Goal: Use online tool/utility: Utilize a website feature to perform a specific function

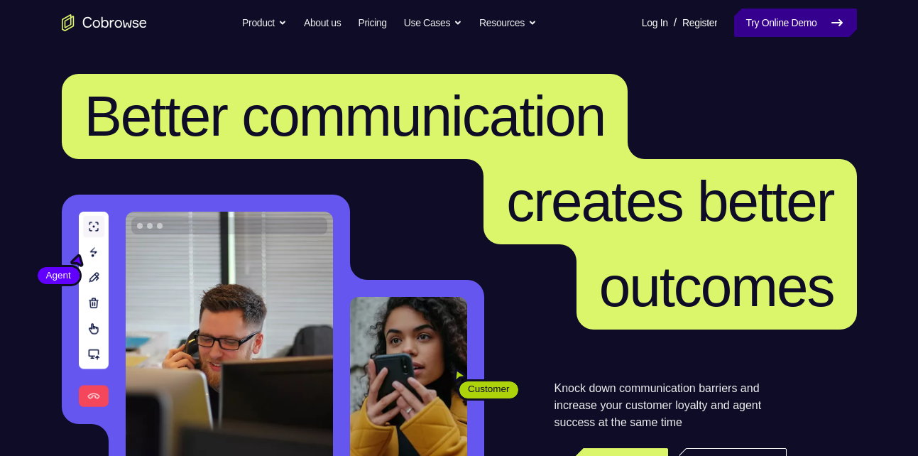
click at [802, 18] on link "Try Online Demo" at bounding box center [795, 23] width 122 height 28
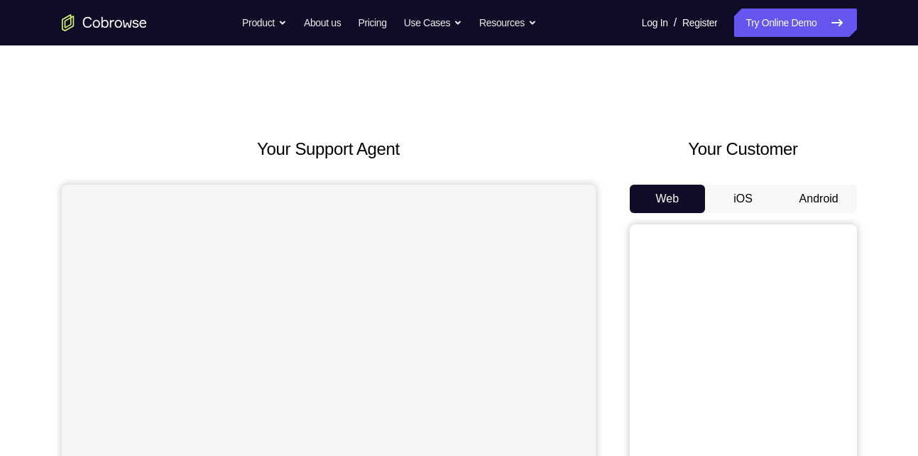
click at [813, 189] on button "Android" at bounding box center [819, 199] width 76 height 28
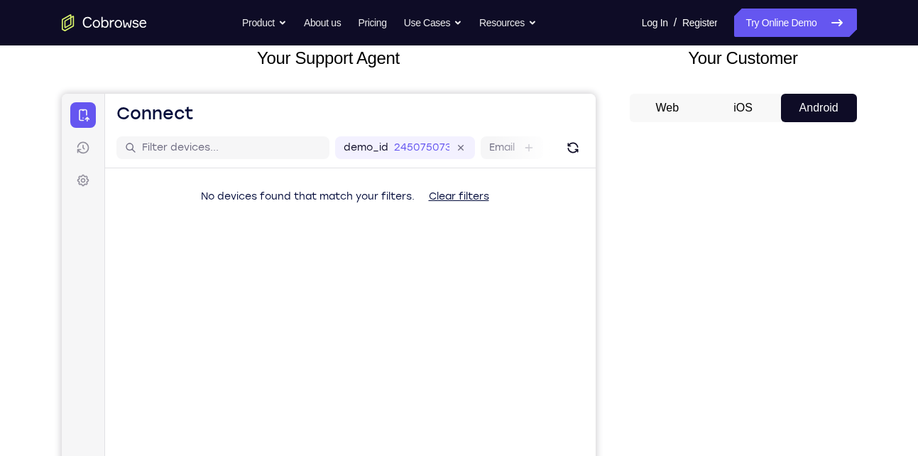
scroll to position [90, 0]
click at [735, 106] on button "iOS" at bounding box center [743, 108] width 76 height 28
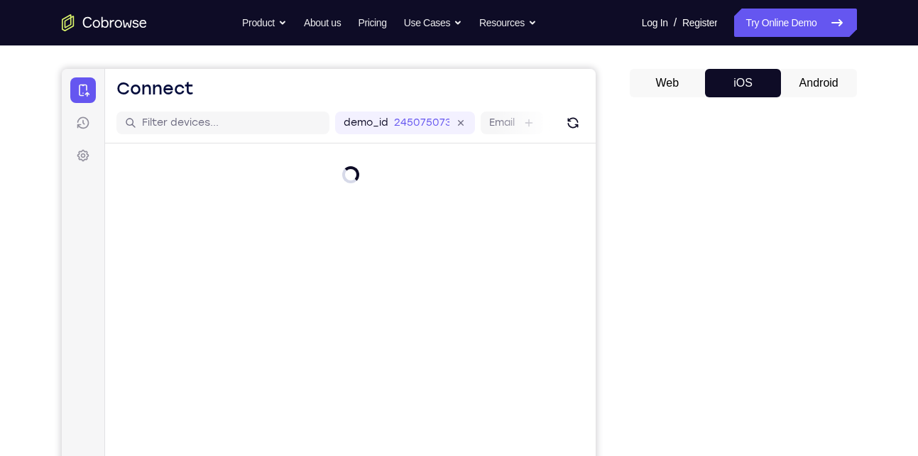
scroll to position [115, 0]
click at [820, 86] on button "Android" at bounding box center [819, 84] width 76 height 28
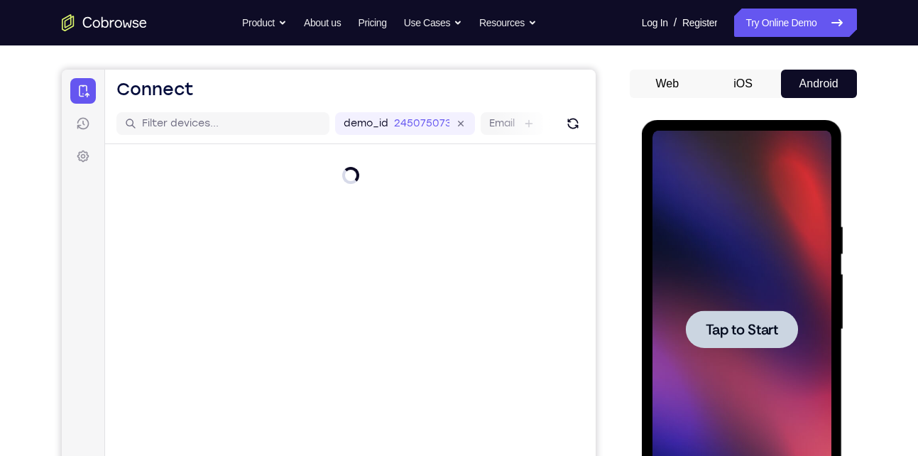
click at [746, 324] on span "Tap to Start" at bounding box center [742, 329] width 72 height 14
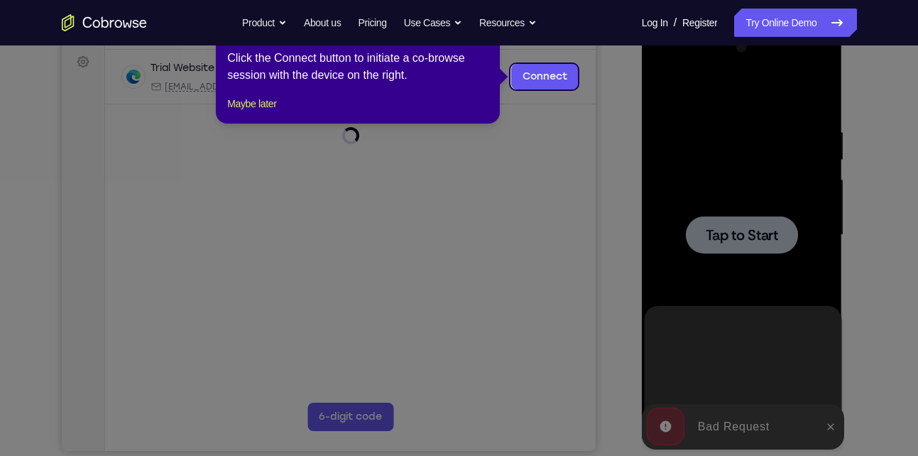
scroll to position [0, 0]
click at [752, 248] on icon at bounding box center [464, 228] width 929 height 456
click at [826, 425] on icon at bounding box center [464, 228] width 929 height 456
click at [270, 112] on button "Maybe later" at bounding box center [251, 103] width 49 height 17
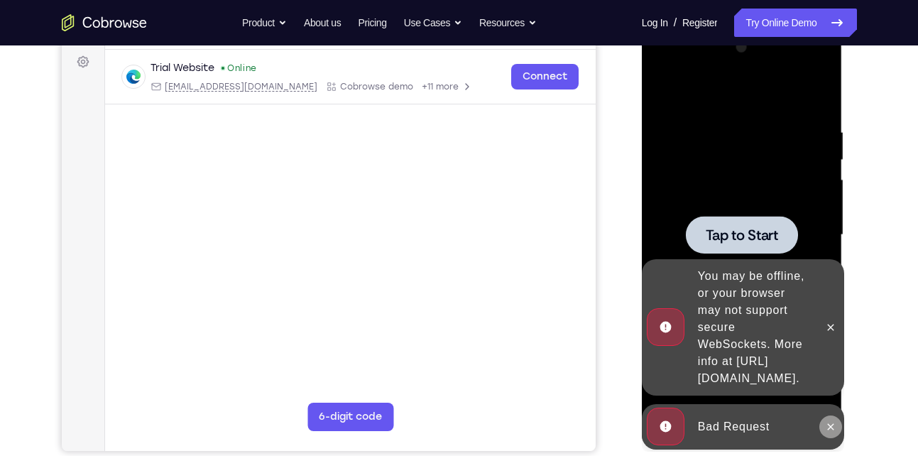
click at [828, 418] on button at bounding box center [830, 426] width 23 height 23
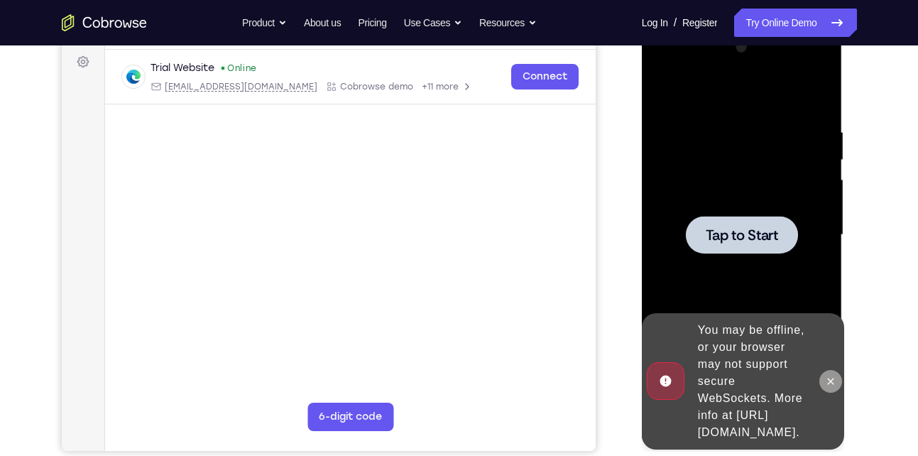
click at [833, 378] on icon at bounding box center [831, 381] width 6 height 6
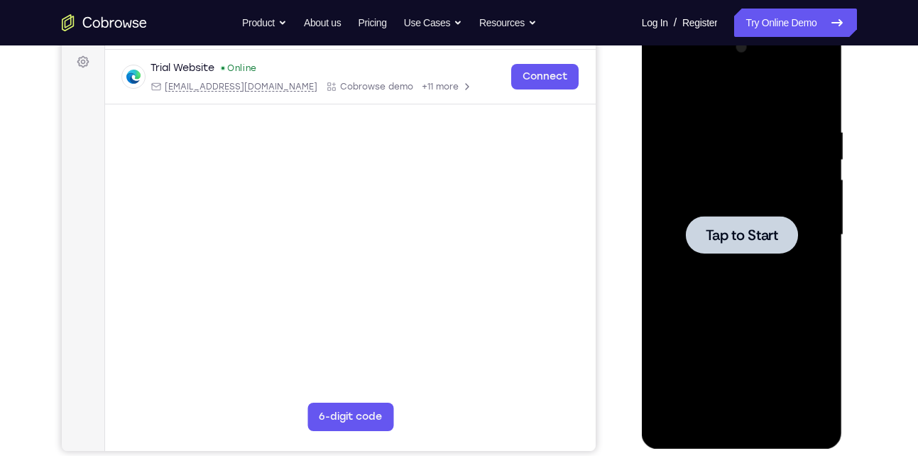
click at [730, 241] on span "Tap to Start" at bounding box center [742, 235] width 72 height 14
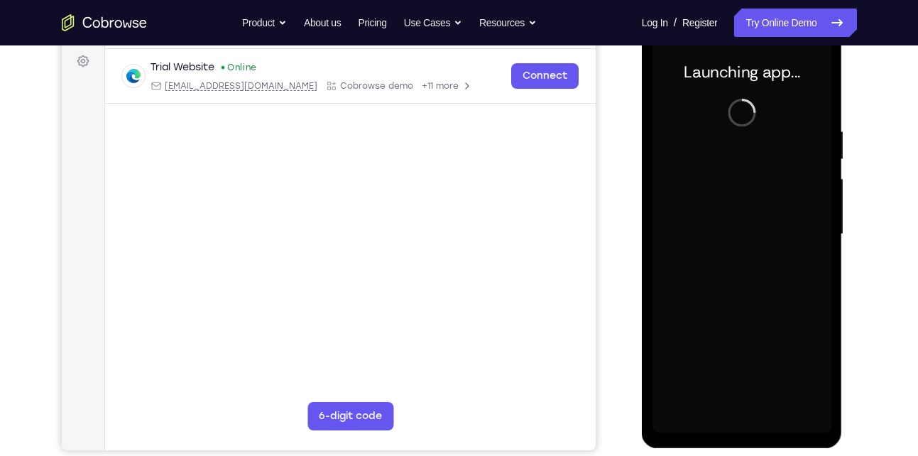
scroll to position [211, 0]
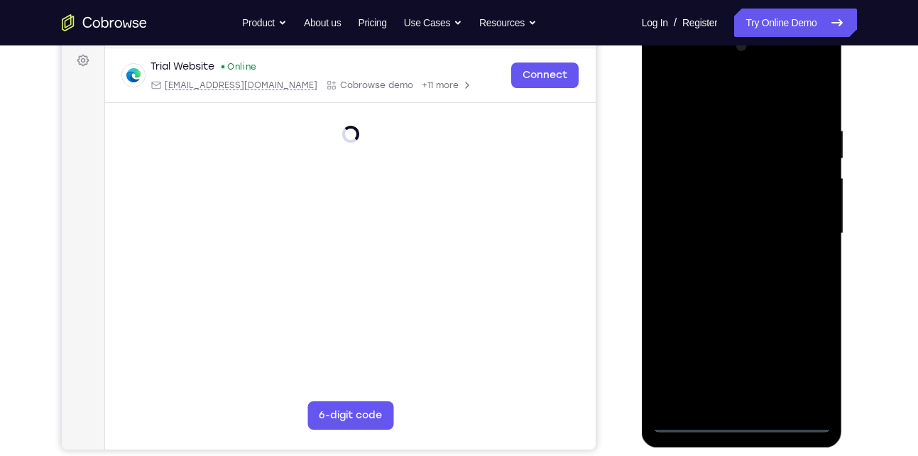
click at [735, 416] on div at bounding box center [741, 234] width 179 height 398
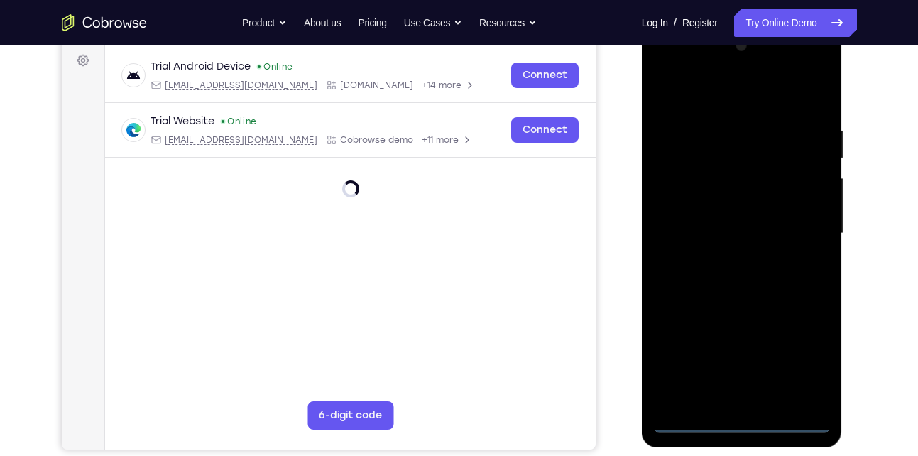
click at [735, 416] on div at bounding box center [741, 234] width 179 height 398
click at [747, 420] on div at bounding box center [741, 234] width 179 height 398
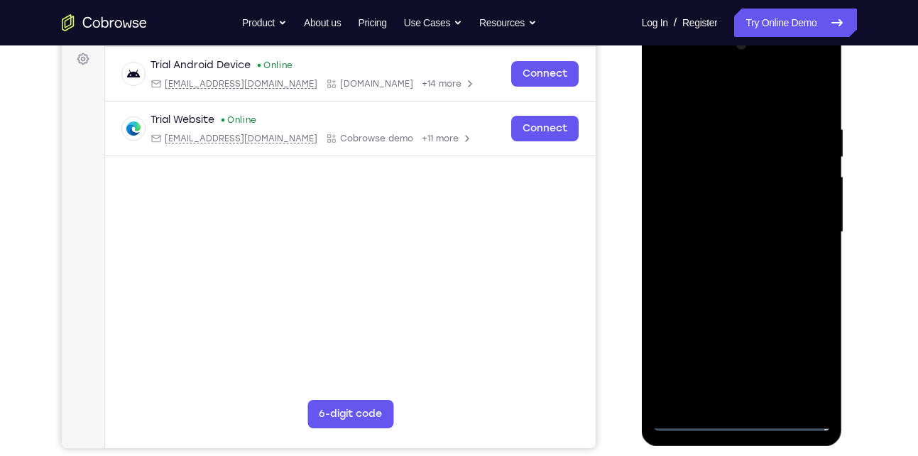
click at [801, 353] on div at bounding box center [741, 232] width 179 height 398
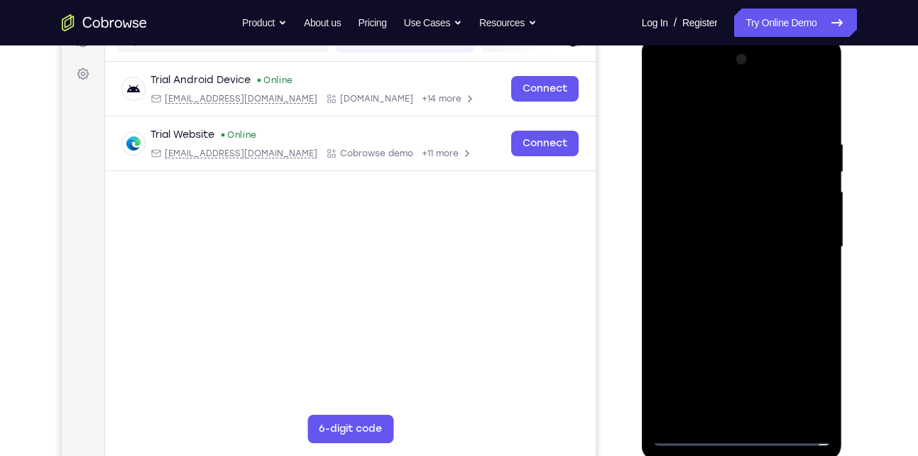
scroll to position [197, 0]
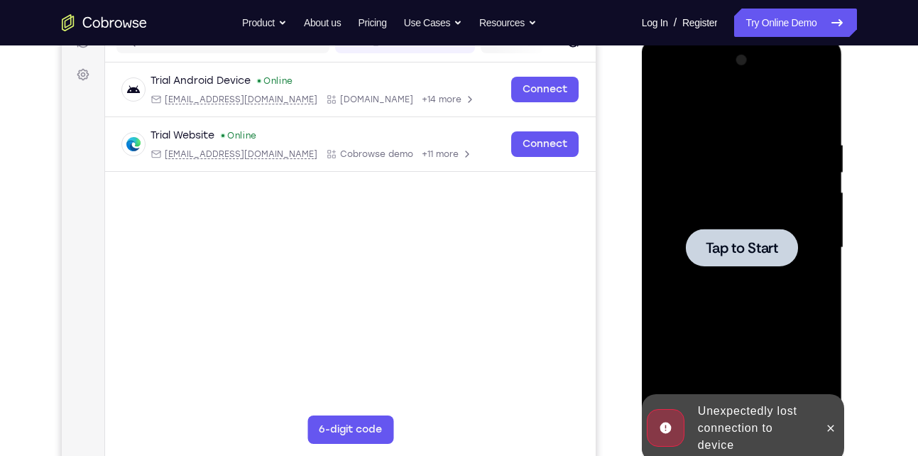
click at [799, 363] on div at bounding box center [741, 248] width 179 height 398
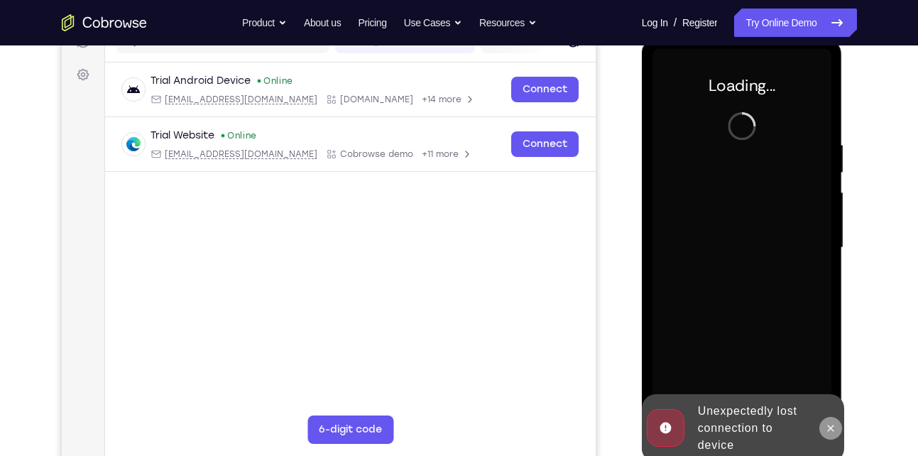
click at [831, 428] on icon at bounding box center [831, 428] width 6 height 6
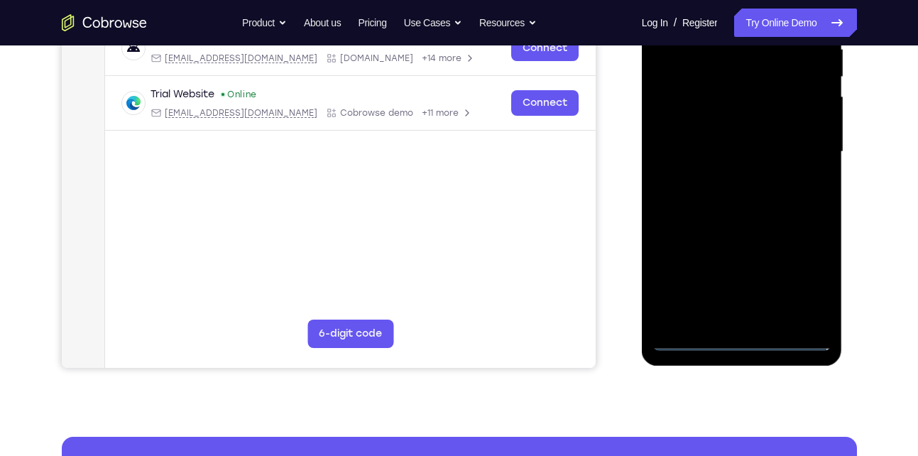
scroll to position [293, 0]
click at [733, 334] on div at bounding box center [741, 151] width 179 height 398
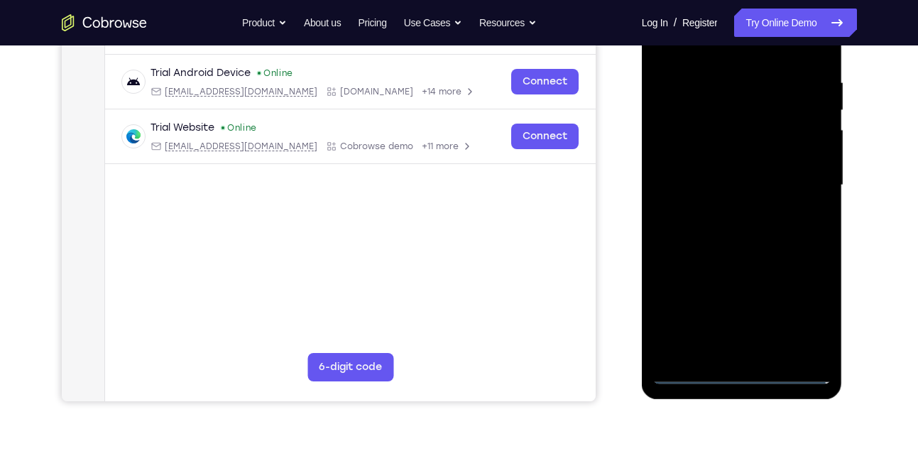
scroll to position [258, 0]
click at [808, 315] on div at bounding box center [741, 186] width 179 height 398
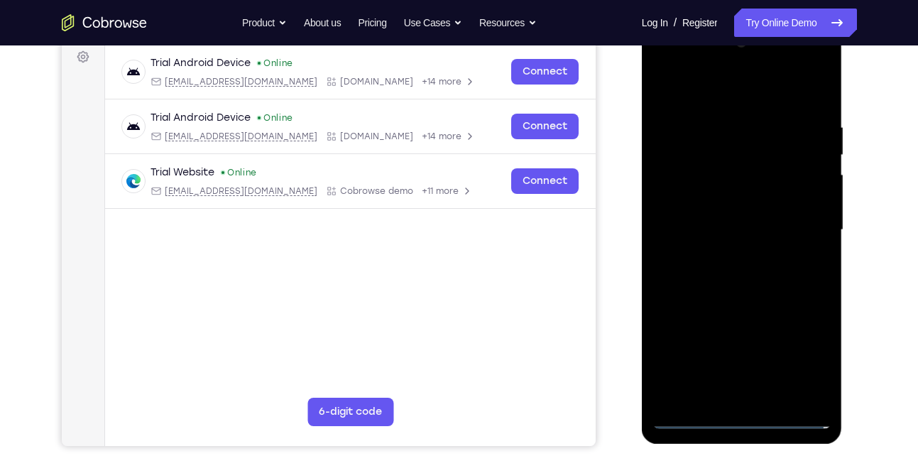
scroll to position [192, 0]
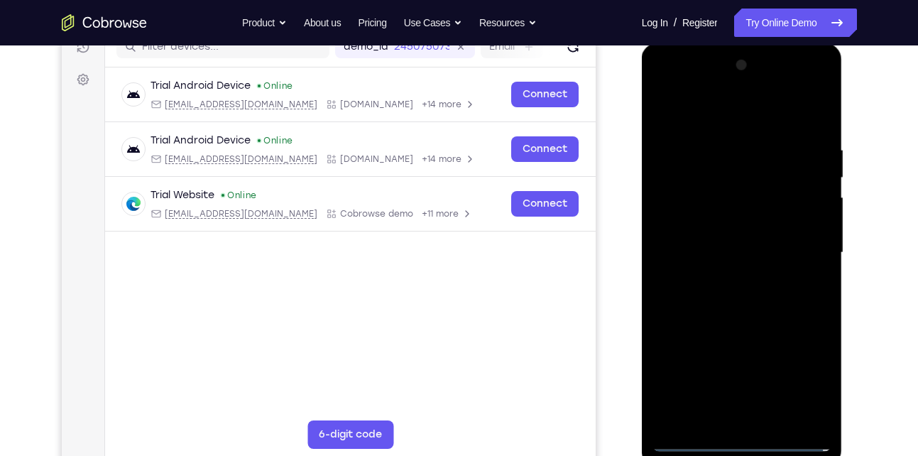
click at [805, 378] on div at bounding box center [741, 253] width 179 height 398
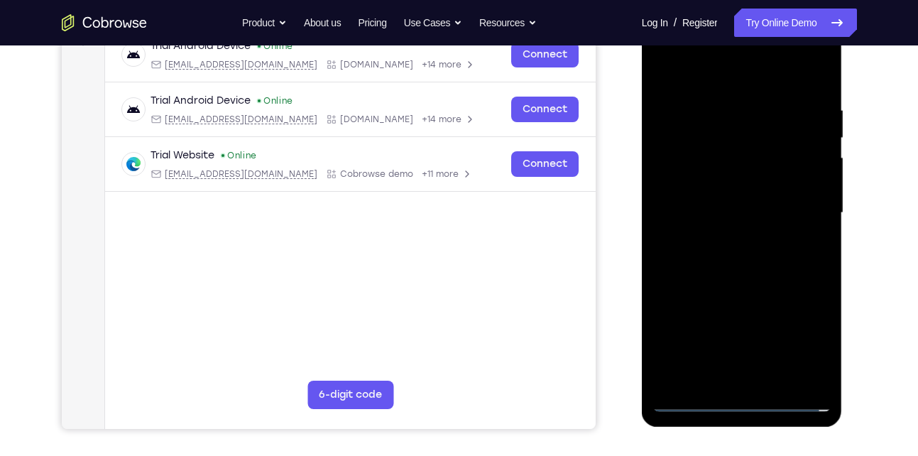
click at [704, 75] on div at bounding box center [741, 213] width 179 height 398
click at [804, 210] on div at bounding box center [741, 213] width 179 height 398
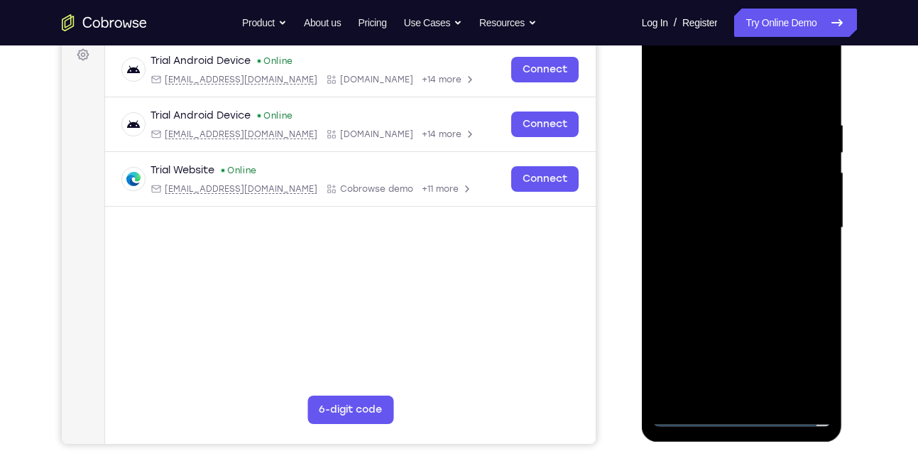
scroll to position [216, 0]
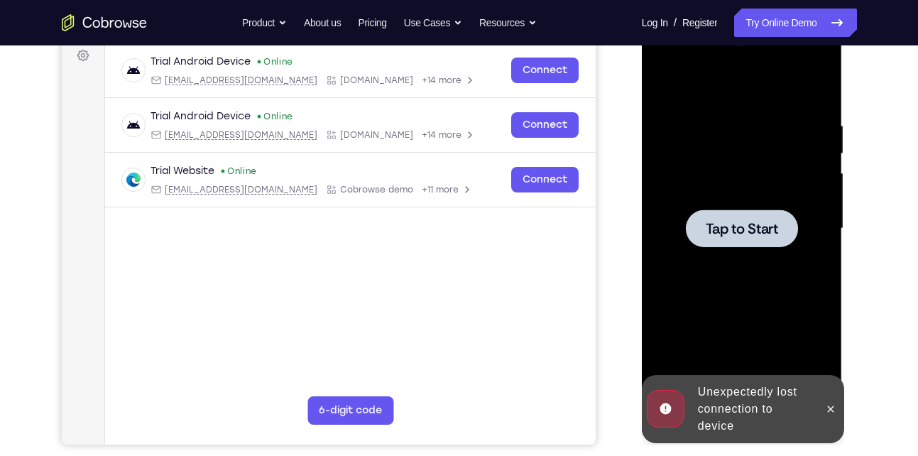
click at [735, 214] on div at bounding box center [742, 228] width 112 height 38
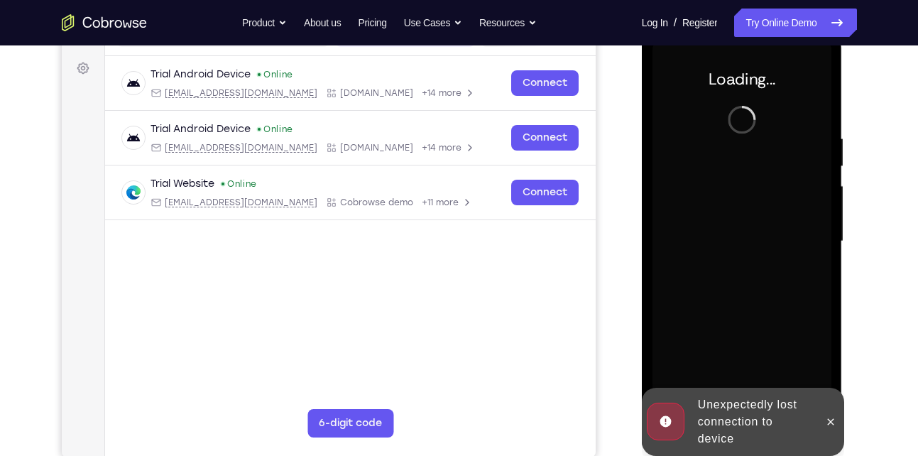
scroll to position [202, 0]
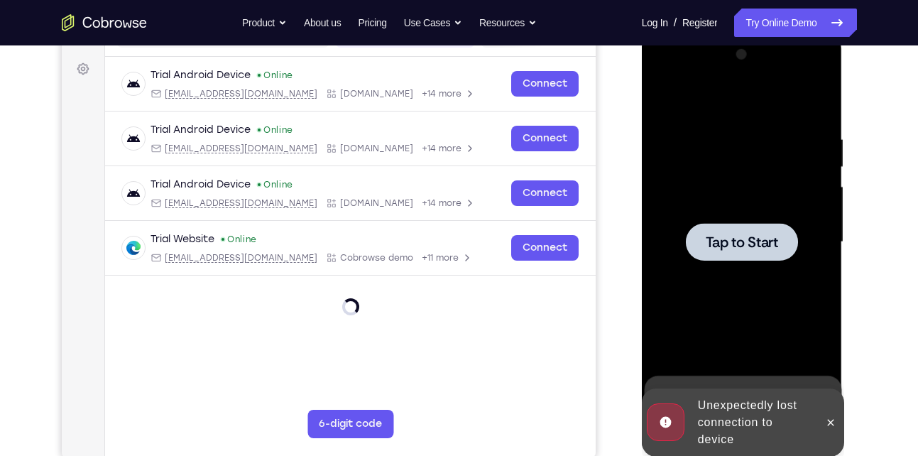
click at [723, 247] on span "Tap to Start" at bounding box center [742, 242] width 72 height 14
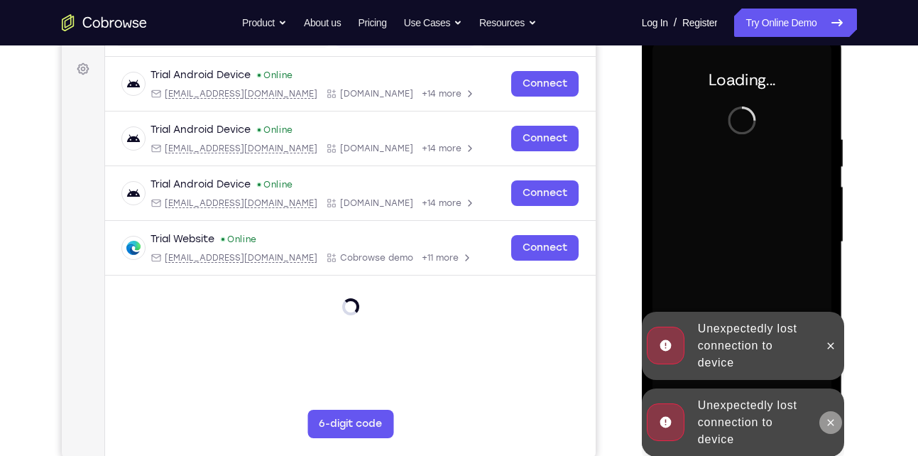
click at [826, 423] on icon at bounding box center [830, 422] width 11 height 11
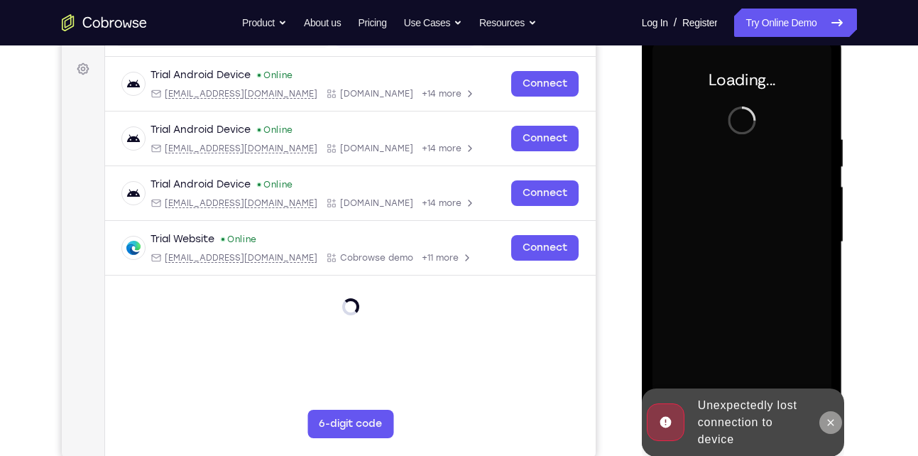
click at [837, 416] on button at bounding box center [830, 422] width 23 height 23
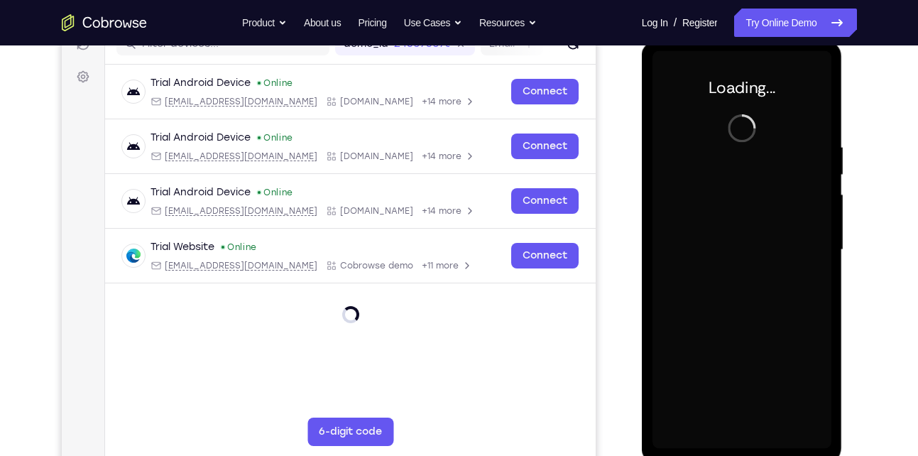
scroll to position [194, 0]
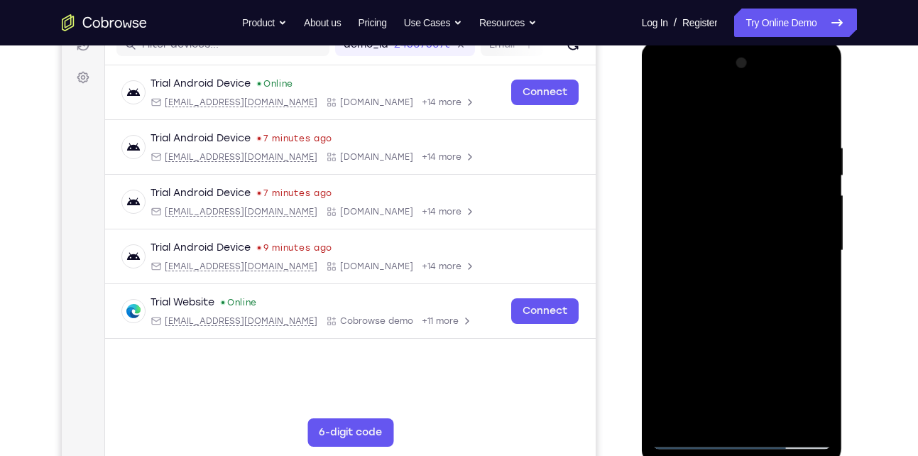
click at [792, 218] on div at bounding box center [741, 251] width 179 height 398
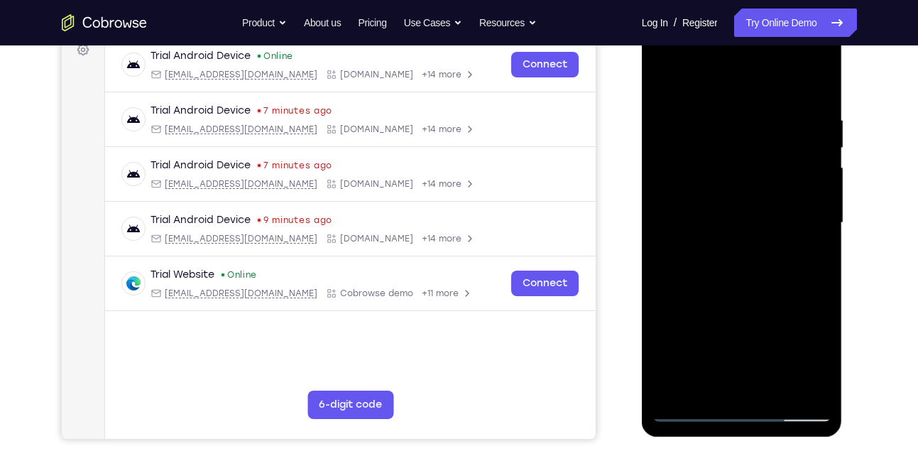
click at [742, 414] on div at bounding box center [741, 223] width 179 height 398
click at [809, 349] on div at bounding box center [741, 223] width 179 height 398
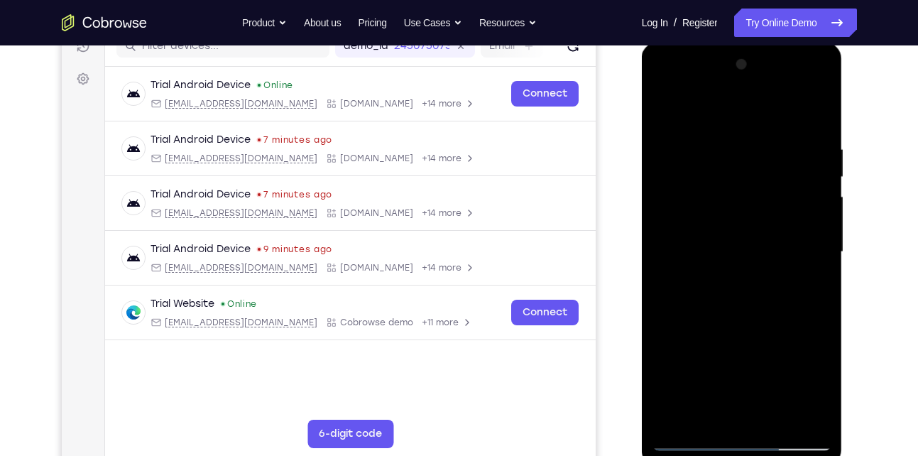
scroll to position [193, 0]
click at [733, 114] on div at bounding box center [741, 252] width 179 height 398
click at [811, 249] on div at bounding box center [741, 252] width 179 height 398
click at [743, 378] on div at bounding box center [741, 252] width 179 height 398
click at [725, 276] on div at bounding box center [741, 252] width 179 height 398
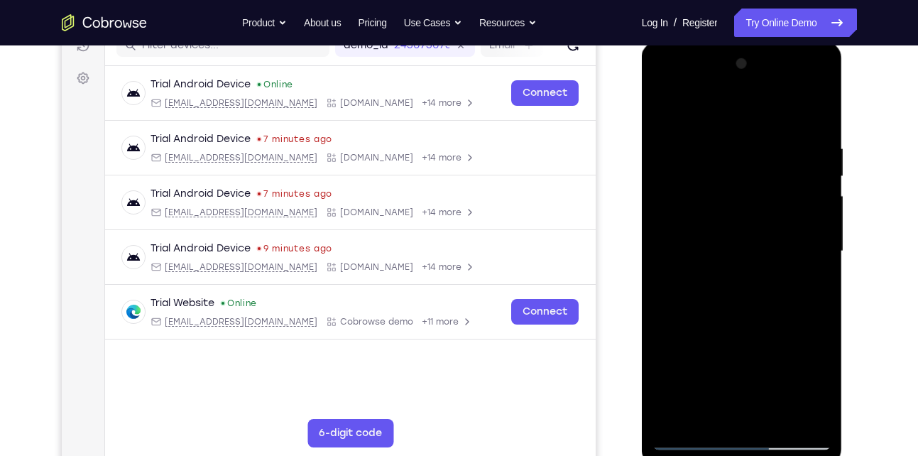
click at [714, 236] on div at bounding box center [741, 252] width 179 height 398
click at [709, 224] on div at bounding box center [741, 252] width 179 height 398
click at [810, 219] on div at bounding box center [741, 252] width 179 height 398
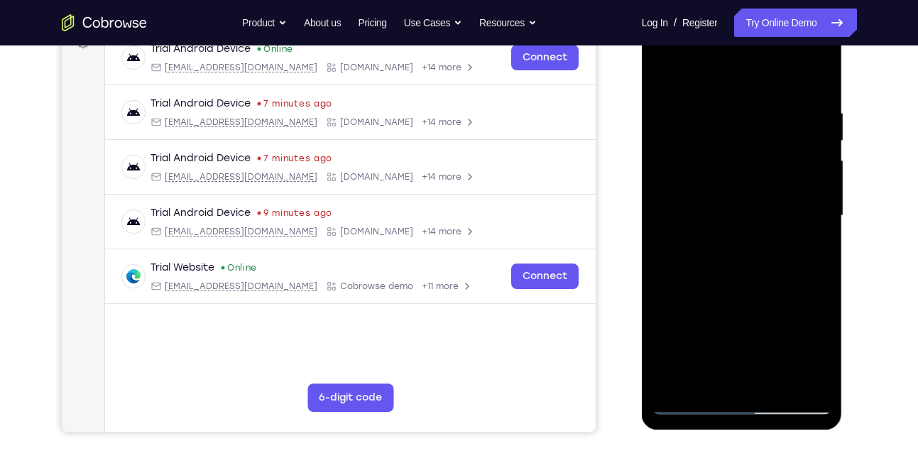
scroll to position [229, 0]
click at [724, 214] on div at bounding box center [741, 215] width 179 height 398
click at [711, 263] on div at bounding box center [741, 215] width 179 height 398
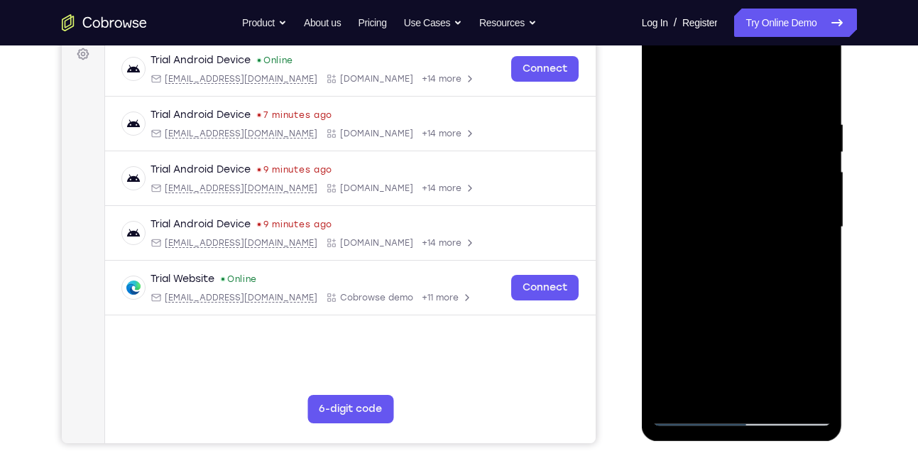
scroll to position [218, 0]
click at [814, 99] on div at bounding box center [741, 227] width 179 height 398
drag, startPoint x: 730, startPoint y: 261, endPoint x: 741, endPoint y: 182, distance: 78.9
click at [741, 182] on div at bounding box center [741, 227] width 179 height 398
drag, startPoint x: 731, startPoint y: 254, endPoint x: 740, endPoint y: 116, distance: 138.7
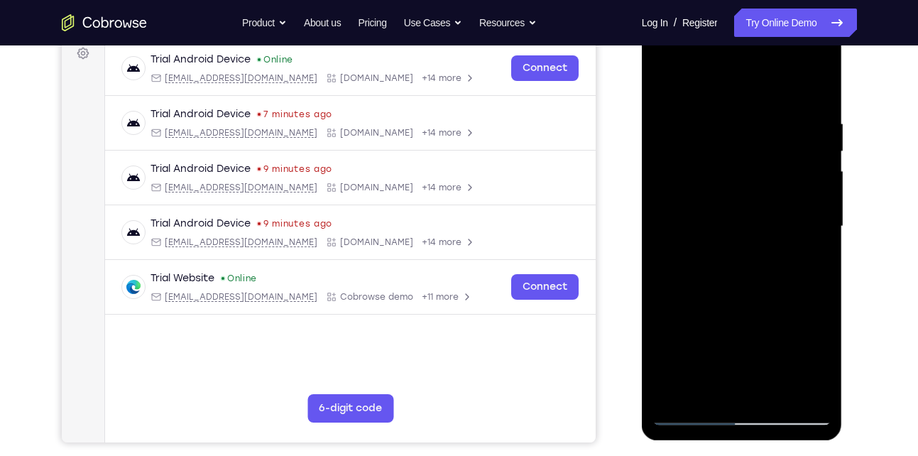
click at [740, 116] on div at bounding box center [741, 227] width 179 height 398
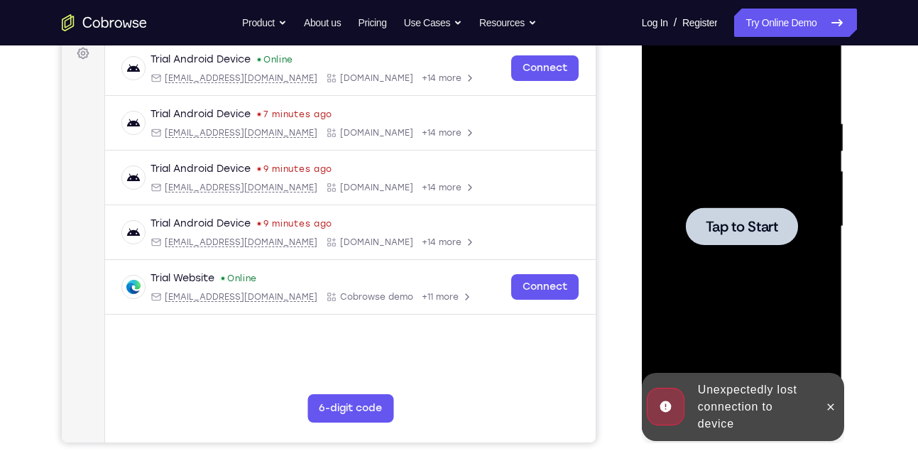
click at [750, 211] on div at bounding box center [742, 226] width 112 height 38
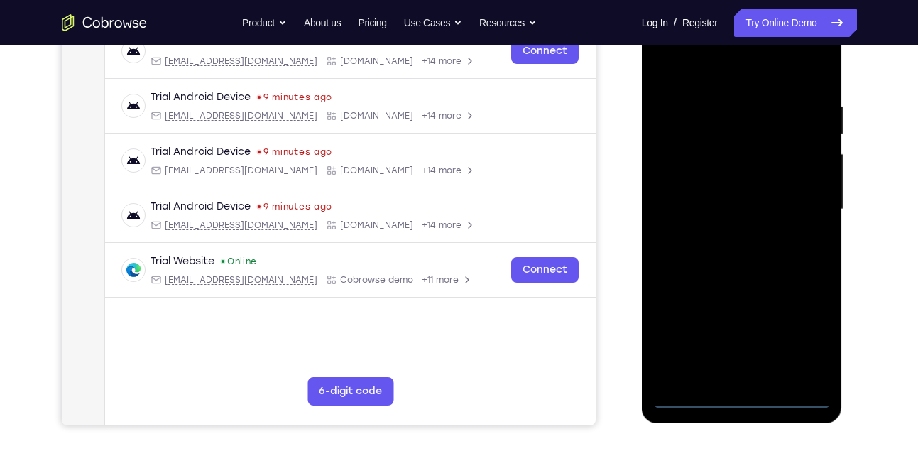
scroll to position [236, 0]
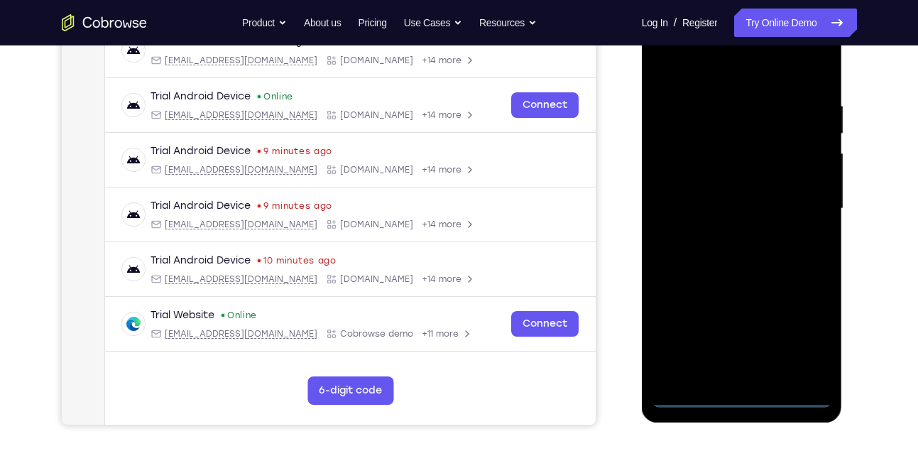
click at [747, 398] on div at bounding box center [741, 209] width 179 height 398
click at [813, 341] on div at bounding box center [741, 209] width 179 height 398
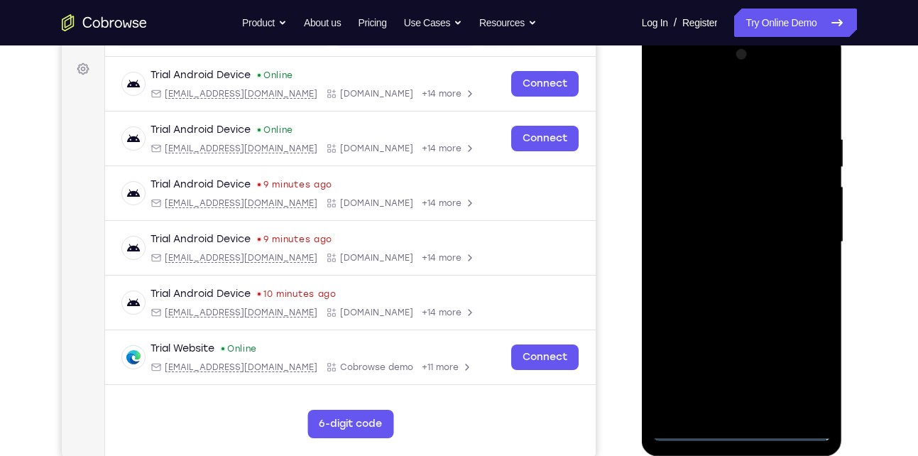
scroll to position [202, 0]
click at [723, 105] on div at bounding box center [741, 243] width 179 height 398
click at [794, 234] on div at bounding box center [741, 243] width 179 height 398
click at [724, 270] on div at bounding box center [741, 243] width 179 height 398
click at [730, 230] on div at bounding box center [741, 243] width 179 height 398
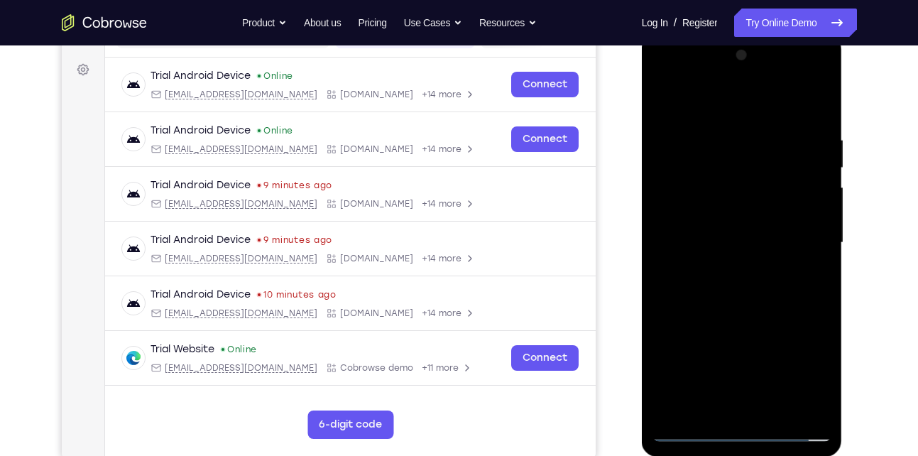
click at [707, 212] on div at bounding box center [741, 243] width 179 height 398
click at [813, 214] on div at bounding box center [741, 243] width 179 height 398
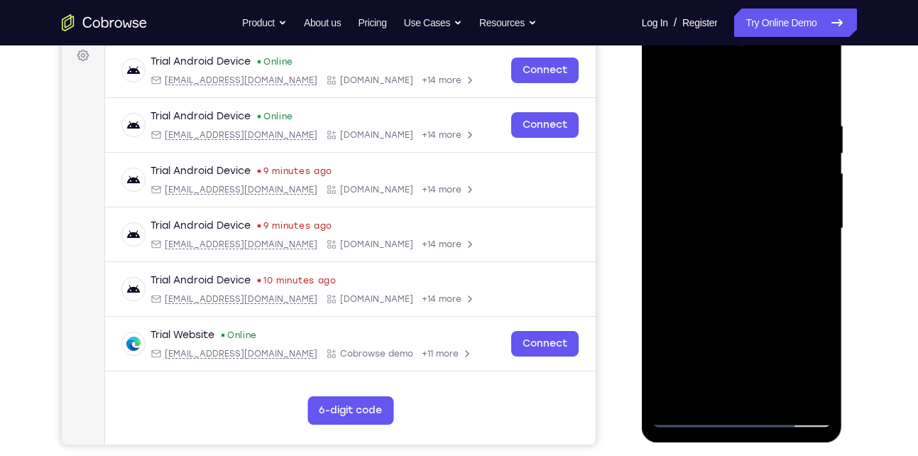
scroll to position [217, 0]
click at [810, 196] on div at bounding box center [741, 228] width 179 height 398
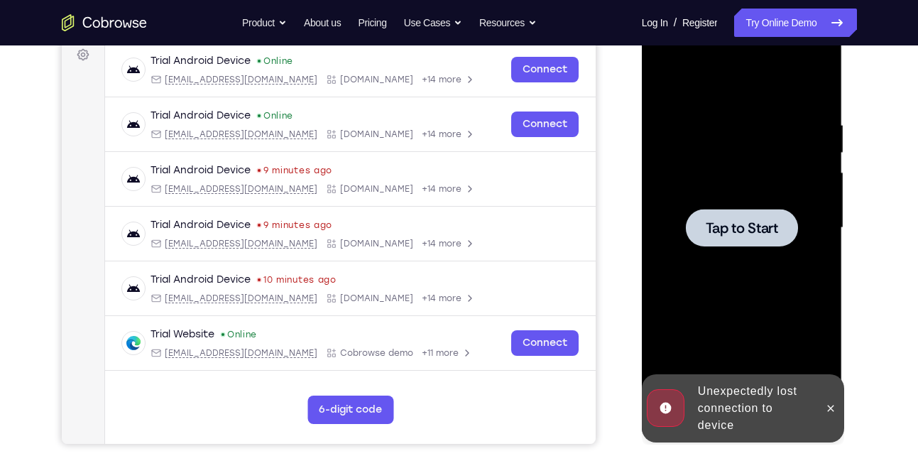
click at [751, 227] on span "Tap to Start" at bounding box center [742, 228] width 72 height 14
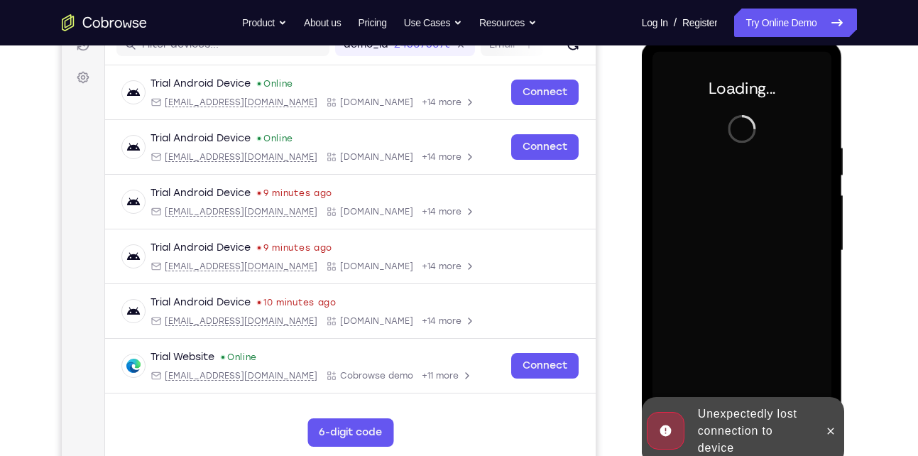
scroll to position [193, 0]
click at [835, 425] on button at bounding box center [830, 431] width 23 height 23
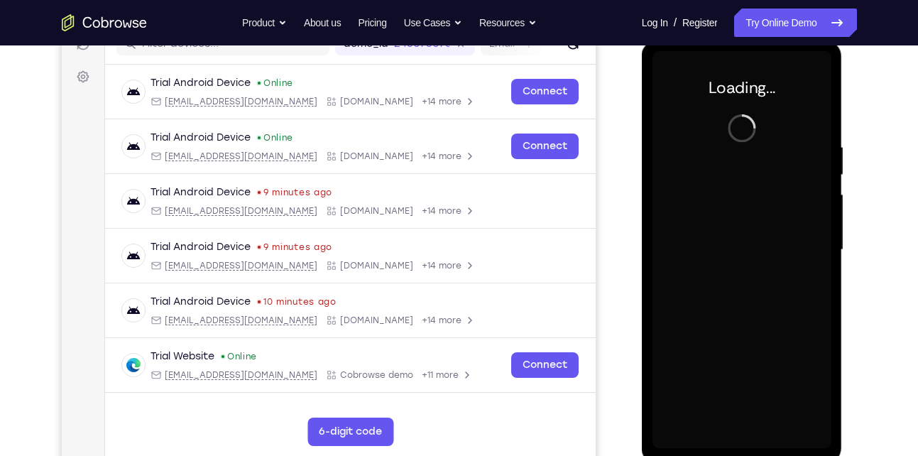
scroll to position [195, 0]
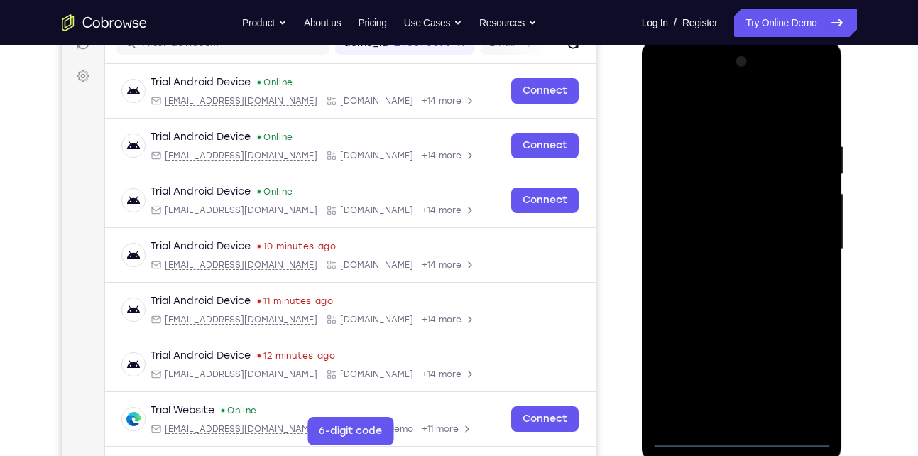
click at [745, 434] on div at bounding box center [741, 249] width 179 height 398
click at [797, 369] on div at bounding box center [741, 249] width 179 height 398
click at [741, 115] on div at bounding box center [741, 249] width 179 height 398
click at [797, 251] on div at bounding box center [741, 249] width 179 height 398
click at [728, 273] on div at bounding box center [741, 249] width 179 height 398
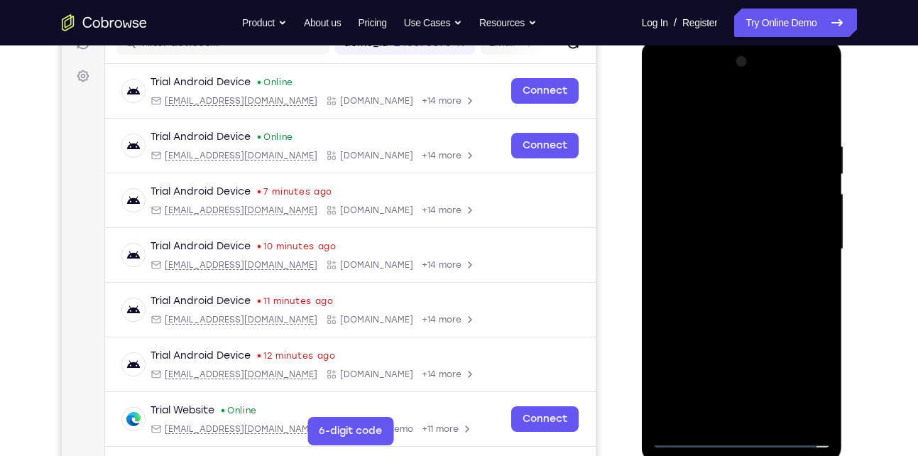
click at [719, 240] on div at bounding box center [741, 249] width 179 height 398
click at [719, 224] on div at bounding box center [741, 249] width 179 height 398
click at [813, 221] on div at bounding box center [741, 249] width 179 height 398
click at [700, 245] on div at bounding box center [741, 249] width 179 height 398
click at [696, 299] on div at bounding box center [741, 249] width 179 height 398
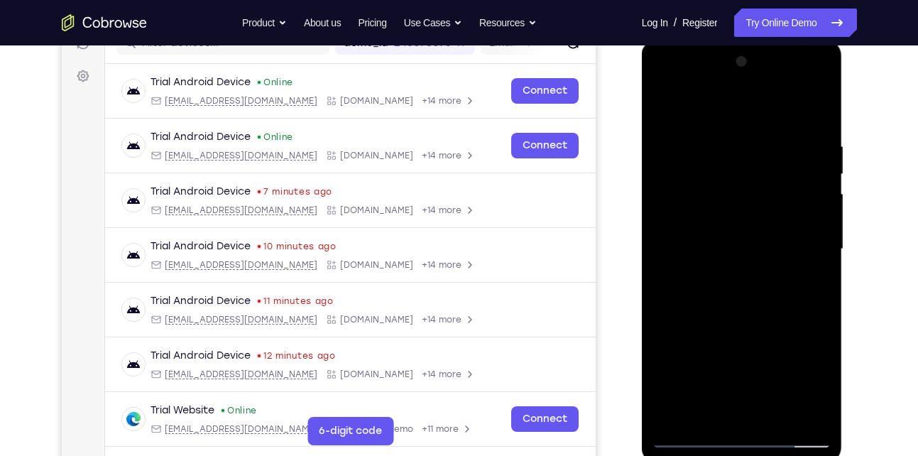
click at [816, 130] on div at bounding box center [741, 249] width 179 height 398
drag, startPoint x: 733, startPoint y: 337, endPoint x: 760, endPoint y: 128, distance: 211.3
click at [760, 128] on div at bounding box center [741, 249] width 179 height 398
click at [776, 414] on div at bounding box center [741, 249] width 179 height 398
click at [745, 323] on div at bounding box center [741, 249] width 179 height 398
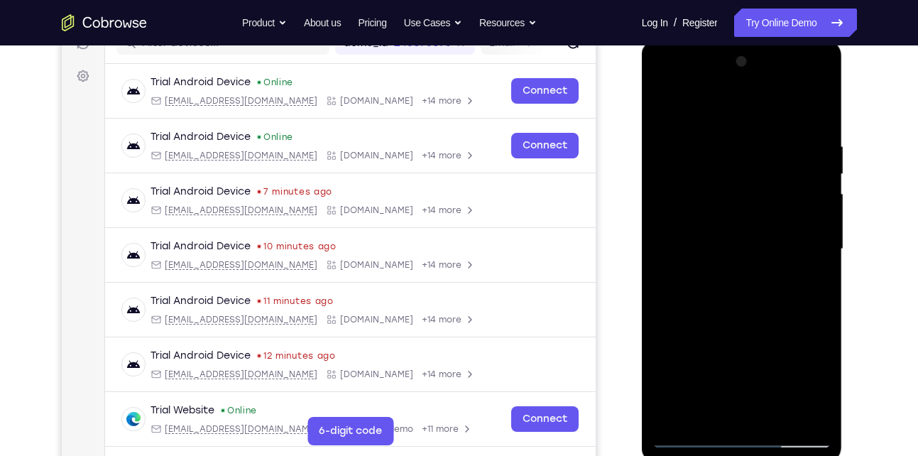
click at [701, 247] on div at bounding box center [741, 249] width 179 height 398
click at [710, 405] on div at bounding box center [741, 249] width 179 height 398
click at [696, 256] on div at bounding box center [741, 249] width 179 height 398
click at [717, 381] on div at bounding box center [741, 249] width 179 height 398
click at [711, 281] on div at bounding box center [741, 249] width 179 height 398
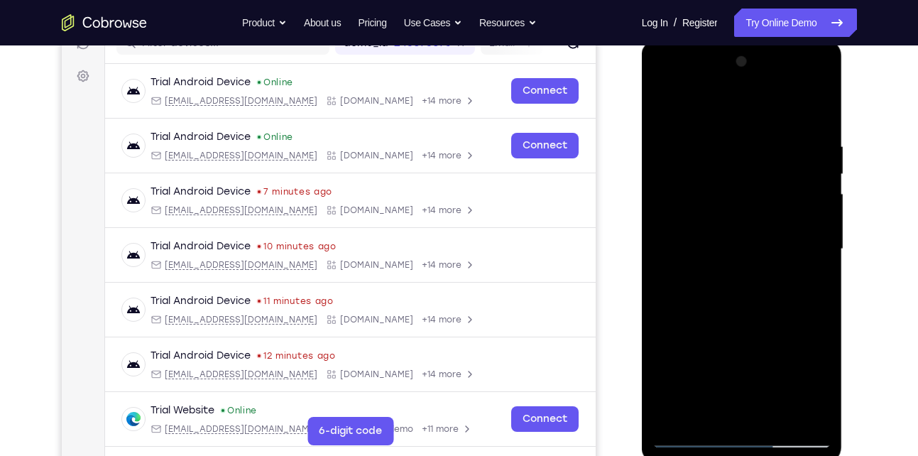
click at [700, 405] on div at bounding box center [741, 249] width 179 height 398
click at [762, 312] on div at bounding box center [741, 249] width 179 height 398
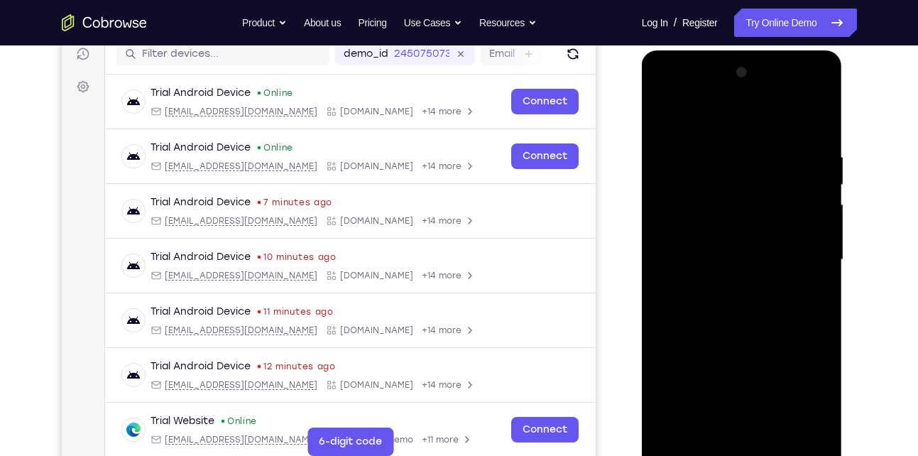
scroll to position [199, 0]
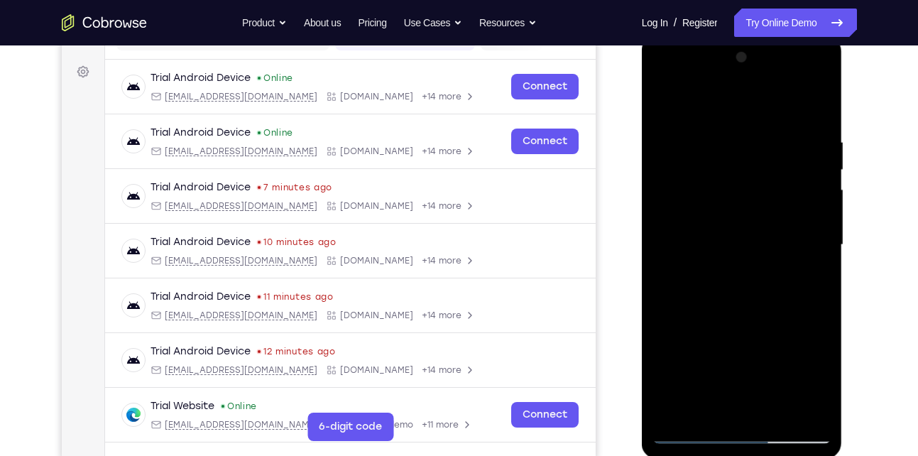
click at [713, 148] on div at bounding box center [741, 245] width 179 height 398
click at [694, 406] on div at bounding box center [741, 245] width 179 height 398
drag, startPoint x: 743, startPoint y: 295, endPoint x: 782, endPoint y: -43, distance: 340.9
click at [782, 35] on html "Online web based iOS Simulators and Android Emulators. Run iPhone, iPad, Mobile…" at bounding box center [743, 248] width 202 height 426
drag, startPoint x: 740, startPoint y: 351, endPoint x: 780, endPoint y: 68, distance: 286.0
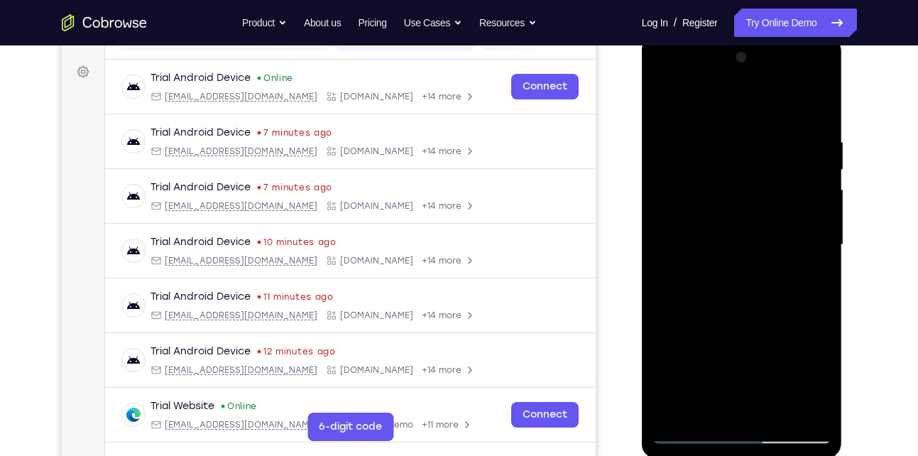
click at [780, 68] on div at bounding box center [741, 245] width 179 height 398
drag, startPoint x: 750, startPoint y: 236, endPoint x: 755, endPoint y: 418, distance: 181.8
click at [755, 418] on div at bounding box center [741, 245] width 179 height 398
drag, startPoint x: 743, startPoint y: 206, endPoint x: 742, endPoint y: 349, distance: 142.7
click at [742, 349] on div at bounding box center [741, 245] width 179 height 398
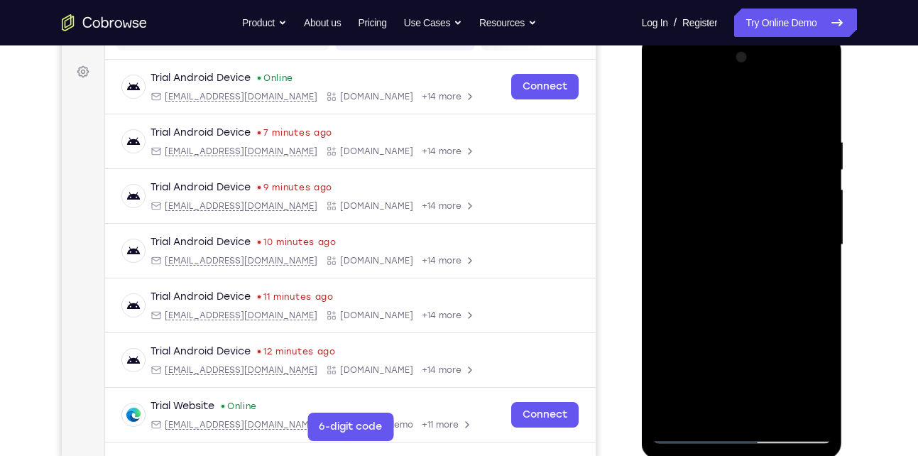
drag, startPoint x: 757, startPoint y: 183, endPoint x: 759, endPoint y: 380, distance: 196.7
click at [759, 380] on div at bounding box center [741, 245] width 179 height 398
drag, startPoint x: 781, startPoint y: 143, endPoint x: 774, endPoint y: 390, distance: 247.9
click at [774, 390] on div at bounding box center [741, 245] width 179 height 398
drag, startPoint x: 763, startPoint y: 192, endPoint x: 788, endPoint y: 492, distance: 301.3
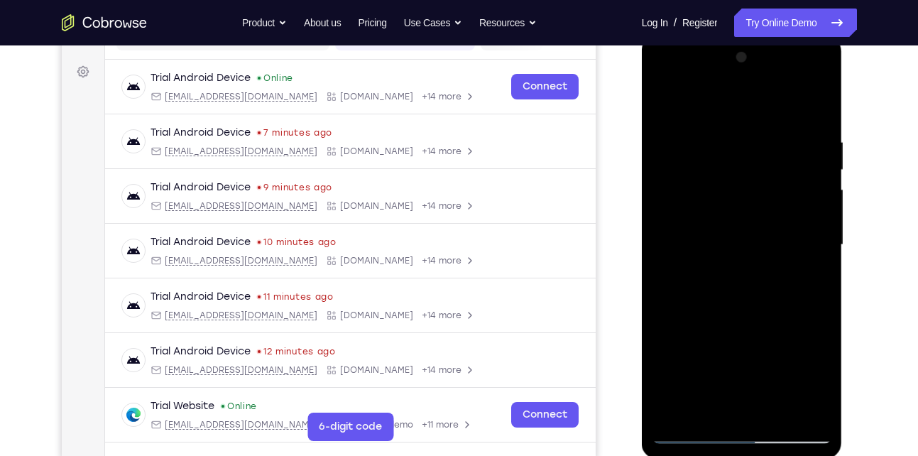
click at [788, 455] on html "Online web based iOS Simulators and Android Emulators. Run iPhone, iPad, Mobile…" at bounding box center [743, 248] width 202 height 426
drag, startPoint x: 767, startPoint y: 175, endPoint x: 814, endPoint y: 428, distance: 257.7
click at [814, 428] on div at bounding box center [741, 245] width 179 height 398
drag, startPoint x: 772, startPoint y: 292, endPoint x: 778, endPoint y: 104, distance: 188.9
click at [778, 104] on div at bounding box center [741, 245] width 179 height 398
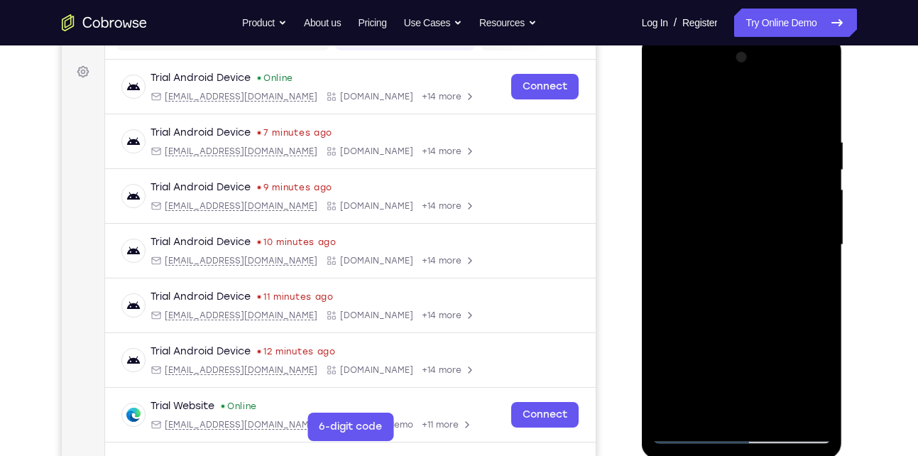
drag, startPoint x: 737, startPoint y: 310, endPoint x: 768, endPoint y: 120, distance: 192.8
click at [768, 120] on div at bounding box center [741, 245] width 179 height 398
click at [684, 410] on div at bounding box center [741, 245] width 179 height 398
click at [709, 235] on div at bounding box center [741, 245] width 179 height 398
click at [797, 402] on div at bounding box center [741, 245] width 179 height 398
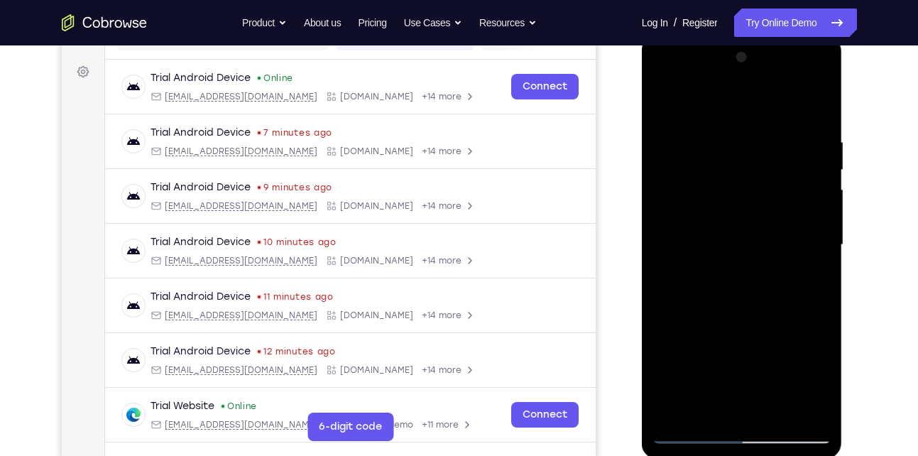
click at [689, 430] on div at bounding box center [741, 245] width 179 height 398
click at [707, 407] on div at bounding box center [741, 245] width 179 height 398
click at [744, 359] on div at bounding box center [741, 245] width 179 height 398
click at [696, 351] on div at bounding box center [741, 245] width 179 height 398
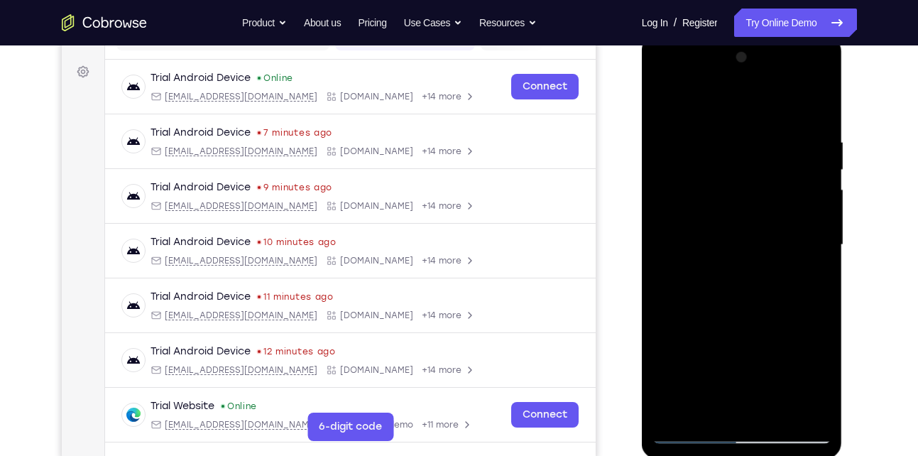
click at [776, 324] on div at bounding box center [741, 245] width 179 height 398
click at [757, 403] on div at bounding box center [741, 245] width 179 height 398
click at [741, 358] on div at bounding box center [741, 245] width 179 height 398
click at [724, 356] on div at bounding box center [741, 245] width 179 height 398
click at [676, 330] on div at bounding box center [741, 245] width 179 height 398
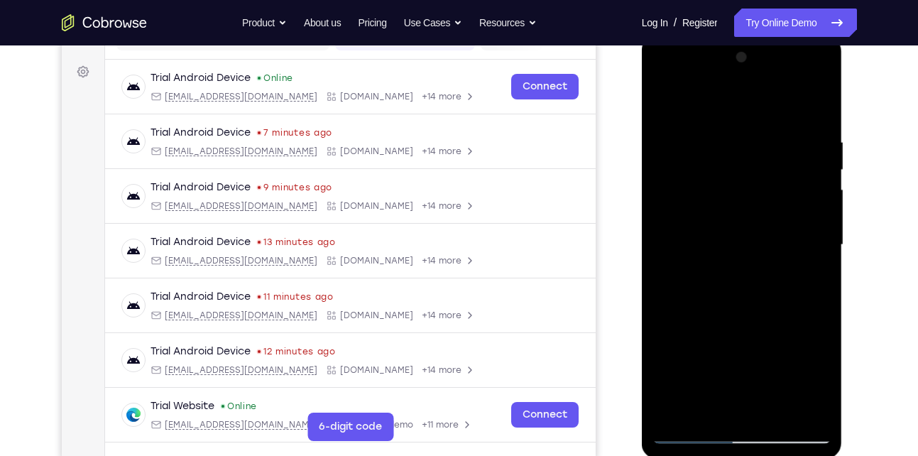
click at [758, 383] on div at bounding box center [741, 245] width 179 height 398
click at [713, 382] on div at bounding box center [741, 245] width 179 height 398
click at [775, 326] on div at bounding box center [741, 245] width 179 height 398
click at [750, 403] on div at bounding box center [741, 245] width 179 height 398
click at [825, 377] on div at bounding box center [741, 245] width 179 height 398
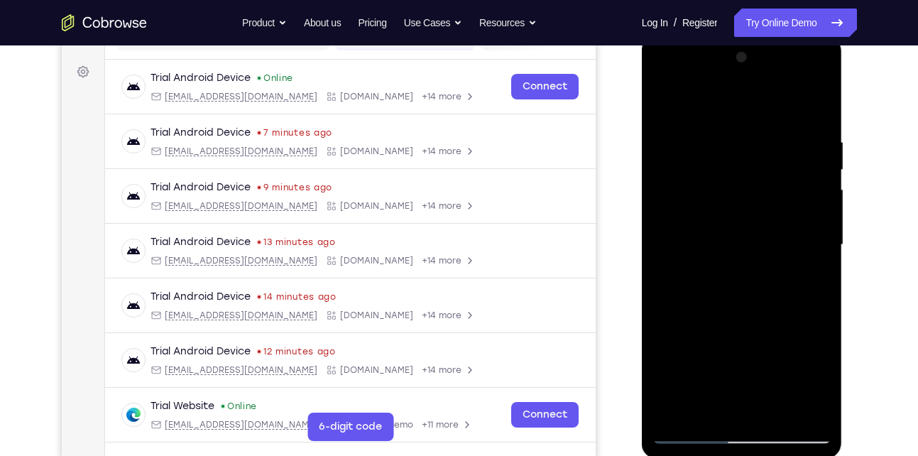
click at [825, 377] on div at bounding box center [741, 245] width 179 height 398
click at [677, 335] on div at bounding box center [741, 245] width 179 height 398
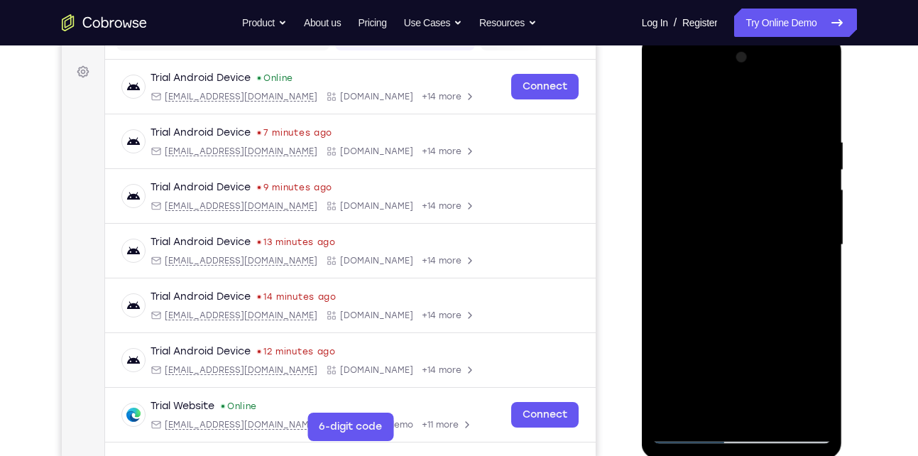
click at [757, 381] on div at bounding box center [741, 245] width 179 height 398
click at [706, 376] on div at bounding box center [741, 245] width 179 height 398
click at [777, 329] on div at bounding box center [741, 245] width 179 height 398
click at [768, 414] on div at bounding box center [741, 245] width 179 height 398
click at [740, 350] on div at bounding box center [741, 245] width 179 height 398
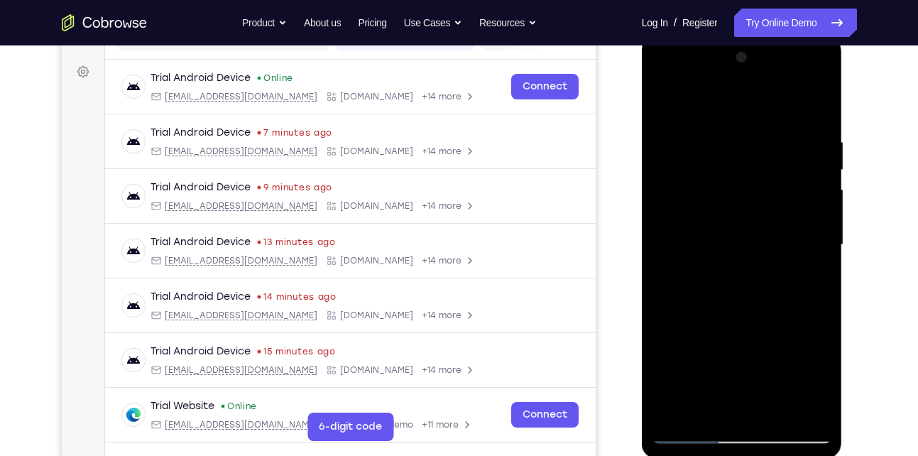
click at [723, 351] on div at bounding box center [741, 245] width 179 height 398
click at [756, 332] on div at bounding box center [741, 245] width 179 height 398
click at [678, 358] on div at bounding box center [741, 245] width 179 height 398
click at [726, 351] on div at bounding box center [741, 245] width 179 height 398
click at [749, 403] on div at bounding box center [741, 245] width 179 height 398
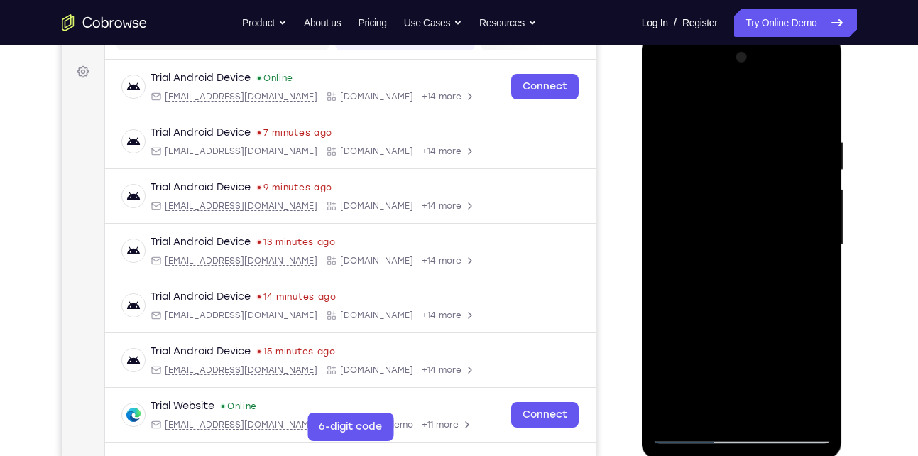
click at [805, 380] on div at bounding box center [741, 245] width 179 height 398
click at [694, 351] on div at bounding box center [741, 245] width 179 height 398
click at [806, 278] on div at bounding box center [741, 245] width 179 height 398
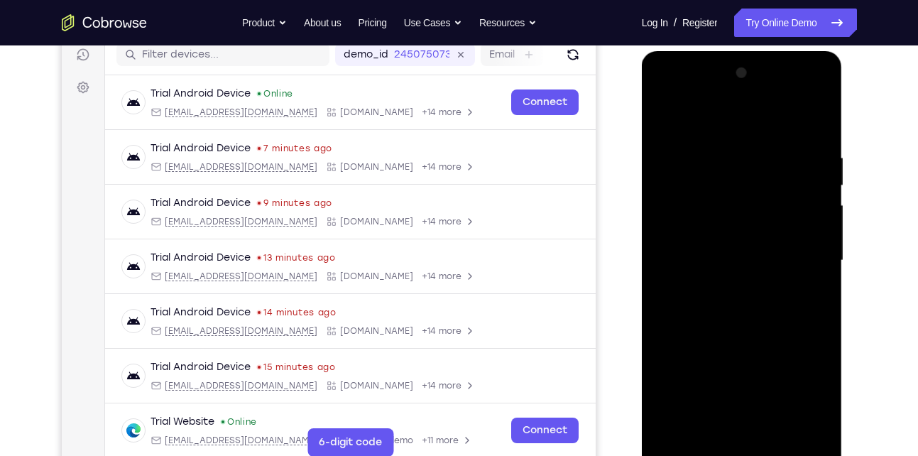
scroll to position [185, 0]
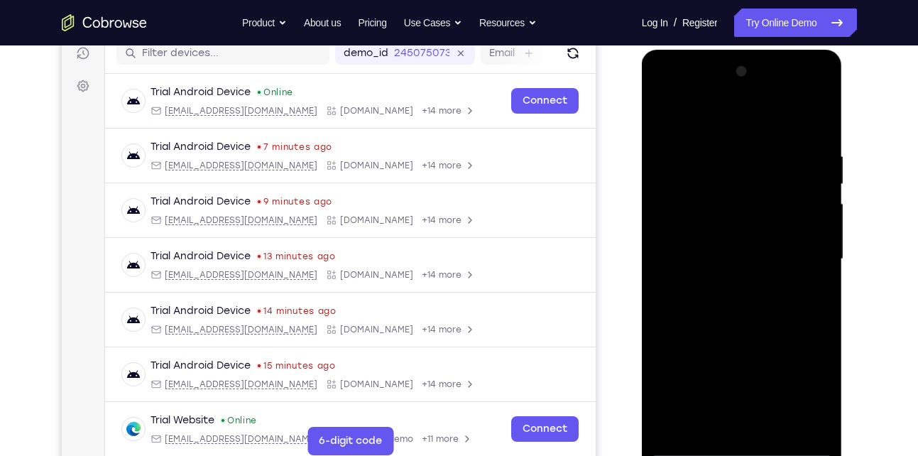
click at [701, 116] on div at bounding box center [741, 259] width 179 height 398
click at [675, 346] on div at bounding box center [741, 259] width 179 height 398
click at [670, 119] on div at bounding box center [741, 259] width 179 height 398
click at [666, 111] on div at bounding box center [741, 259] width 179 height 398
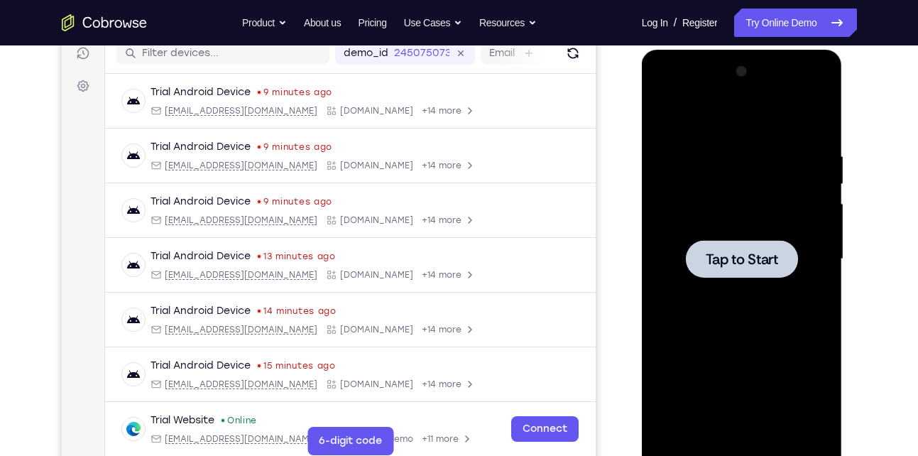
click at [707, 248] on div at bounding box center [742, 259] width 112 height 38
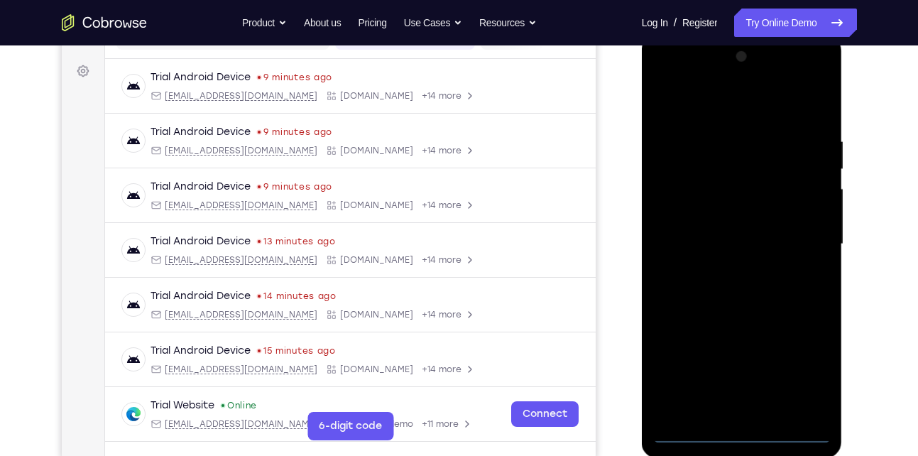
scroll to position [199, 0]
click at [743, 429] on div at bounding box center [741, 245] width 179 height 398
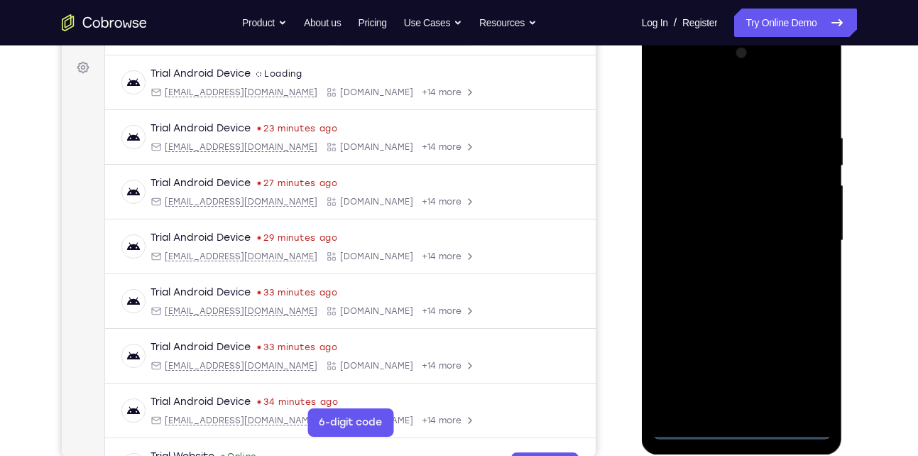
scroll to position [207, 0]
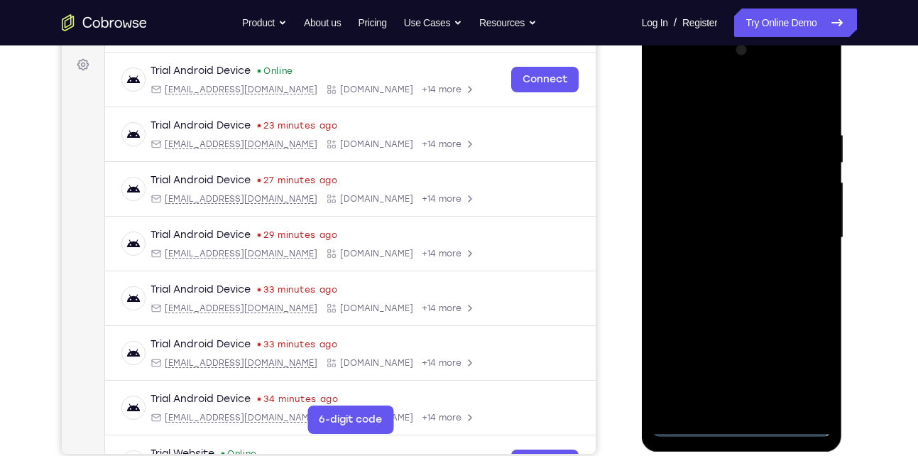
click at [806, 369] on div at bounding box center [741, 238] width 179 height 398
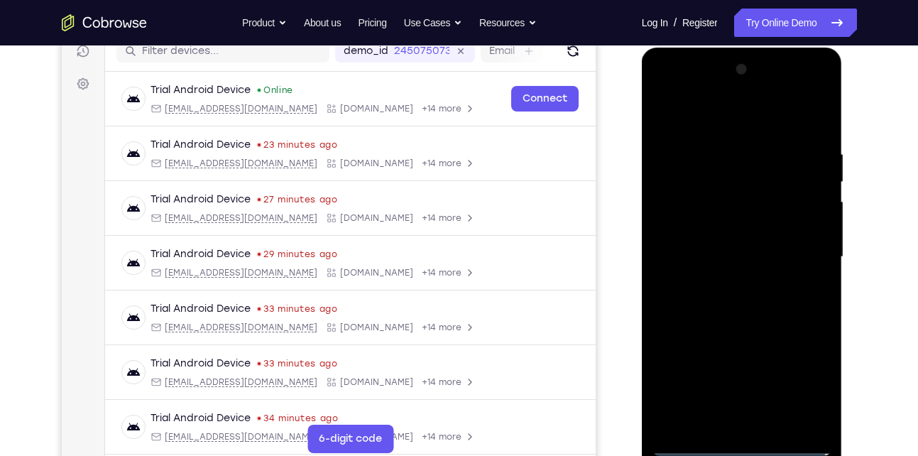
scroll to position [188, 0]
click at [699, 114] on div at bounding box center [741, 257] width 179 height 398
click at [797, 247] on div at bounding box center [741, 257] width 179 height 398
click at [737, 381] on div at bounding box center [741, 257] width 179 height 398
click at [726, 281] on div at bounding box center [741, 257] width 179 height 398
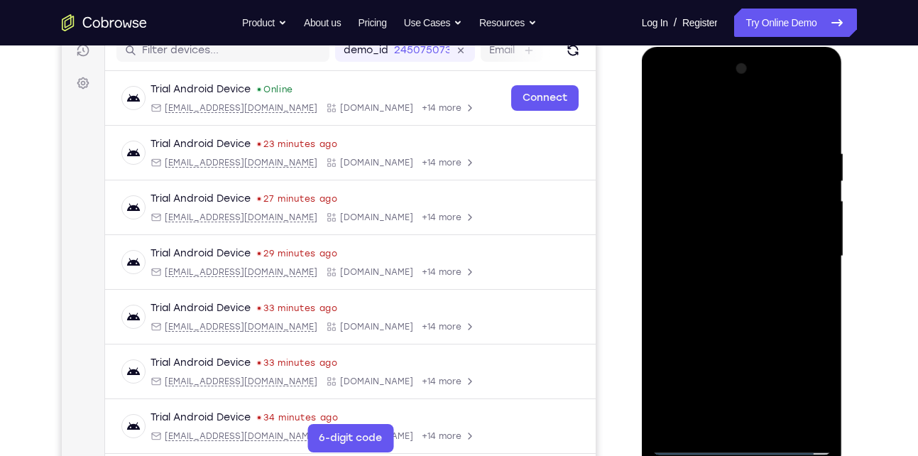
click at [718, 248] on div at bounding box center [741, 257] width 179 height 398
click at [709, 229] on div at bounding box center [741, 257] width 179 height 398
click at [741, 258] on div at bounding box center [741, 257] width 179 height 398
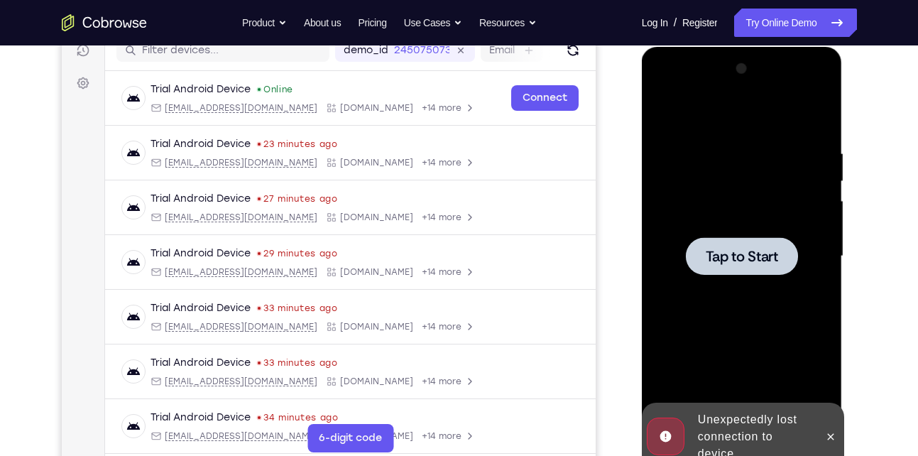
click at [741, 258] on span "Tap to Start" at bounding box center [742, 256] width 72 height 14
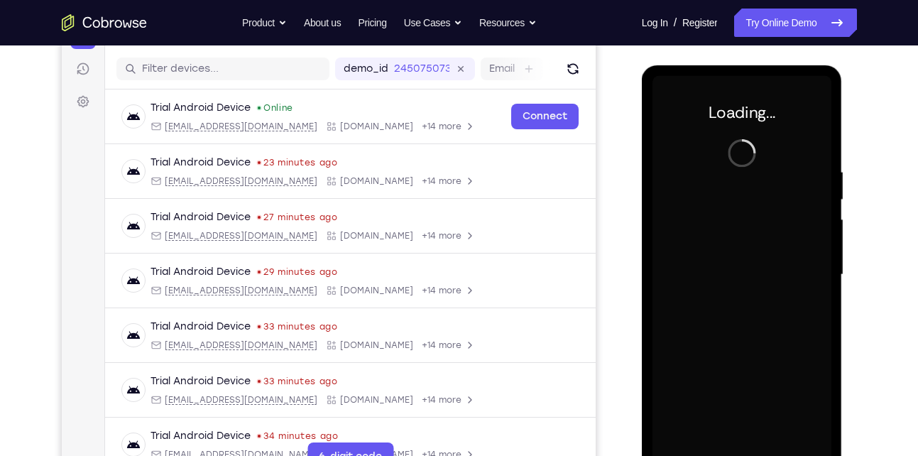
scroll to position [183, 0]
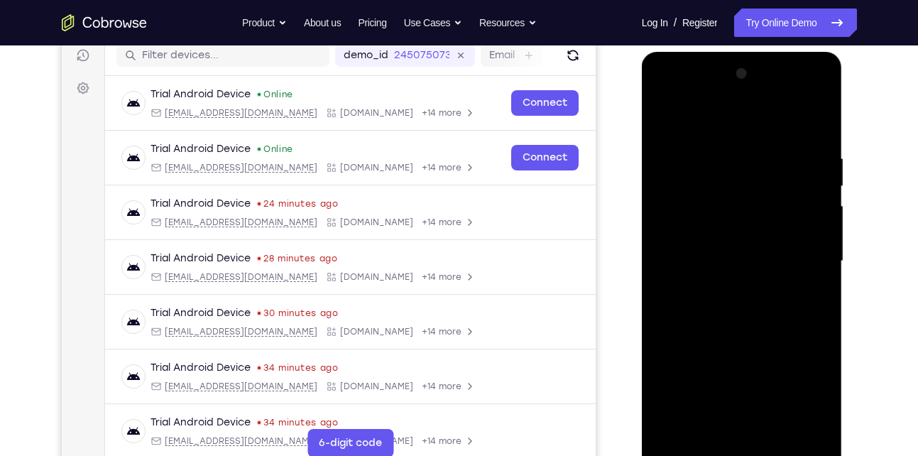
click at [740, 449] on div at bounding box center [741, 261] width 179 height 398
click at [804, 383] on div at bounding box center [741, 261] width 179 height 398
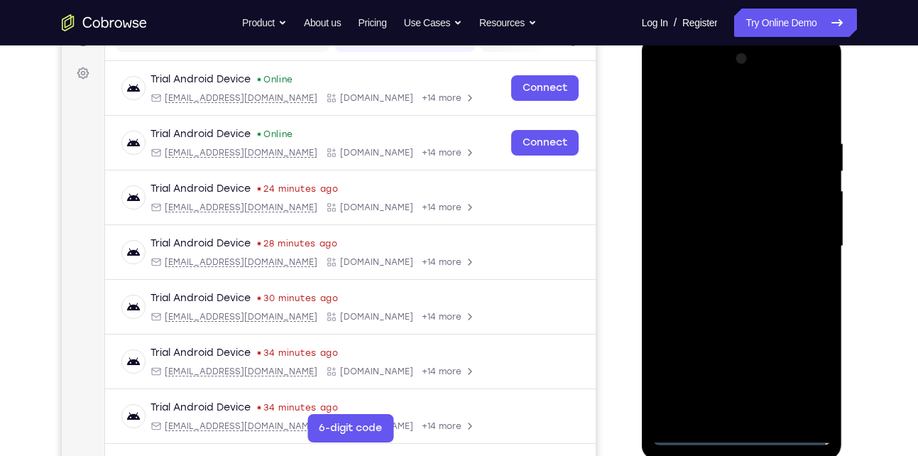
scroll to position [197, 0]
click at [721, 105] on div at bounding box center [741, 247] width 179 height 398
click at [814, 241] on div at bounding box center [741, 247] width 179 height 398
click at [723, 270] on div at bounding box center [741, 247] width 179 height 398
click at [722, 234] on div at bounding box center [741, 247] width 179 height 398
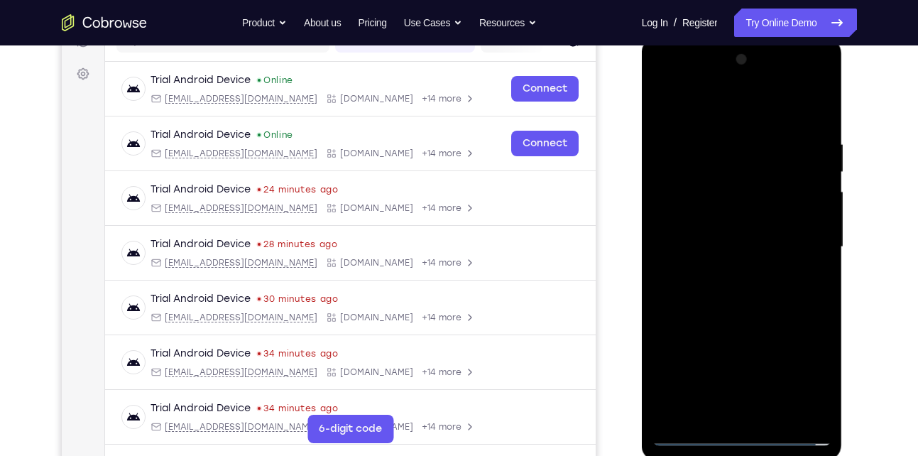
click at [722, 234] on div at bounding box center [741, 247] width 179 height 398
click at [692, 218] on div at bounding box center [741, 247] width 179 height 398
click at [734, 241] on div at bounding box center [741, 247] width 179 height 398
click at [709, 300] on div at bounding box center [741, 247] width 179 height 398
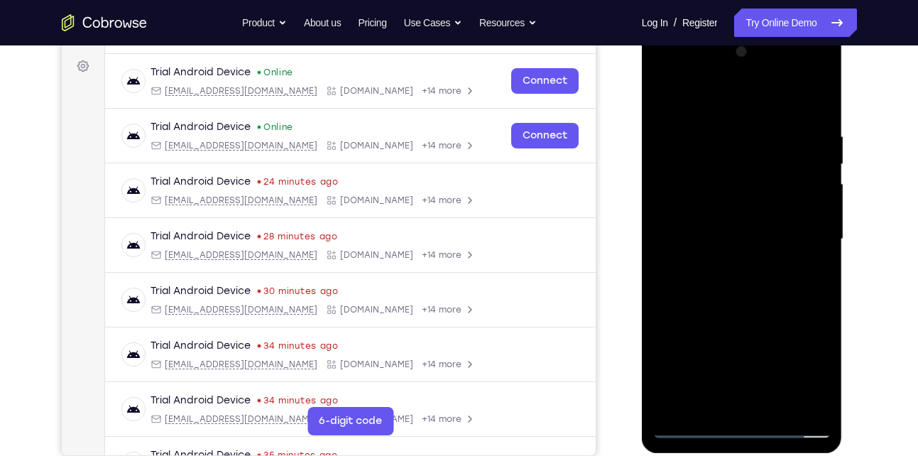
scroll to position [206, 0]
click at [807, 111] on div at bounding box center [741, 239] width 179 height 398
click at [777, 408] on div at bounding box center [741, 239] width 179 height 398
click at [738, 314] on div at bounding box center [741, 239] width 179 height 398
click at [724, 234] on div at bounding box center [741, 239] width 179 height 398
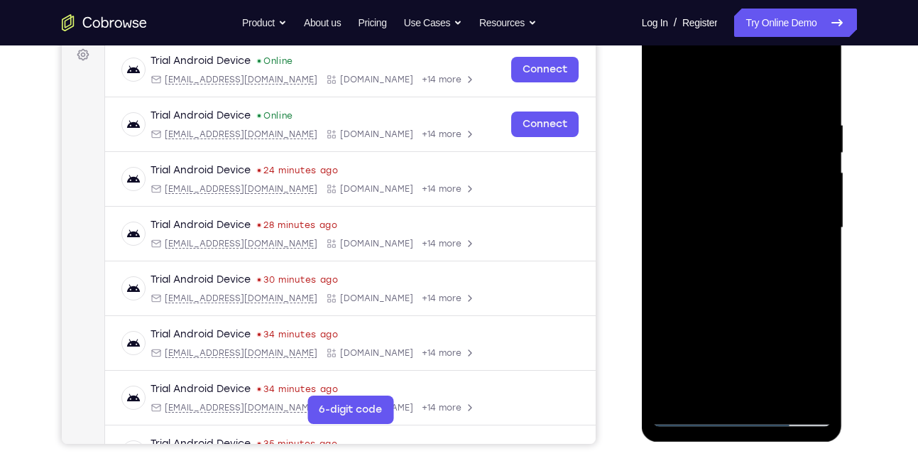
scroll to position [217, 0]
click at [711, 380] on div at bounding box center [741, 227] width 179 height 398
click at [767, 287] on div at bounding box center [741, 227] width 179 height 398
click at [711, 135] on div at bounding box center [741, 227] width 179 height 398
click at [720, 383] on div at bounding box center [741, 227] width 179 height 398
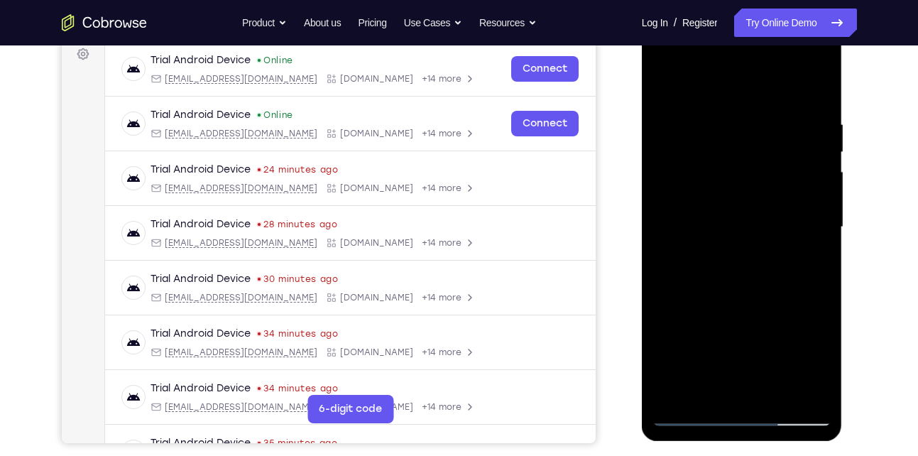
drag, startPoint x: 720, startPoint y: 284, endPoint x: 712, endPoint y: 23, distance: 260.7
click at [712, 23] on div at bounding box center [742, 229] width 201 height 423
drag, startPoint x: 701, startPoint y: 269, endPoint x: 704, endPoint y: 94, distance: 175.4
click at [704, 94] on div at bounding box center [741, 227] width 179 height 398
drag, startPoint x: 723, startPoint y: 354, endPoint x: 720, endPoint y: 171, distance: 183.2
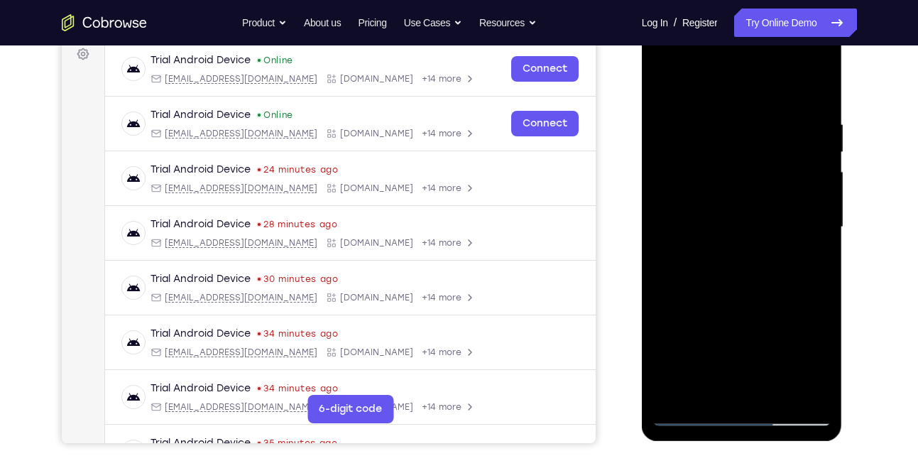
click at [720, 171] on div at bounding box center [741, 227] width 179 height 398
click at [690, 310] on div at bounding box center [741, 227] width 179 height 398
click at [691, 309] on div at bounding box center [741, 227] width 179 height 398
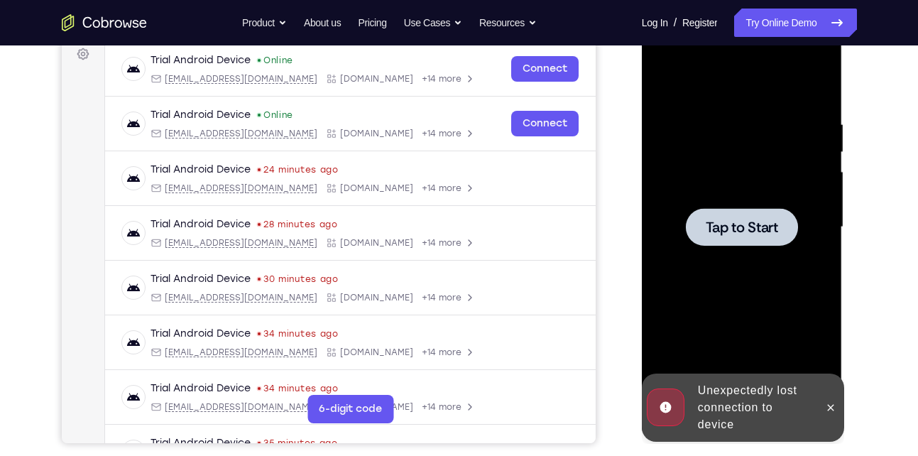
click at [718, 226] on span "Tap to Start" at bounding box center [742, 227] width 72 height 14
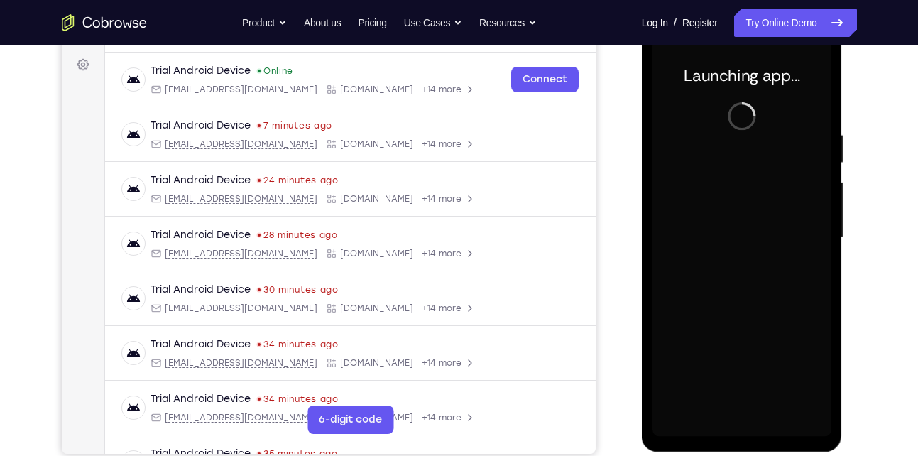
scroll to position [212, 0]
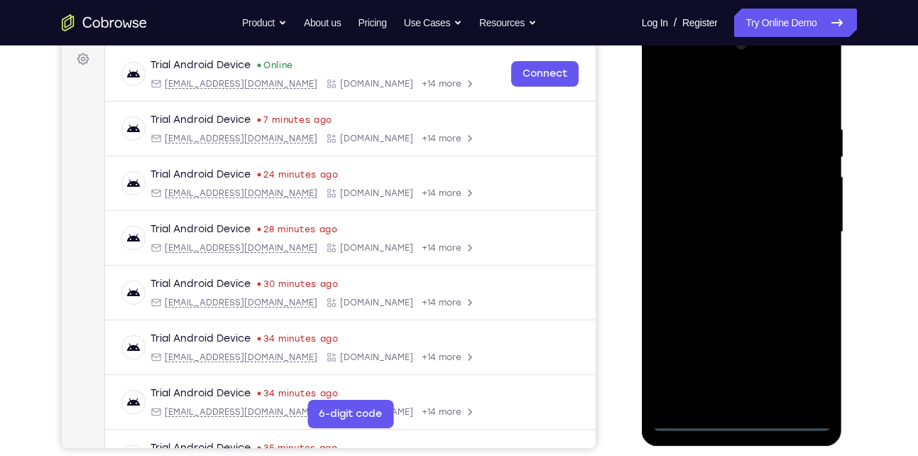
click at [745, 418] on div at bounding box center [741, 232] width 179 height 398
click at [804, 363] on div at bounding box center [741, 232] width 179 height 398
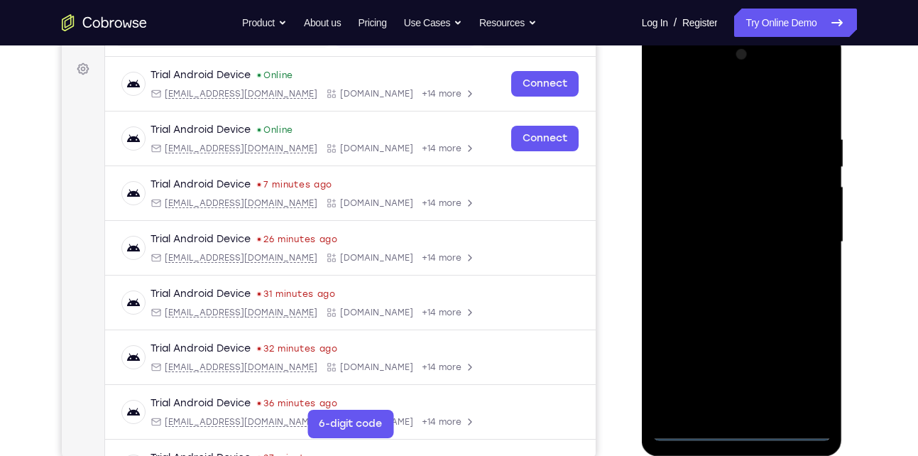
scroll to position [203, 0]
click at [730, 109] on div at bounding box center [741, 242] width 179 height 398
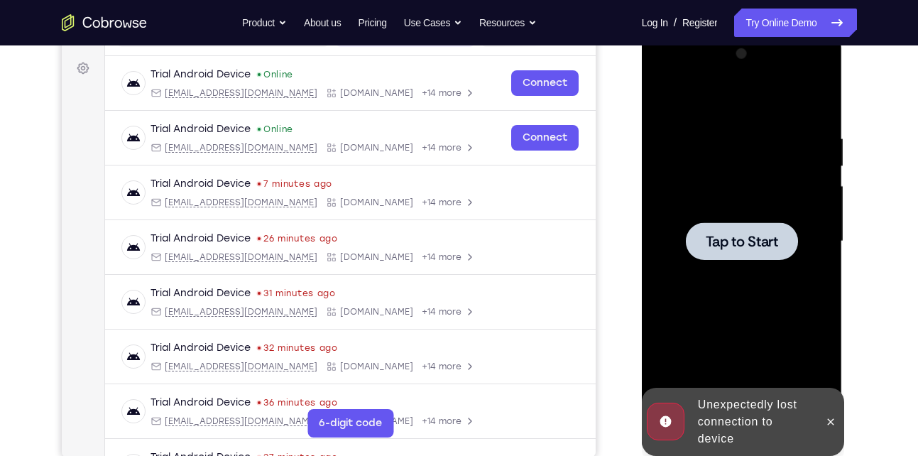
click at [747, 229] on div at bounding box center [742, 241] width 112 height 38
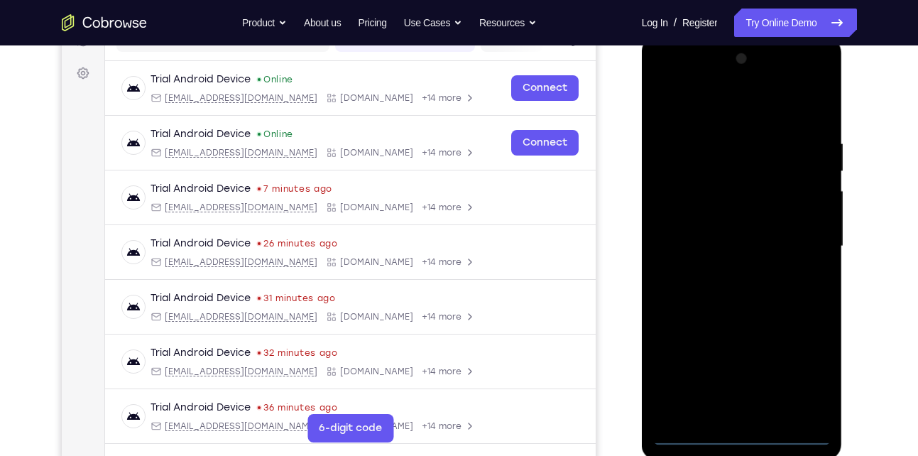
scroll to position [199, 0]
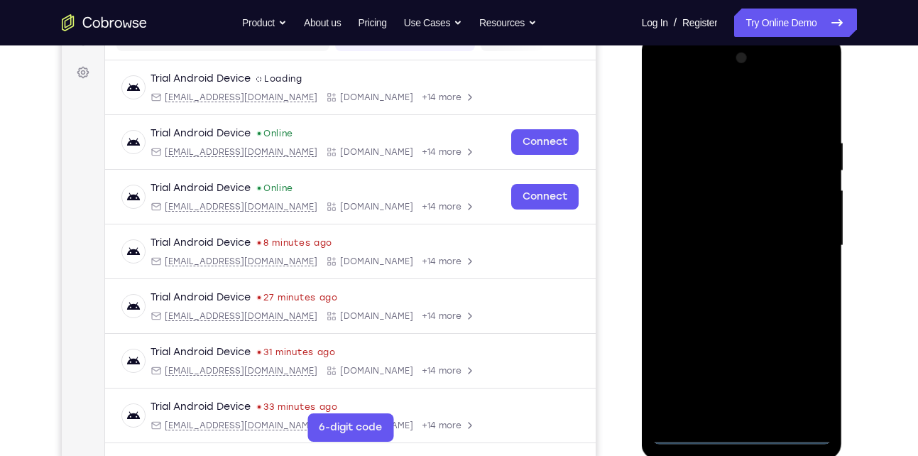
click at [743, 433] on div at bounding box center [741, 246] width 179 height 398
click at [806, 364] on div at bounding box center [741, 246] width 179 height 398
click at [705, 104] on div at bounding box center [741, 246] width 179 height 398
click at [804, 237] on div at bounding box center [741, 246] width 179 height 398
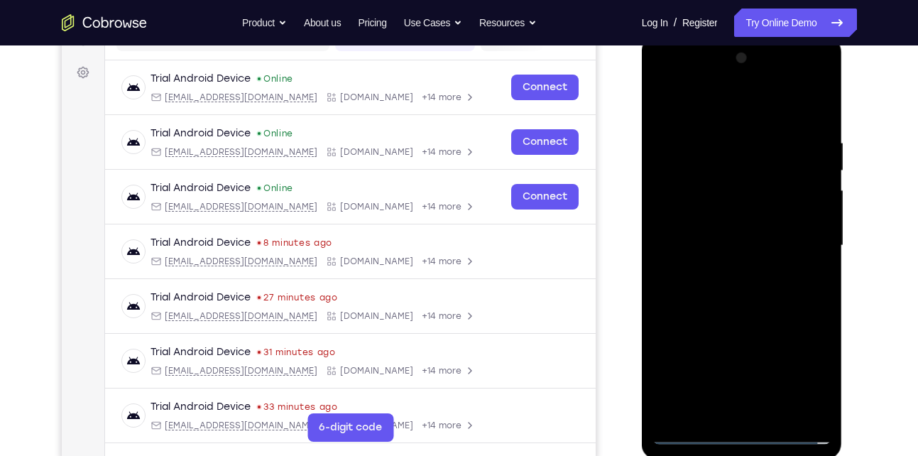
click at [721, 368] on div at bounding box center [741, 246] width 179 height 398
click at [728, 275] on div at bounding box center [741, 246] width 179 height 398
click at [726, 224] on div at bounding box center [741, 246] width 179 height 398
click at [700, 220] on div at bounding box center [741, 246] width 179 height 398
click at [713, 245] on div at bounding box center [741, 246] width 179 height 398
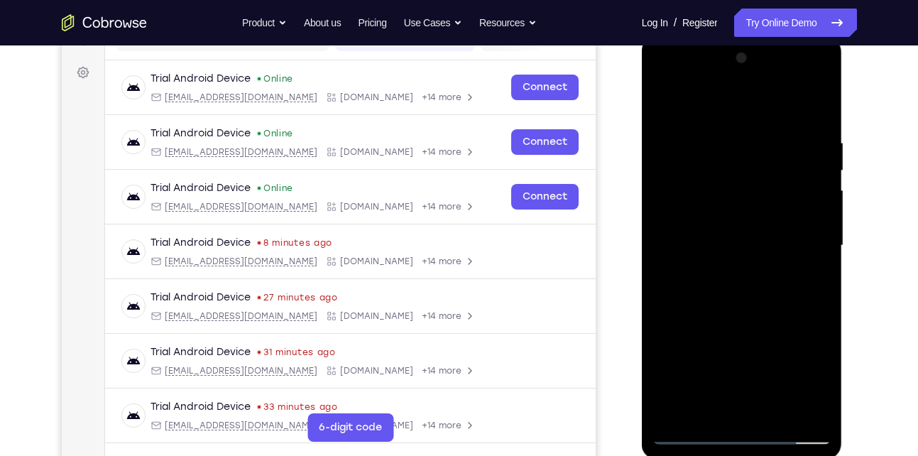
click at [716, 296] on div at bounding box center [741, 246] width 179 height 398
click at [819, 127] on div at bounding box center [741, 246] width 179 height 398
click at [777, 408] on div at bounding box center [741, 246] width 179 height 398
click at [754, 320] on div at bounding box center [741, 246] width 179 height 398
click at [732, 241] on div at bounding box center [741, 246] width 179 height 398
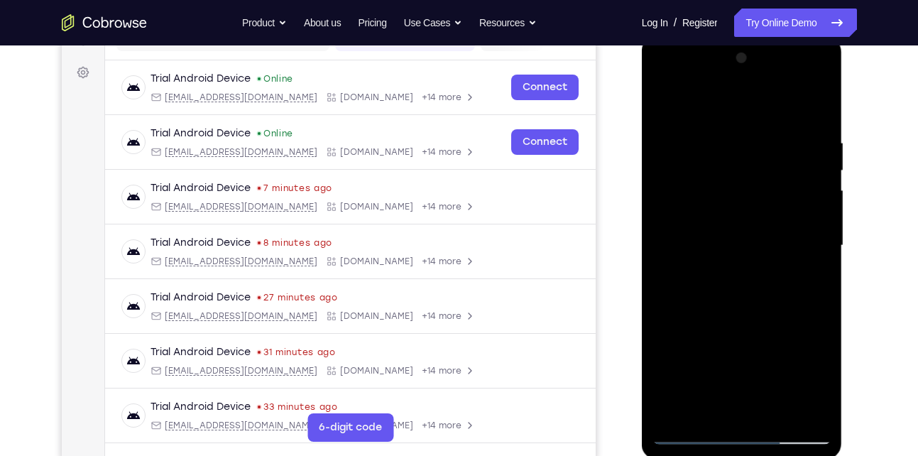
click at [704, 405] on div at bounding box center [741, 246] width 179 height 398
click at [762, 307] on div at bounding box center [741, 246] width 179 height 398
click at [709, 155] on div at bounding box center [741, 246] width 179 height 398
click at [755, 403] on div at bounding box center [741, 246] width 179 height 398
drag, startPoint x: 724, startPoint y: 324, endPoint x: 713, endPoint y: 60, distance: 264.3
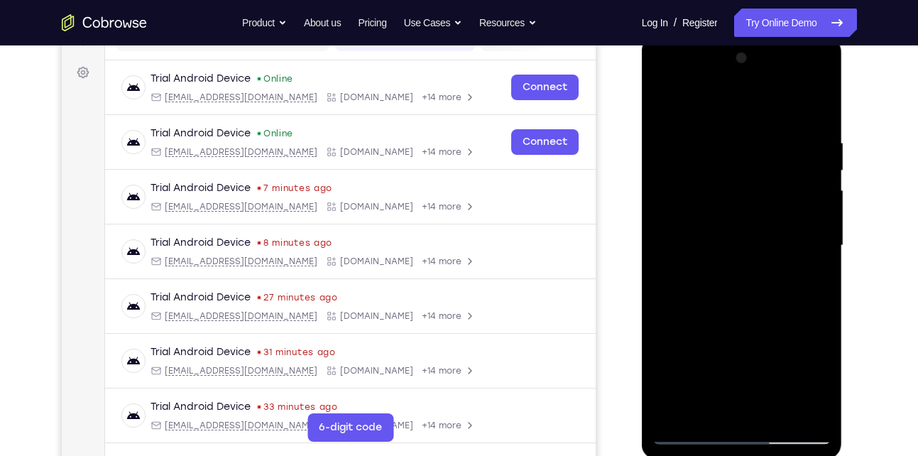
click at [713, 60] on div at bounding box center [741, 246] width 179 height 398
drag, startPoint x: 729, startPoint y: 344, endPoint x: 722, endPoint y: 166, distance: 177.6
click at [722, 166] on div at bounding box center [741, 246] width 179 height 398
drag, startPoint x: 735, startPoint y: 337, endPoint x: 727, endPoint y: 122, distance: 214.6
click at [727, 122] on div at bounding box center [741, 246] width 179 height 398
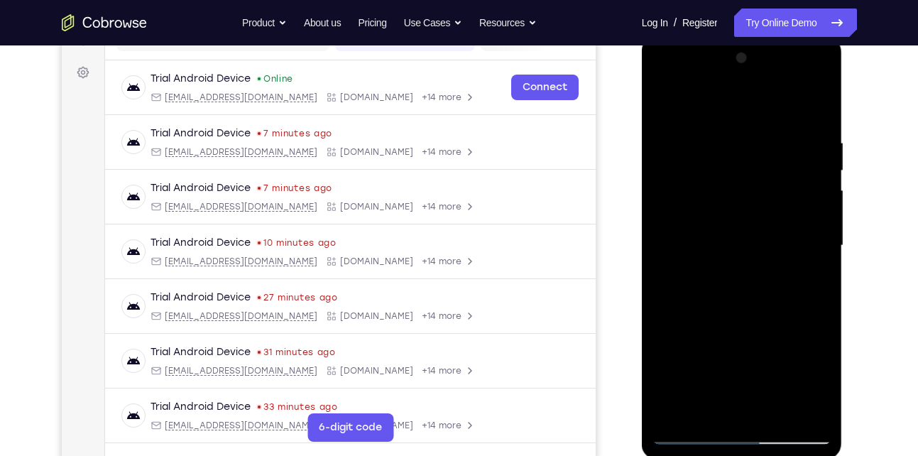
click at [731, 302] on div at bounding box center [741, 246] width 179 height 398
click at [709, 234] on div at bounding box center [741, 246] width 179 height 398
click at [809, 405] on div at bounding box center [741, 246] width 179 height 398
click at [681, 434] on div at bounding box center [741, 246] width 179 height 398
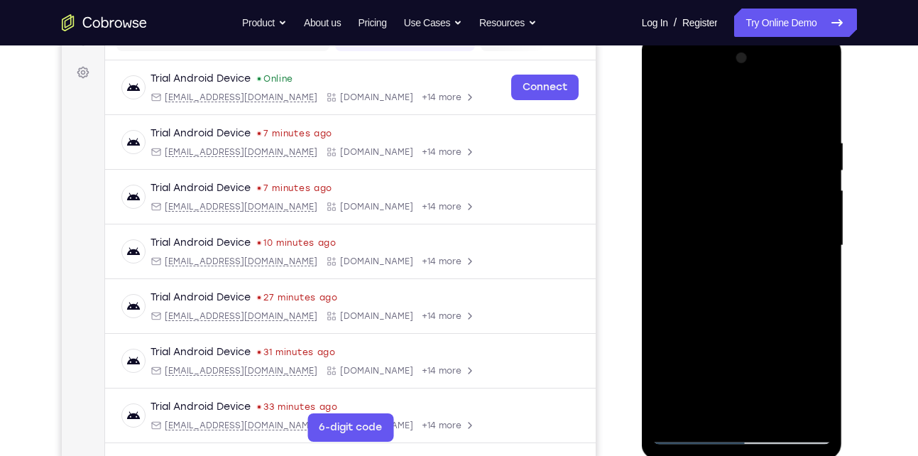
click at [706, 406] on div at bounding box center [741, 246] width 179 height 398
click at [706, 409] on div at bounding box center [741, 246] width 179 height 398
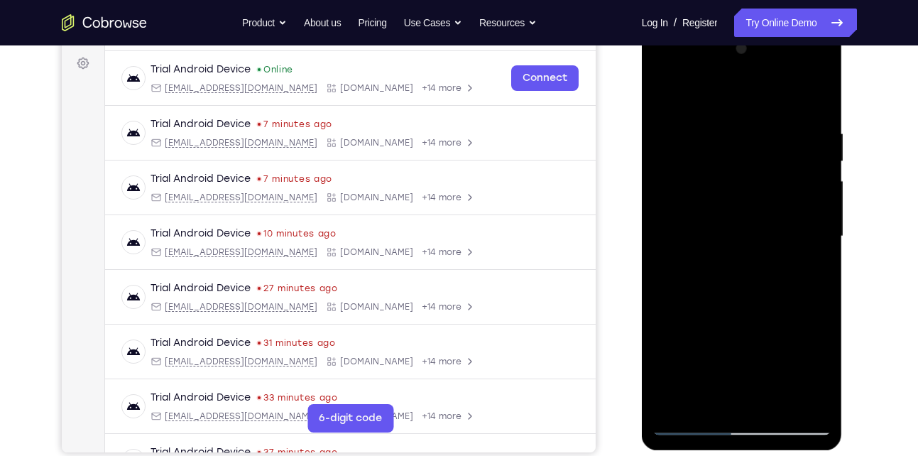
scroll to position [209, 0]
click at [705, 394] on div at bounding box center [741, 236] width 179 height 398
click at [807, 344] on div at bounding box center [741, 236] width 179 height 398
click at [727, 343] on div at bounding box center [741, 236] width 179 height 398
click at [771, 319] on div at bounding box center [741, 236] width 179 height 398
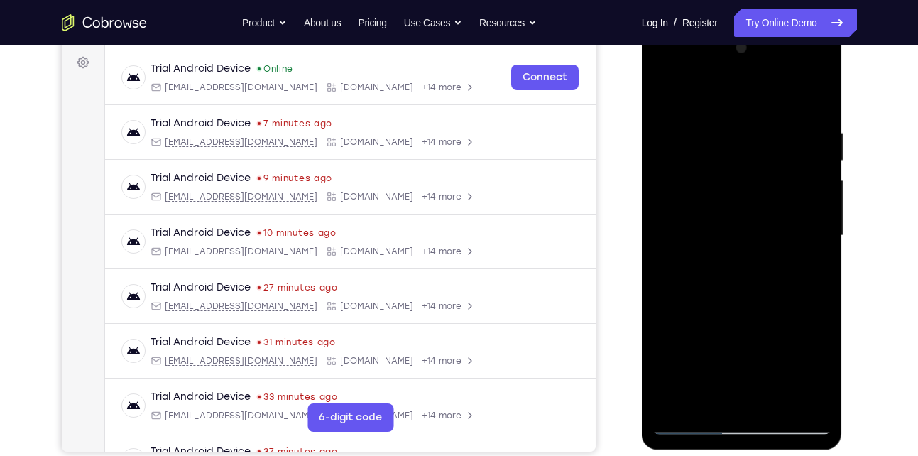
click at [790, 346] on div at bounding box center [741, 236] width 179 height 398
click at [762, 398] on div at bounding box center [741, 236] width 179 height 398
click at [753, 322] on div at bounding box center [741, 236] width 179 height 398
click at [722, 346] on div at bounding box center [741, 236] width 179 height 398
click at [723, 319] on div at bounding box center [741, 236] width 179 height 398
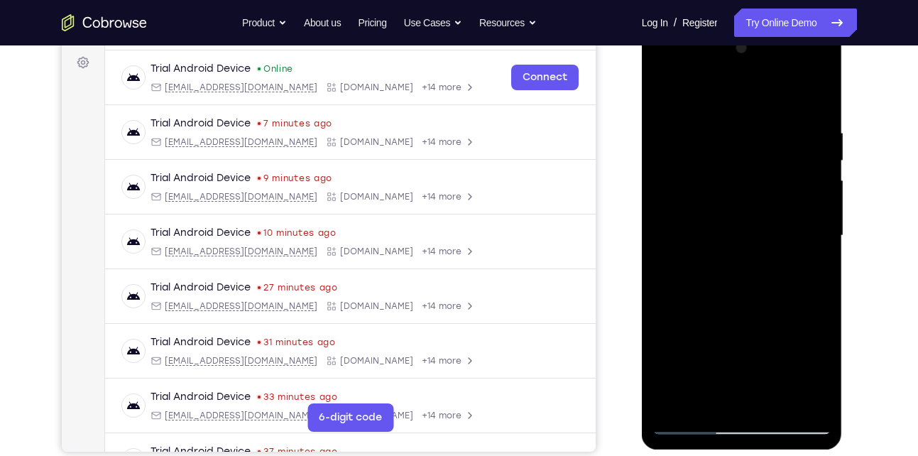
click at [819, 365] on div at bounding box center [741, 236] width 179 height 398
click at [807, 270] on div at bounding box center [741, 236] width 179 height 398
click at [709, 349] on div at bounding box center [741, 236] width 179 height 398
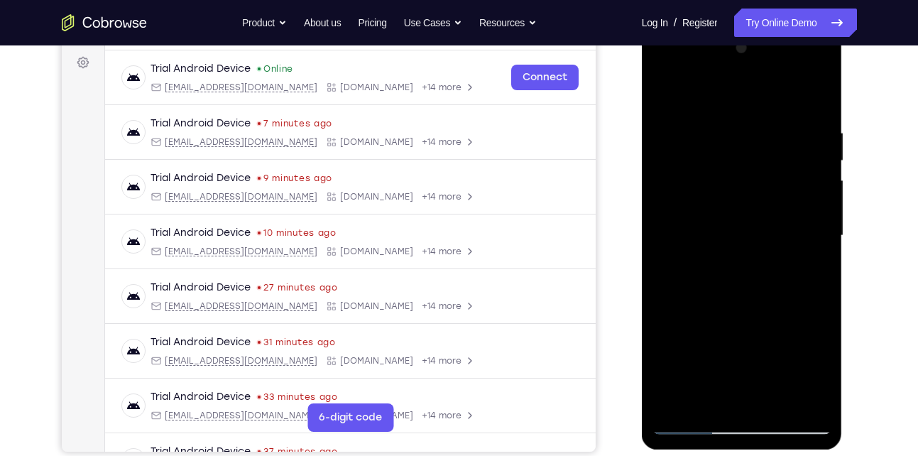
click at [675, 349] on div at bounding box center [741, 236] width 179 height 398
click at [733, 395] on div at bounding box center [741, 236] width 179 height 398
click at [709, 346] on div at bounding box center [741, 236] width 179 height 398
click at [827, 373] on div at bounding box center [741, 236] width 179 height 398
click at [746, 346] on div at bounding box center [741, 236] width 179 height 398
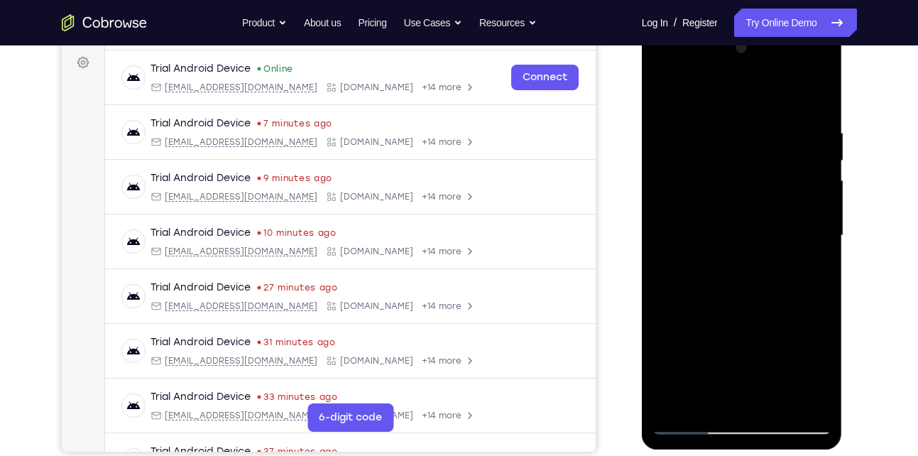
click at [723, 342] on div at bounding box center [741, 236] width 179 height 398
click at [713, 342] on div at bounding box center [741, 236] width 179 height 398
click at [713, 366] on div at bounding box center [741, 236] width 179 height 398
click at [755, 370] on div at bounding box center [741, 236] width 179 height 398
click at [723, 319] on div at bounding box center [741, 236] width 179 height 398
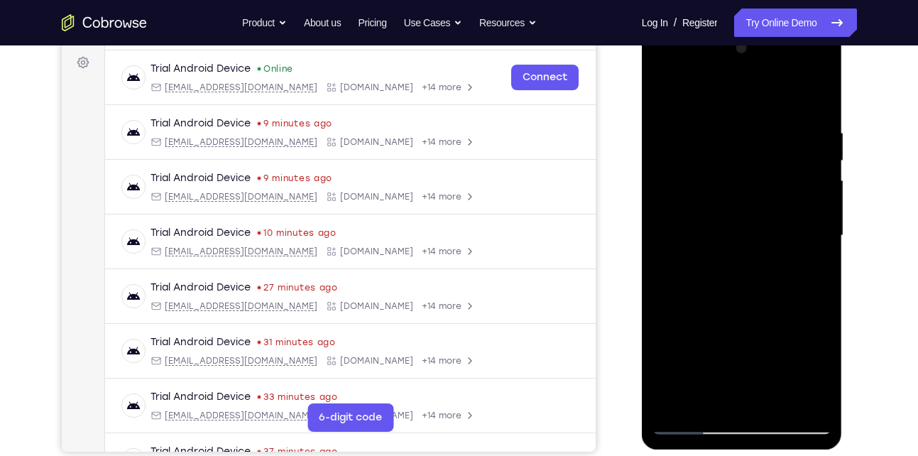
click at [740, 341] on div at bounding box center [741, 236] width 179 height 398
click at [739, 299] on div at bounding box center [741, 236] width 179 height 398
click at [804, 344] on div at bounding box center [741, 236] width 179 height 398
click at [754, 370] on div at bounding box center [741, 236] width 179 height 398
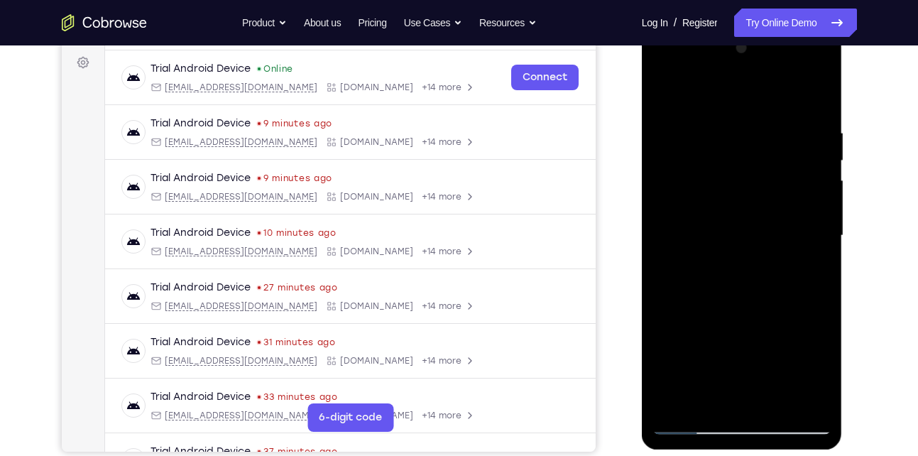
click at [692, 345] on div at bounding box center [741, 236] width 179 height 398
click at [821, 374] on div at bounding box center [741, 236] width 179 height 398
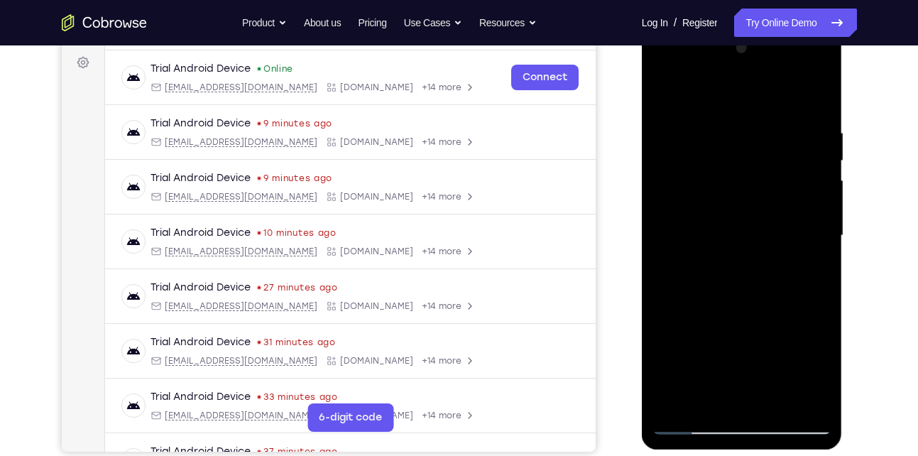
click at [810, 323] on div at bounding box center [741, 236] width 179 height 398
click at [725, 342] on div at bounding box center [741, 236] width 179 height 398
click at [755, 371] on div at bounding box center [741, 236] width 179 height 398
click at [772, 321] on div at bounding box center [741, 236] width 179 height 398
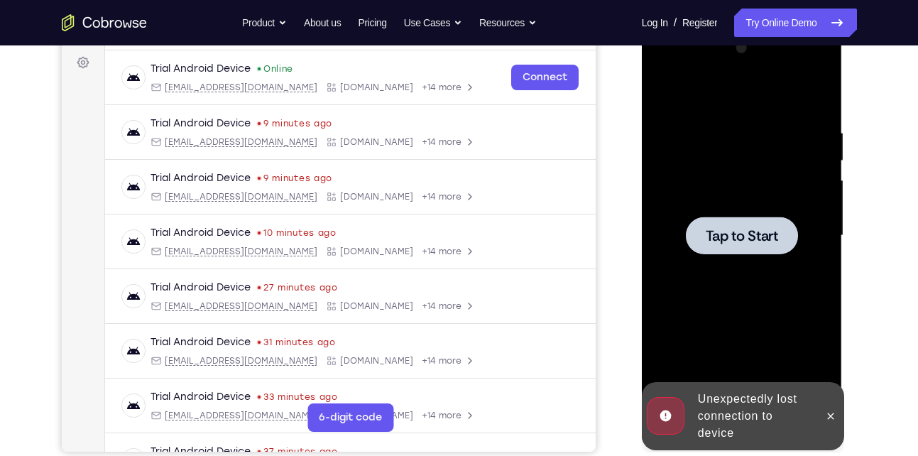
click at [762, 231] on span "Tap to Start" at bounding box center [742, 236] width 72 height 14
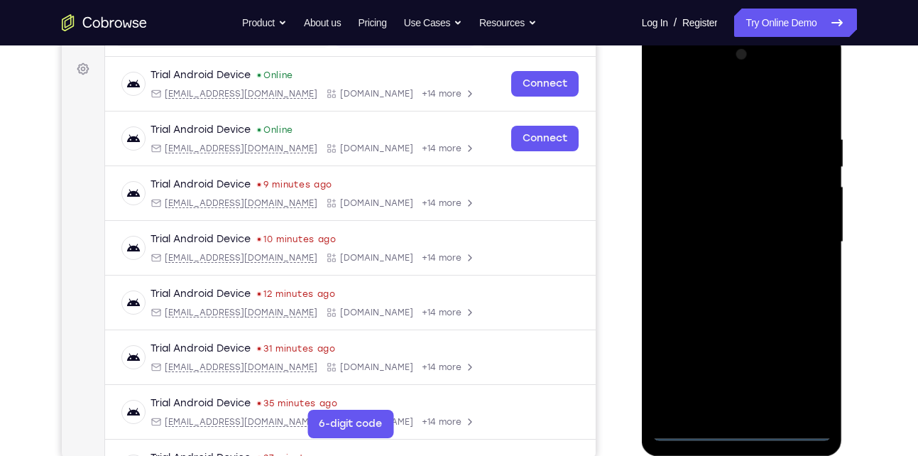
scroll to position [202, 0]
click at [736, 434] on div at bounding box center [741, 243] width 179 height 398
click at [814, 366] on div at bounding box center [741, 243] width 179 height 398
click at [711, 101] on div at bounding box center [741, 243] width 179 height 398
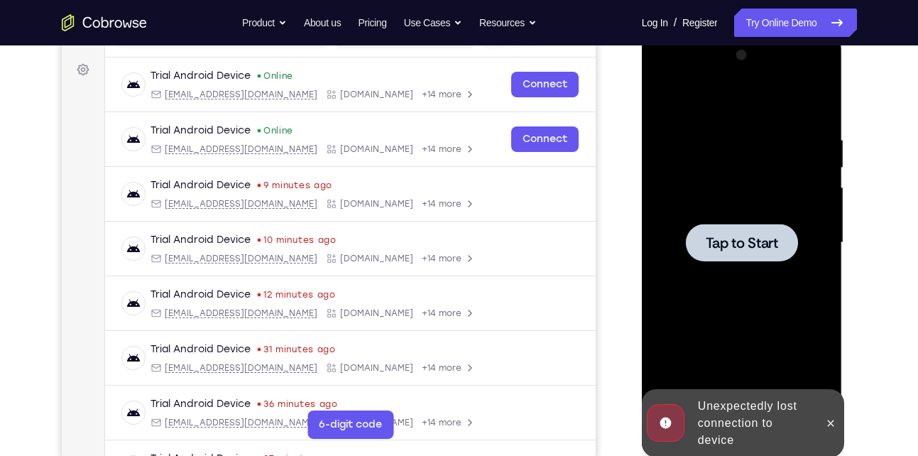
click at [749, 231] on div at bounding box center [742, 243] width 112 height 38
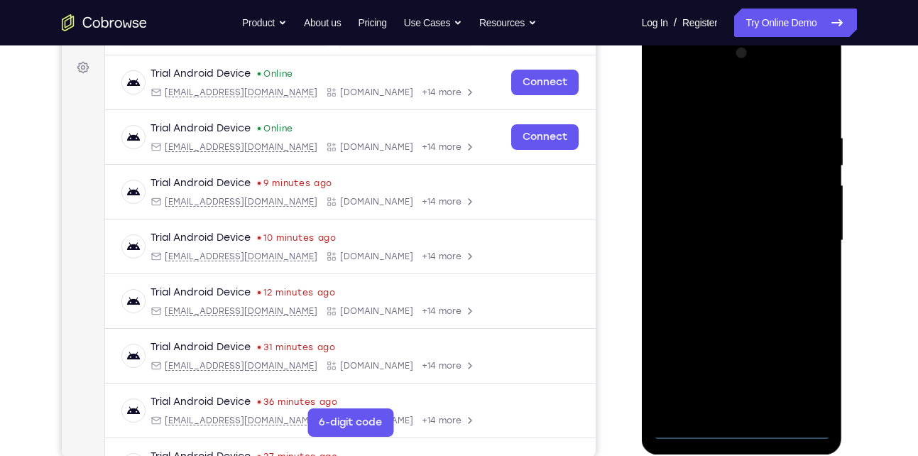
scroll to position [204, 0]
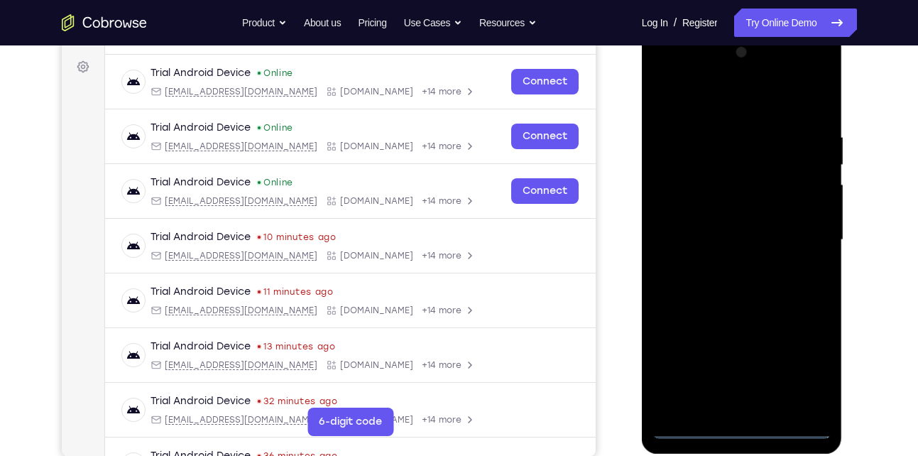
click at [739, 422] on div at bounding box center [741, 240] width 179 height 398
click at [741, 425] on div at bounding box center [741, 240] width 179 height 398
click at [744, 426] on div at bounding box center [741, 240] width 179 height 398
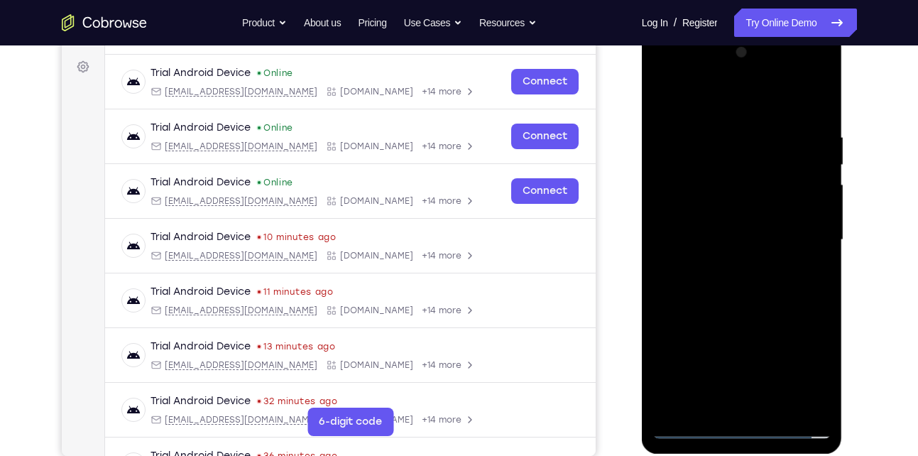
click at [813, 364] on div at bounding box center [741, 240] width 179 height 398
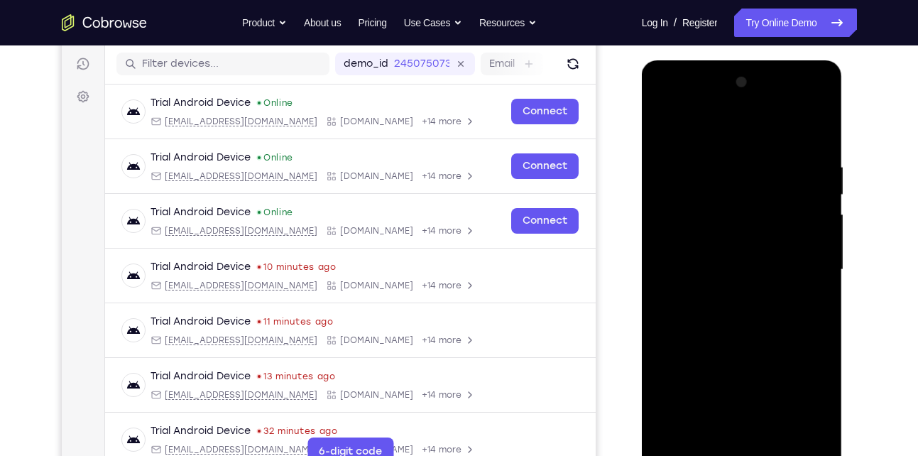
scroll to position [172, 0]
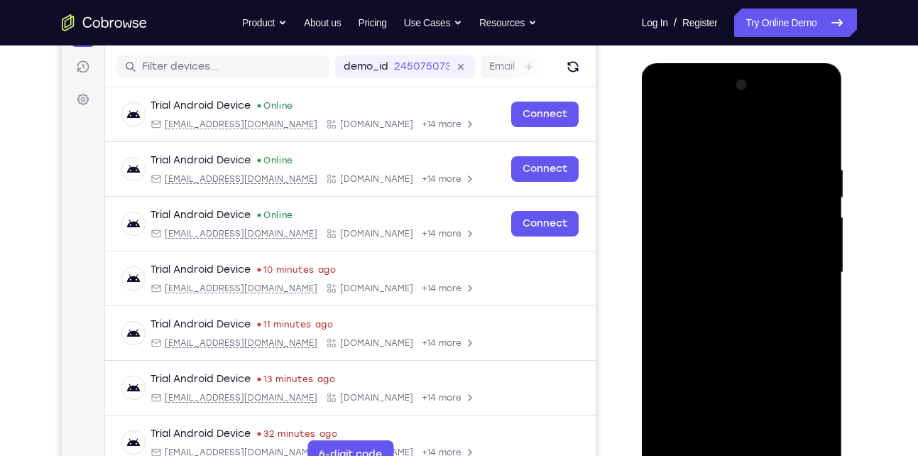
click at [731, 139] on div at bounding box center [741, 273] width 179 height 398
click at [798, 267] on div at bounding box center [741, 273] width 179 height 398
click at [718, 398] on div at bounding box center [741, 273] width 179 height 398
click at [727, 296] on div at bounding box center [741, 273] width 179 height 398
click at [721, 246] on div at bounding box center [741, 273] width 179 height 398
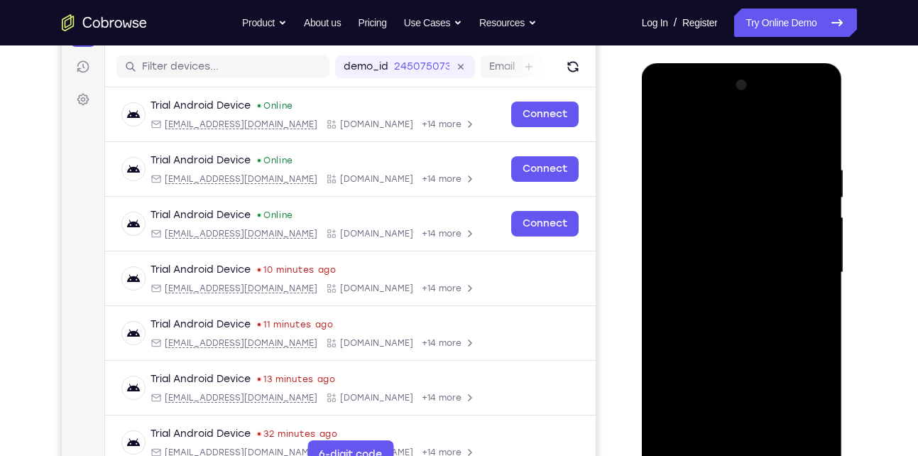
click at [735, 260] on div at bounding box center [741, 273] width 179 height 398
click at [821, 248] on div at bounding box center [741, 273] width 179 height 398
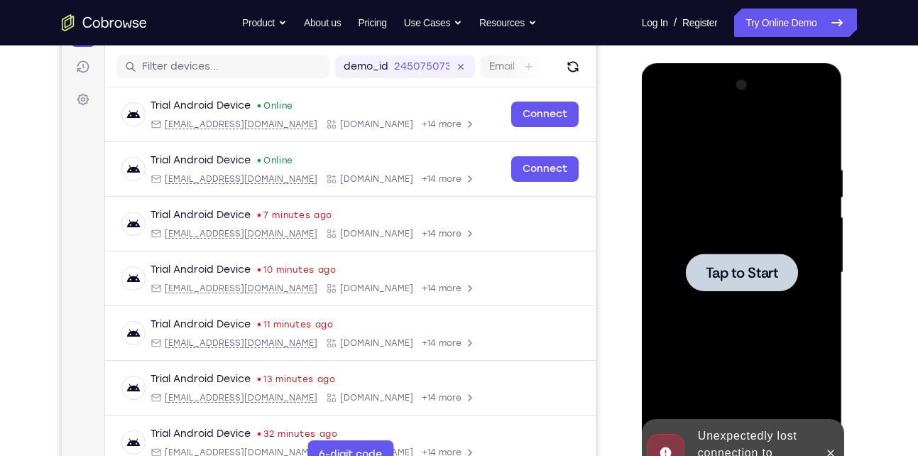
scroll to position [194, 0]
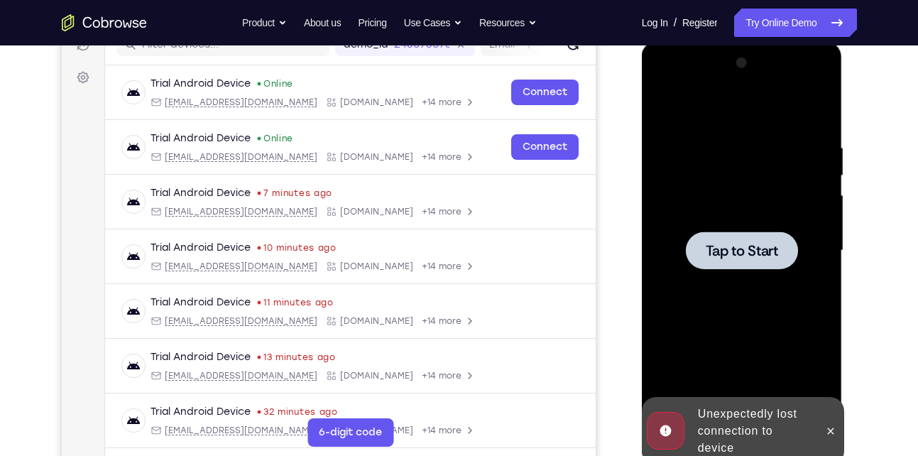
click at [756, 253] on span "Tap to Start" at bounding box center [742, 251] width 72 height 14
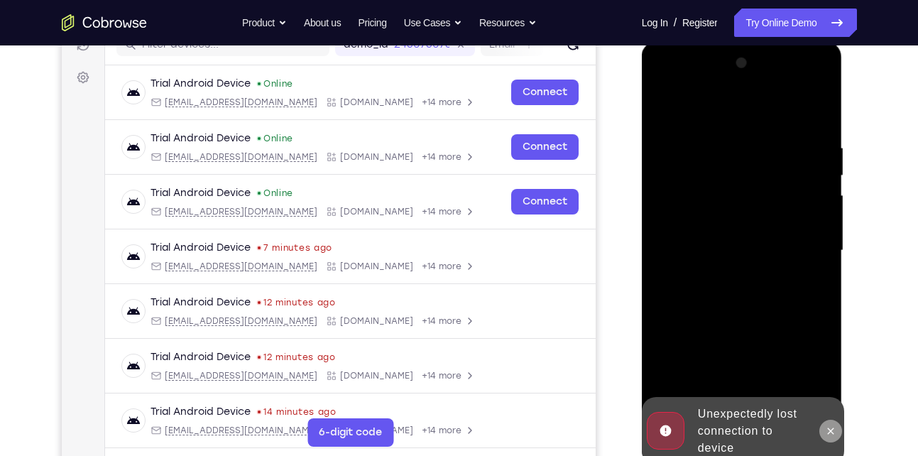
click at [830, 428] on icon at bounding box center [830, 430] width 11 height 11
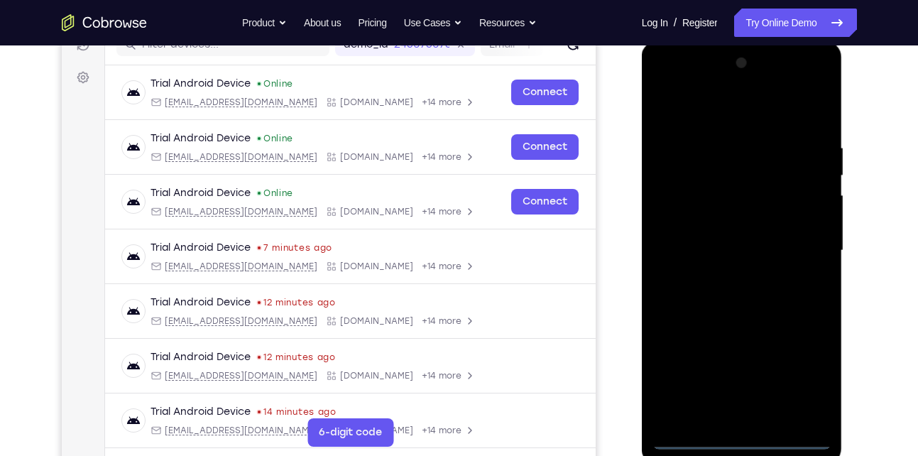
click at [744, 439] on div at bounding box center [741, 251] width 179 height 398
click at [804, 373] on div at bounding box center [741, 251] width 179 height 398
click at [688, 116] on div at bounding box center [741, 251] width 179 height 398
click at [804, 240] on div at bounding box center [741, 251] width 179 height 398
click at [726, 273] on div at bounding box center [741, 251] width 179 height 398
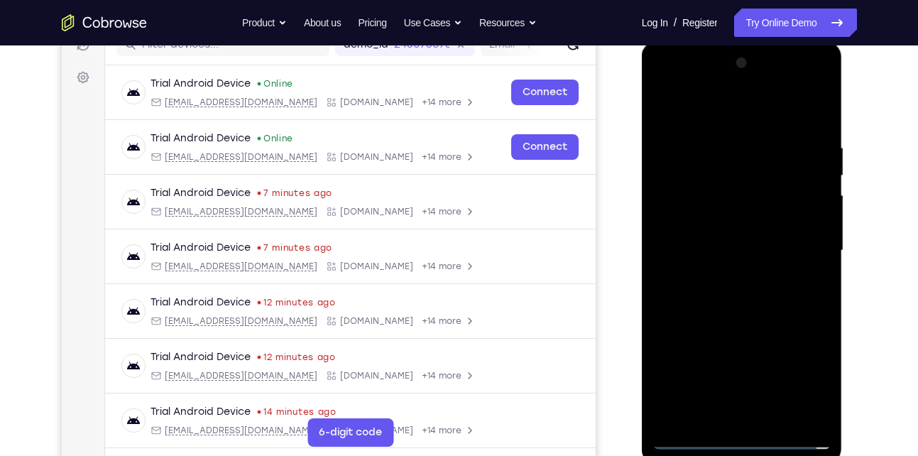
click at [716, 240] on div at bounding box center [741, 251] width 179 height 398
click at [706, 221] on div at bounding box center [741, 251] width 179 height 398
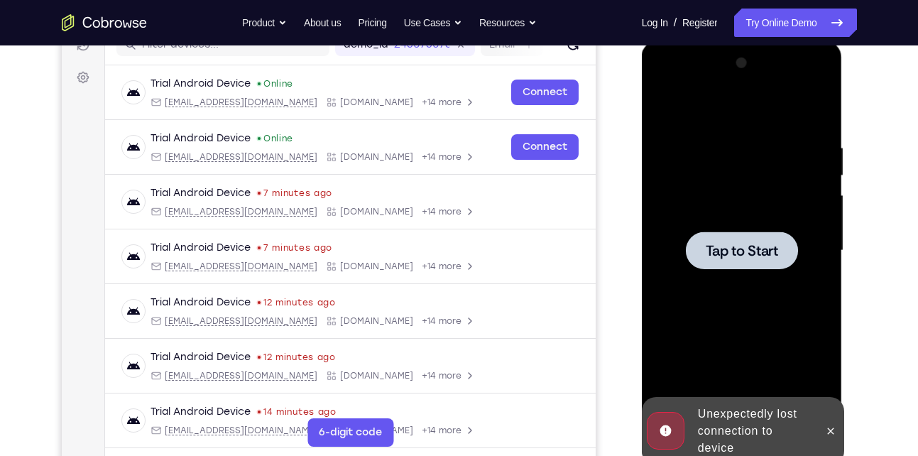
click at [719, 247] on span "Tap to Start" at bounding box center [742, 251] width 72 height 14
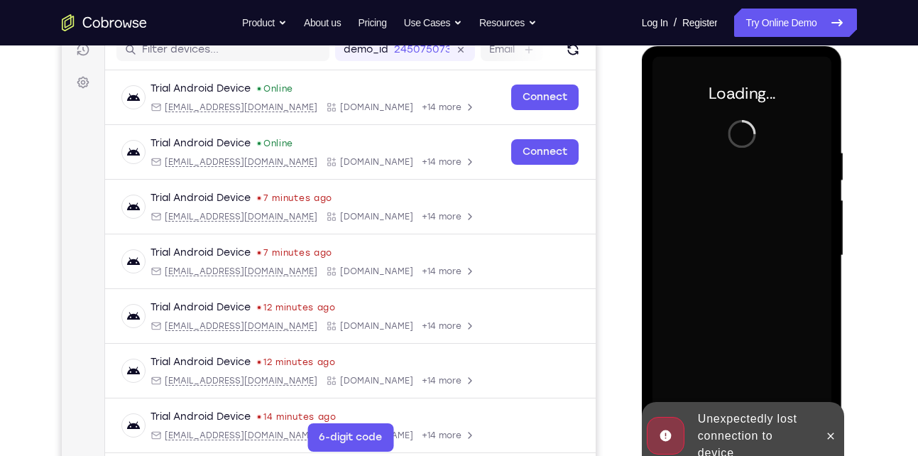
scroll to position [192, 0]
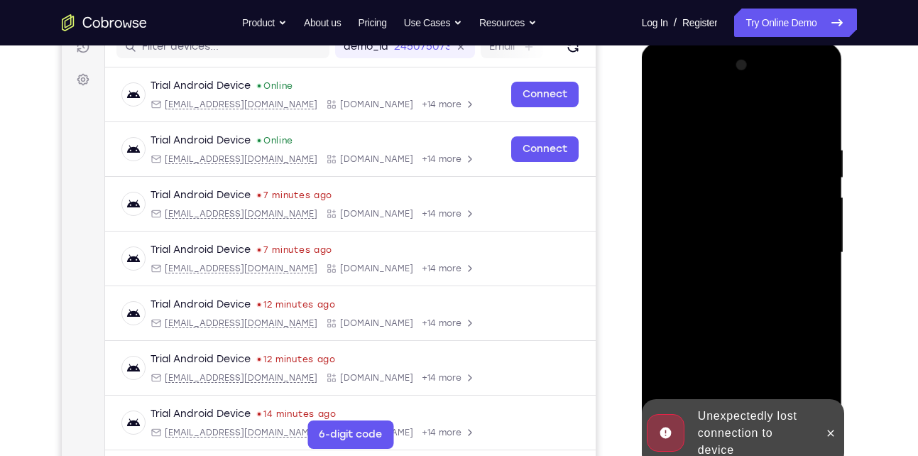
click at [811, 377] on div at bounding box center [741, 253] width 179 height 398
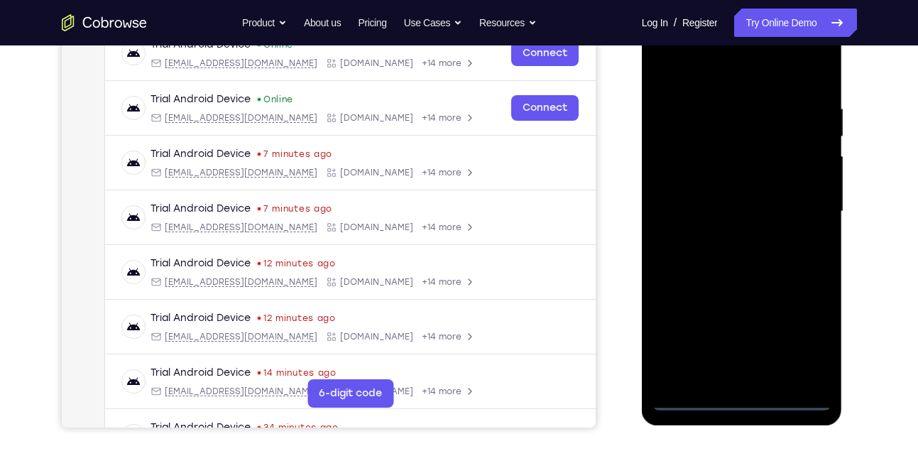
scroll to position [234, 0]
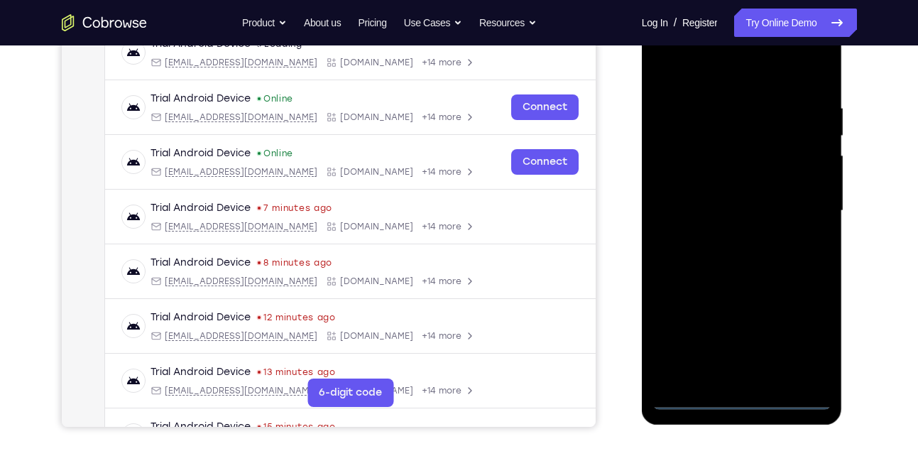
click at [742, 398] on div at bounding box center [741, 211] width 179 height 398
click at [807, 348] on div at bounding box center [741, 211] width 179 height 398
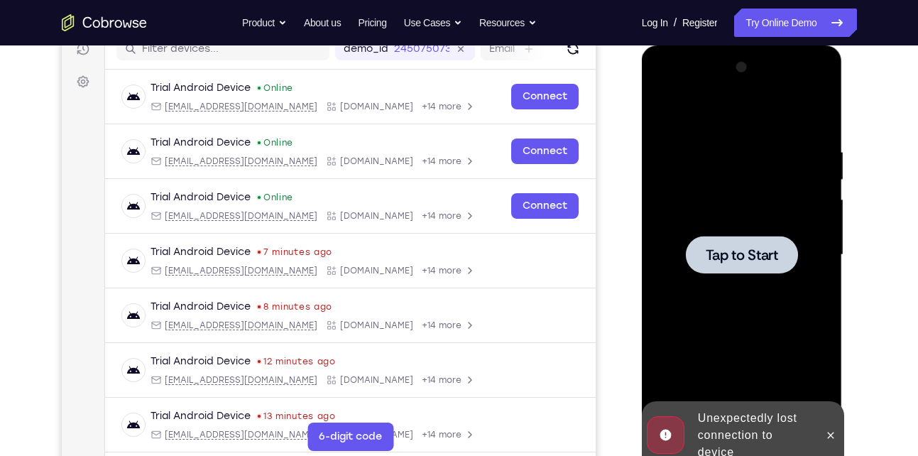
scroll to position [189, 0]
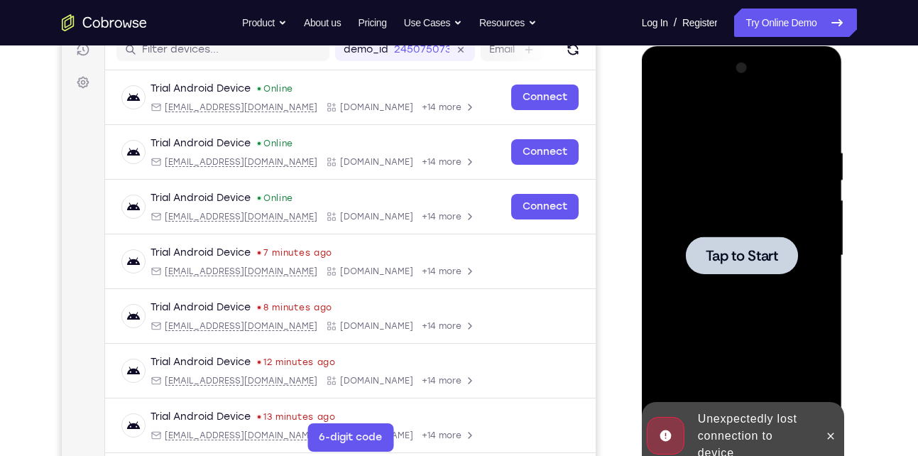
click at [746, 245] on div at bounding box center [742, 255] width 112 height 38
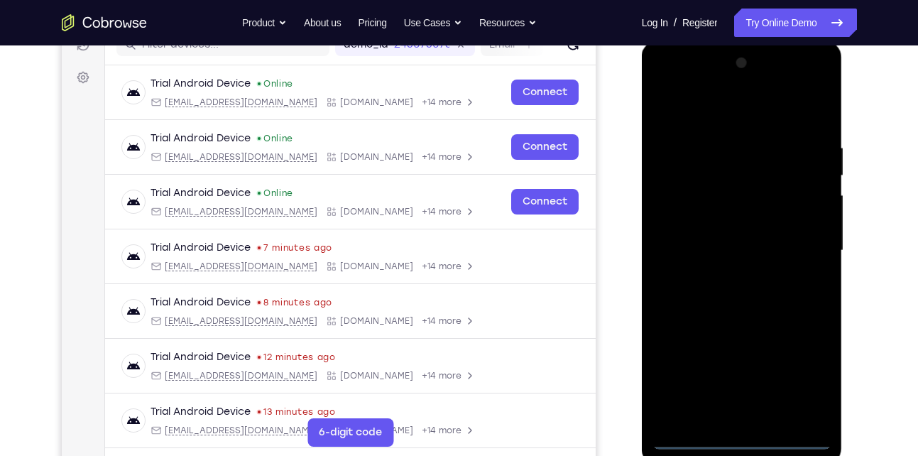
scroll to position [195, 0]
click at [734, 429] on div at bounding box center [741, 250] width 179 height 398
click at [744, 436] on div at bounding box center [741, 250] width 179 height 398
click at [803, 379] on div at bounding box center [741, 250] width 179 height 398
click at [721, 112] on div at bounding box center [741, 250] width 179 height 398
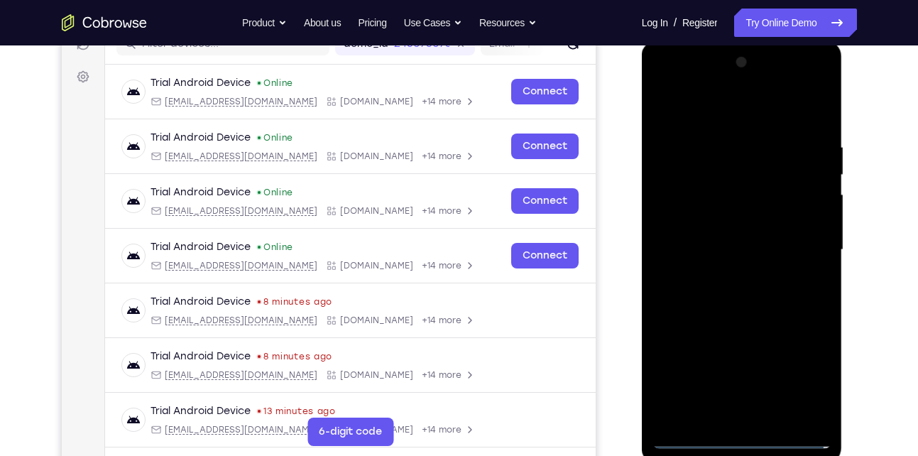
click at [804, 241] on div at bounding box center [741, 250] width 179 height 398
click at [726, 277] on div at bounding box center [741, 250] width 179 height 398
click at [721, 237] on div at bounding box center [741, 250] width 179 height 398
click at [704, 222] on div at bounding box center [741, 250] width 179 height 398
click at [709, 247] on div at bounding box center [741, 250] width 179 height 398
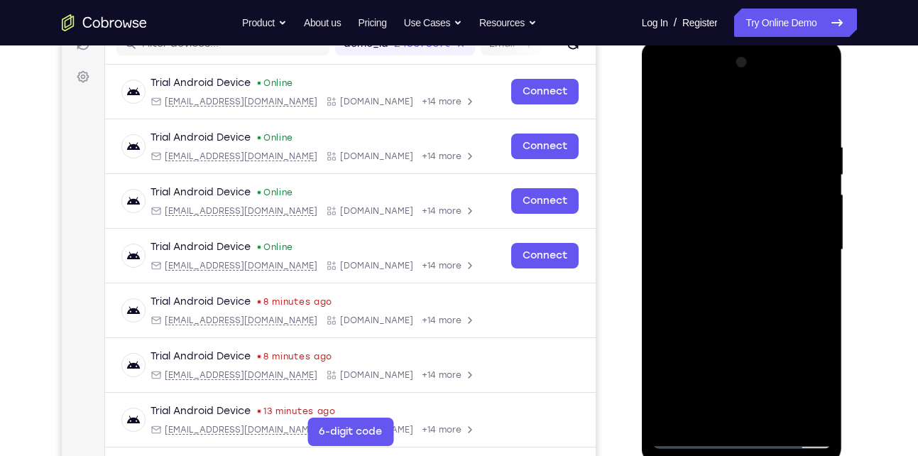
click at [707, 293] on div at bounding box center [741, 250] width 179 height 398
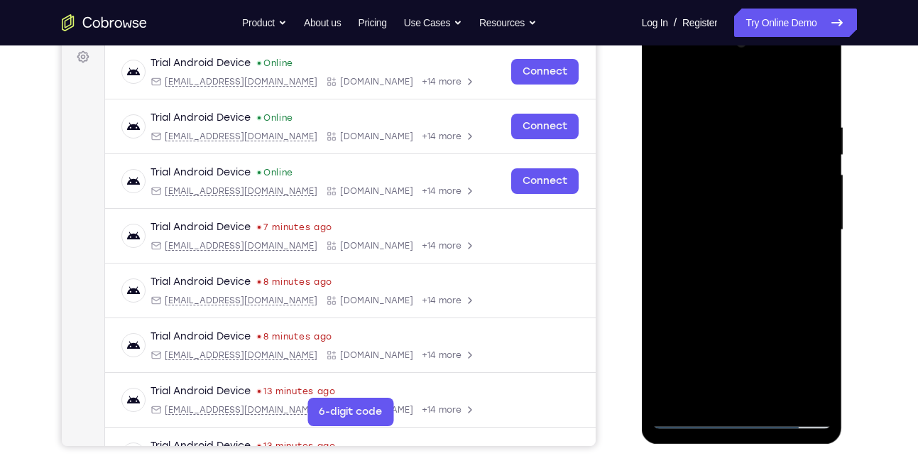
scroll to position [215, 0]
click at [811, 102] on div at bounding box center [741, 230] width 179 height 398
click at [776, 396] on div at bounding box center [741, 230] width 179 height 398
click at [735, 298] on div at bounding box center [741, 230] width 179 height 398
click at [716, 226] on div at bounding box center [741, 230] width 179 height 398
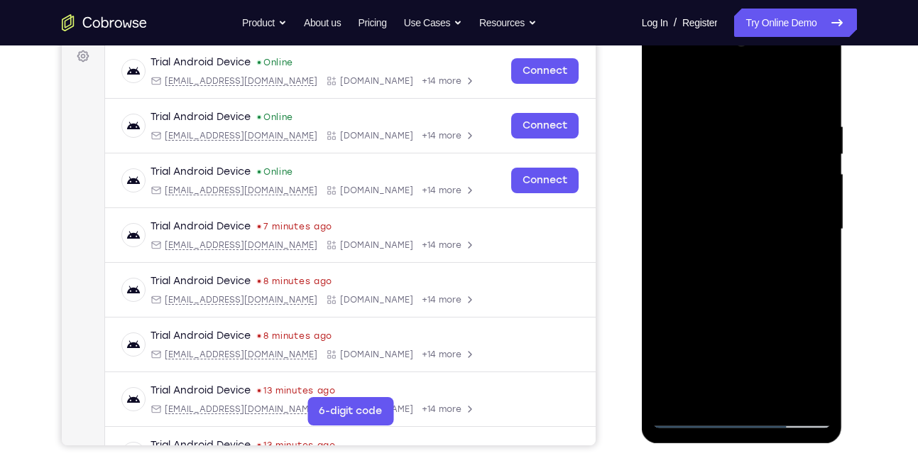
click at [709, 390] on div at bounding box center [741, 230] width 179 height 398
click at [768, 290] on div at bounding box center [741, 230] width 179 height 398
click at [735, 135] on div at bounding box center [741, 230] width 179 height 398
click at [688, 391] on div at bounding box center [741, 230] width 179 height 398
drag, startPoint x: 768, startPoint y: 305, endPoint x: 769, endPoint y: 19, distance: 285.4
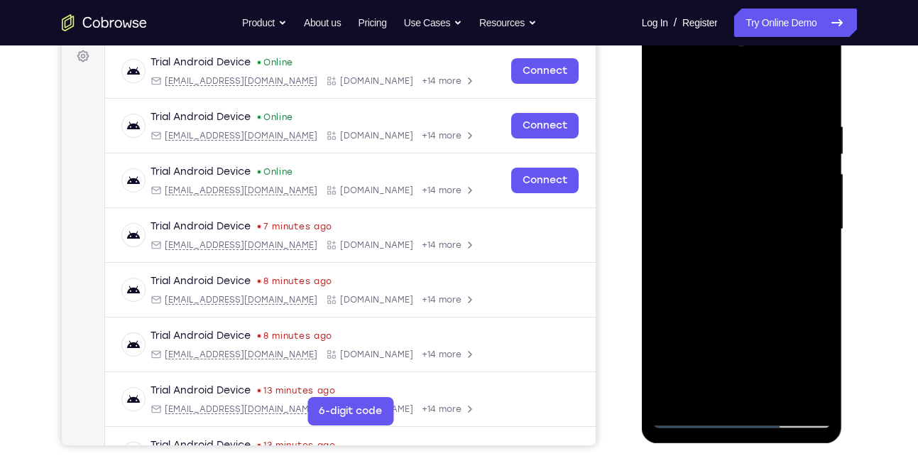
click at [769, 20] on html "Online web based iOS Simulators and Android Emulators. Run iPhone, iPad, Mobile…" at bounding box center [743, 233] width 202 height 426
drag, startPoint x: 728, startPoint y: 289, endPoint x: 747, endPoint y: -26, distance: 315.7
click at [747, 20] on html "Online web based iOS Simulators and Android Emulators. Run iPhone, iPad, Mobile…" at bounding box center [743, 233] width 202 height 426
click at [717, 123] on div at bounding box center [741, 230] width 179 height 398
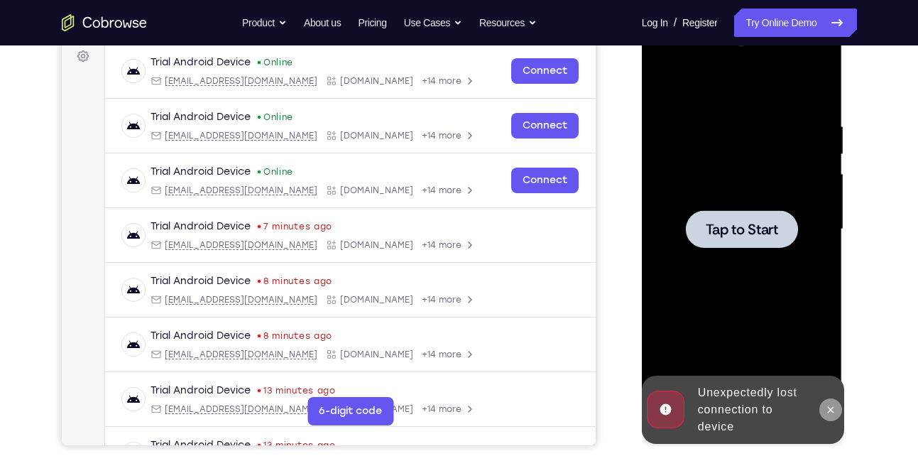
click at [833, 408] on icon at bounding box center [830, 409] width 11 height 11
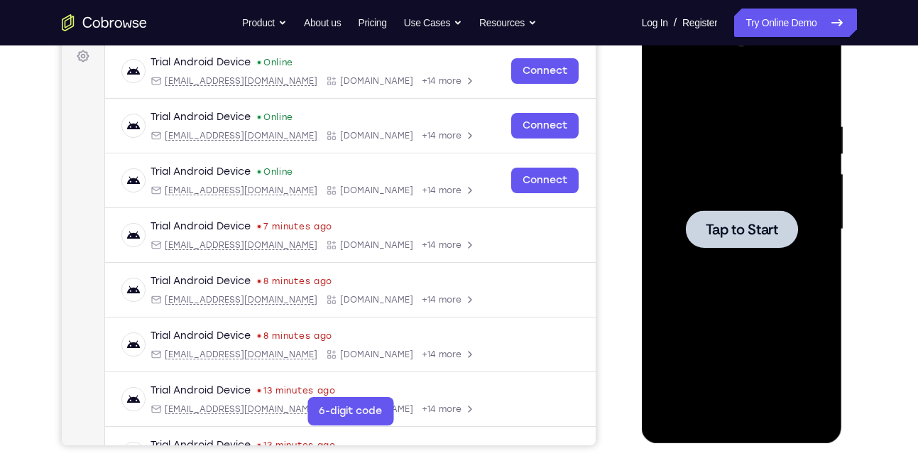
click at [760, 236] on span "Tap to Start" at bounding box center [742, 229] width 72 height 14
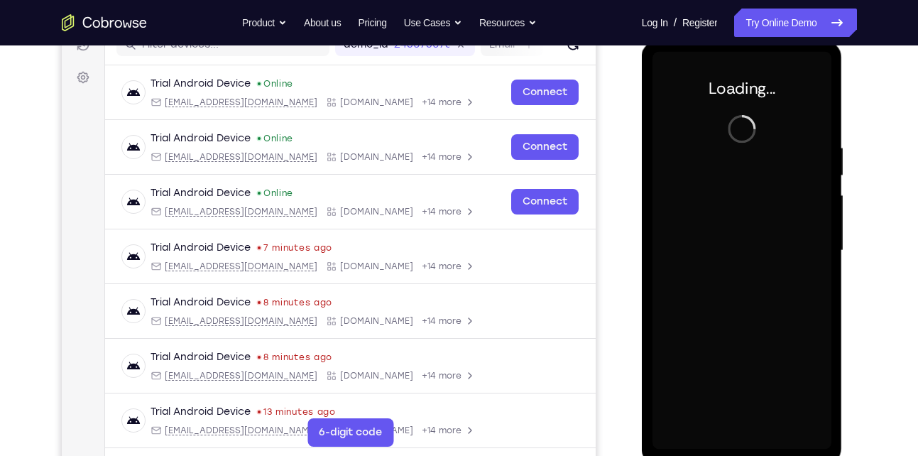
scroll to position [193, 0]
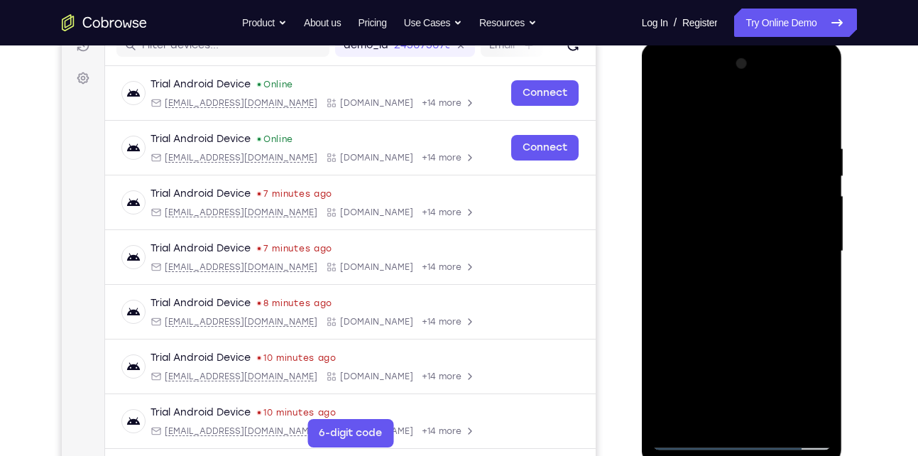
click at [744, 438] on div at bounding box center [741, 252] width 179 height 398
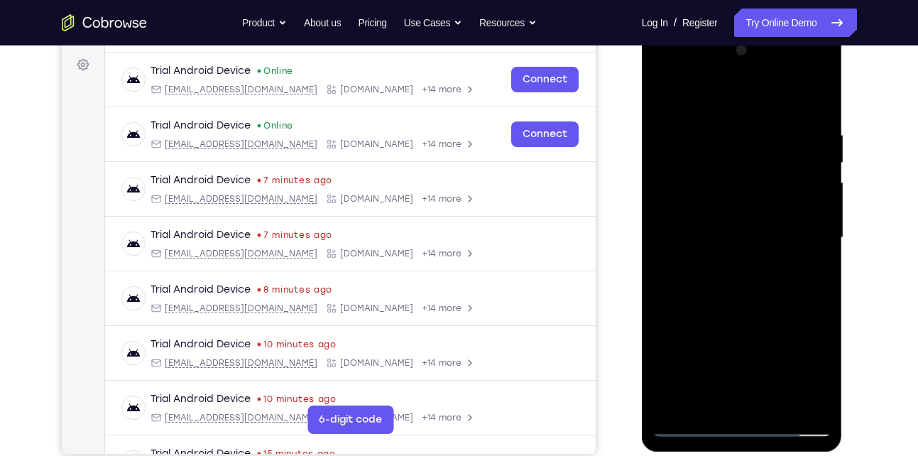
scroll to position [197, 0]
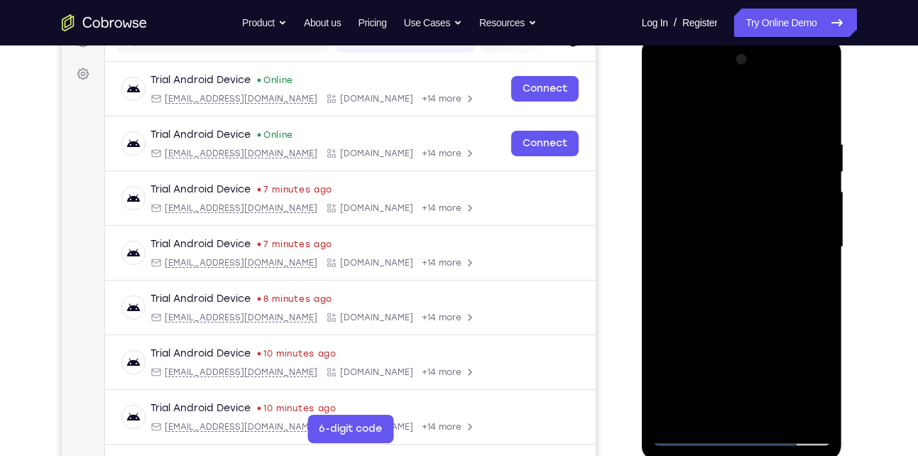
click at [743, 432] on div at bounding box center [741, 247] width 179 height 398
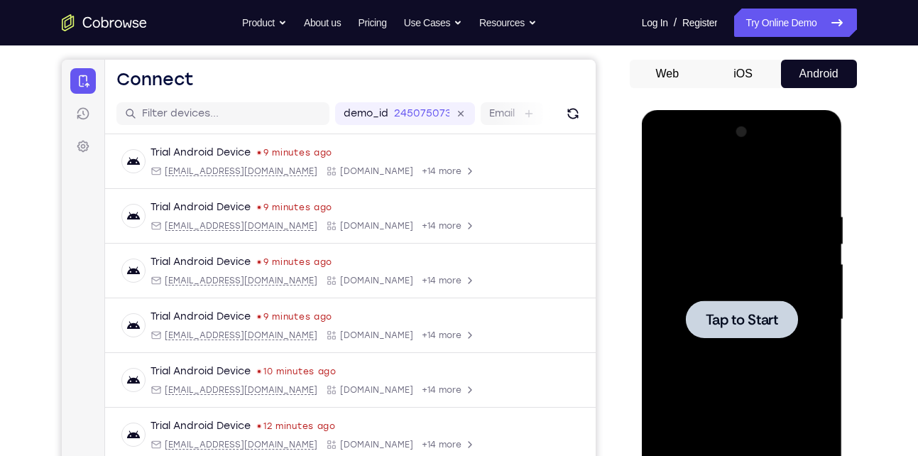
scroll to position [199, 0]
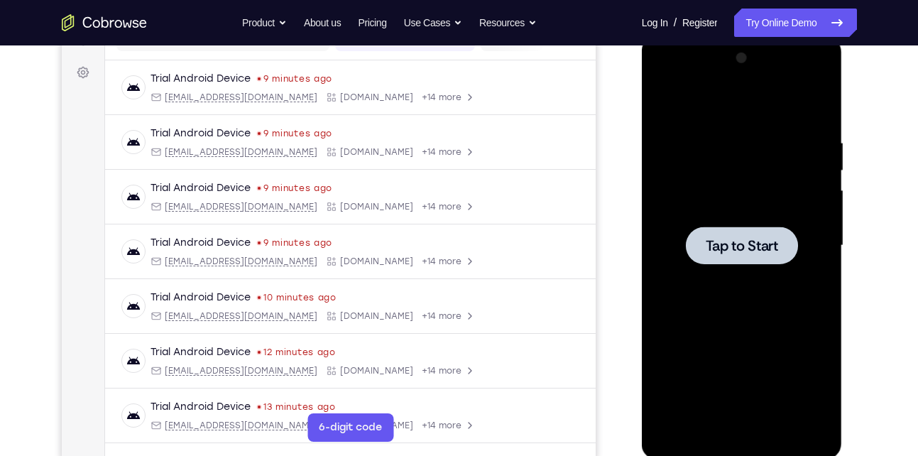
click at [784, 263] on div at bounding box center [742, 245] width 112 height 38
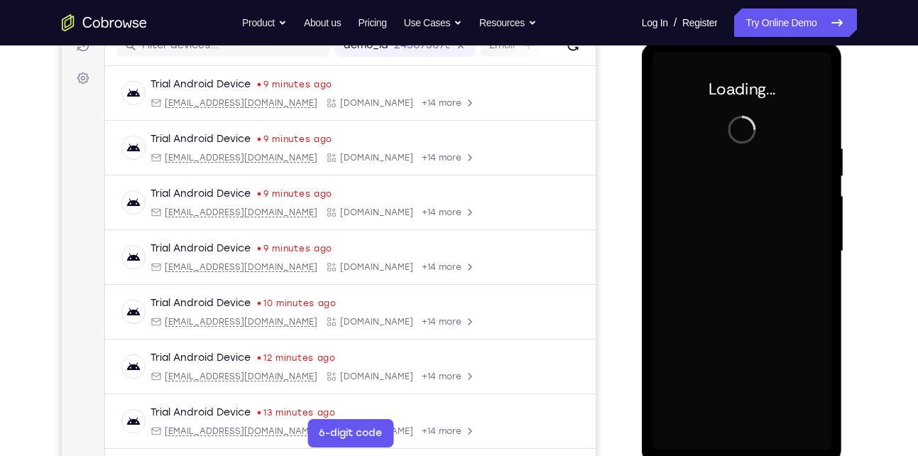
scroll to position [192, 0]
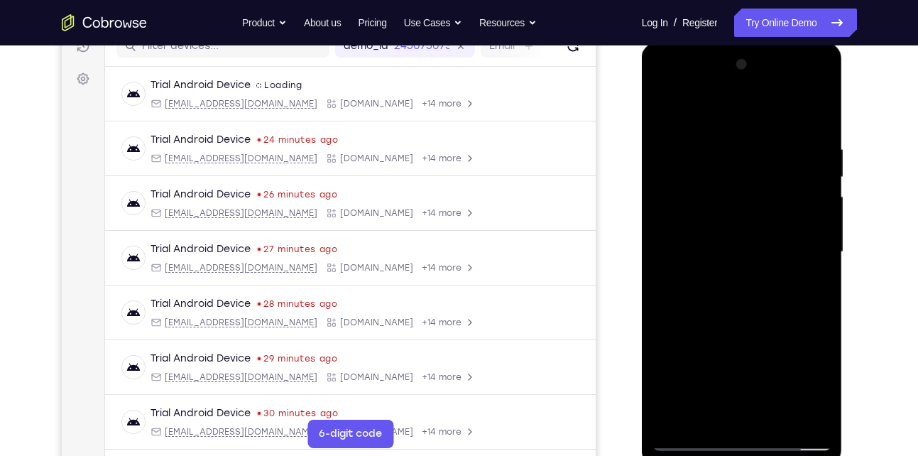
click at [744, 434] on div at bounding box center [741, 252] width 179 height 398
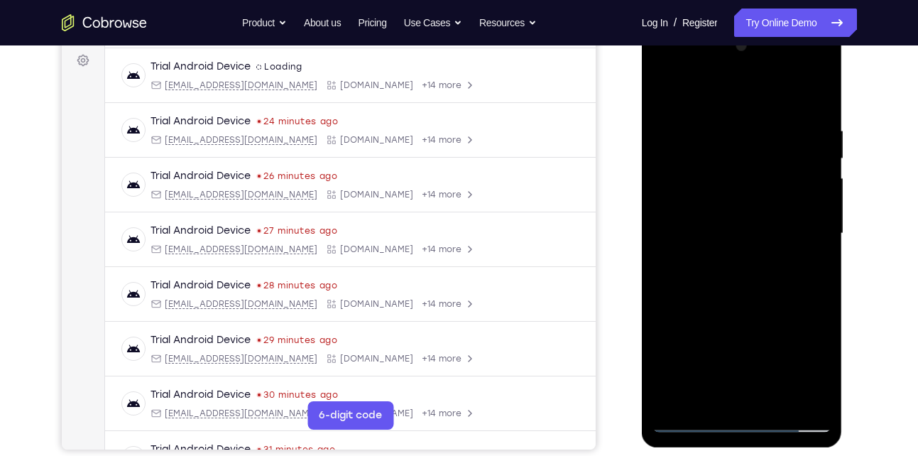
scroll to position [213, 0]
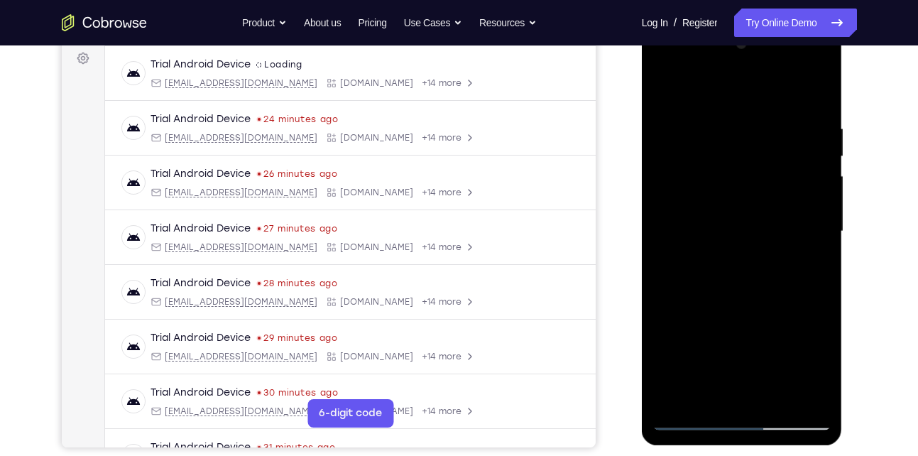
click at [741, 418] on div at bounding box center [741, 232] width 179 height 398
click at [804, 351] on div at bounding box center [741, 232] width 179 height 398
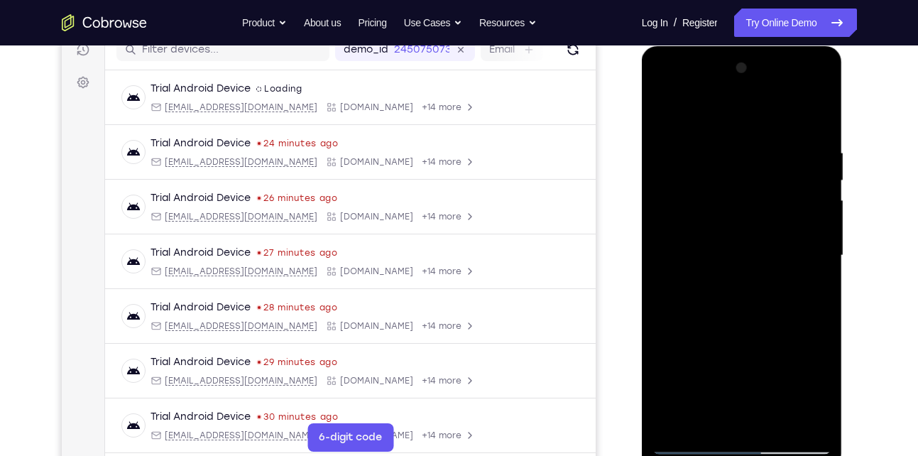
scroll to position [190, 0]
click at [735, 114] on div at bounding box center [741, 255] width 179 height 398
click at [801, 249] on div at bounding box center [741, 255] width 179 height 398
click at [757, 381] on div at bounding box center [741, 255] width 179 height 398
click at [728, 280] on div at bounding box center [741, 255] width 179 height 398
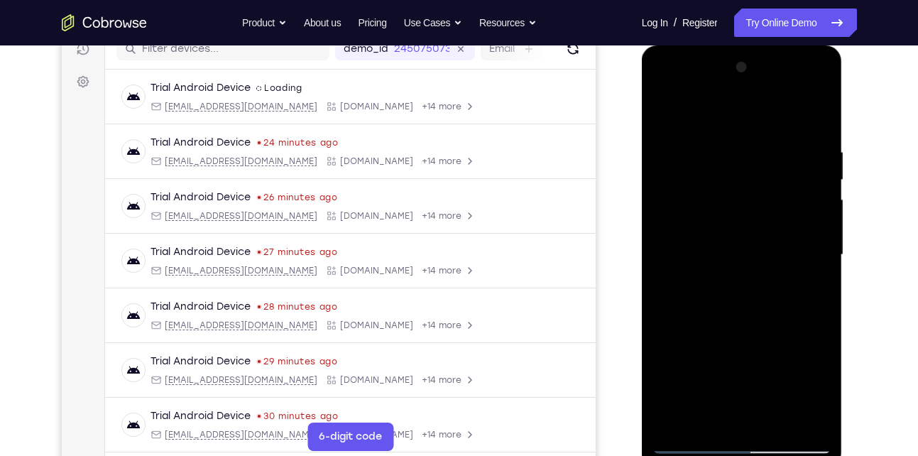
click at [726, 241] on div at bounding box center [741, 255] width 179 height 398
click at [707, 196] on div at bounding box center [741, 255] width 179 height 398
click at [711, 225] on div at bounding box center [741, 255] width 179 height 398
click at [705, 253] on div at bounding box center [741, 255] width 179 height 398
click at [721, 304] on div at bounding box center [741, 255] width 179 height 398
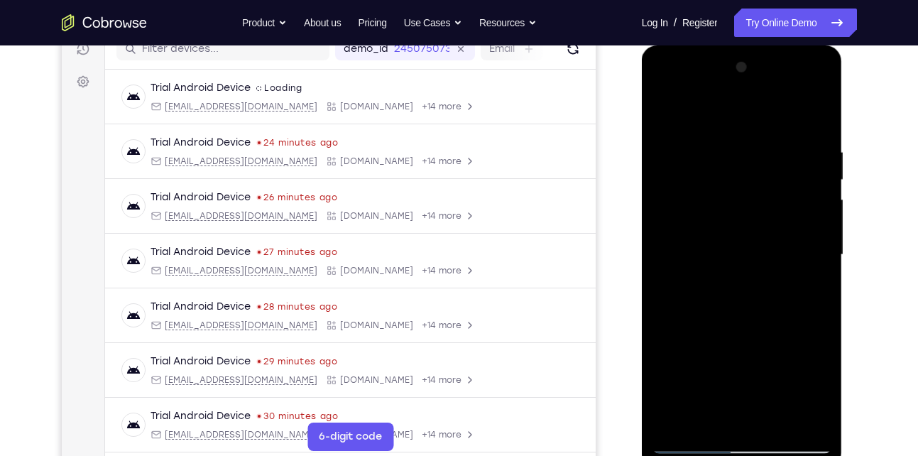
click at [735, 307] on div at bounding box center [741, 255] width 179 height 398
click at [775, 421] on div at bounding box center [741, 255] width 179 height 398
click at [726, 329] on div at bounding box center [741, 255] width 179 height 398
click at [731, 249] on div at bounding box center [741, 255] width 179 height 398
click at [704, 413] on div at bounding box center [741, 255] width 179 height 398
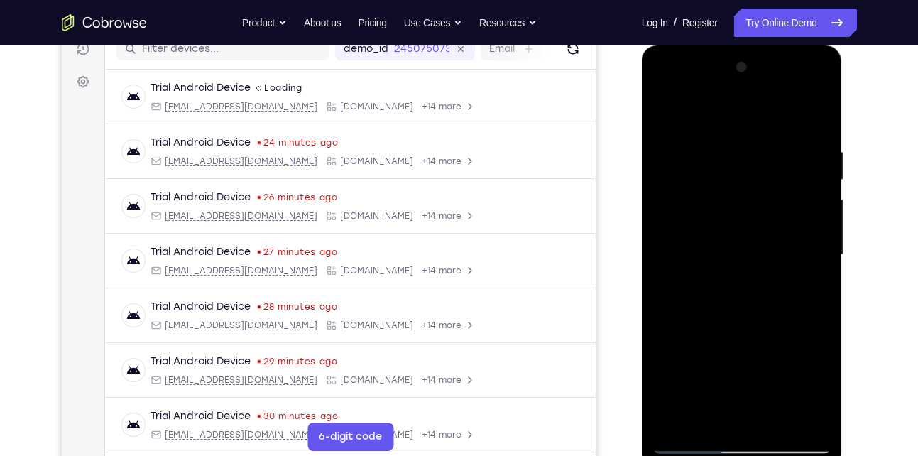
click at [767, 313] on div at bounding box center [741, 255] width 179 height 398
click at [711, 158] on div at bounding box center [741, 255] width 179 height 398
click at [755, 414] on div at bounding box center [741, 255] width 179 height 398
drag, startPoint x: 740, startPoint y: 342, endPoint x: 757, endPoint y: -10, distance: 352.6
click at [757, 45] on html "Online web based iOS Simulators and Android Emulators. Run iPhone, iPad, Mobile…" at bounding box center [743, 258] width 202 height 426
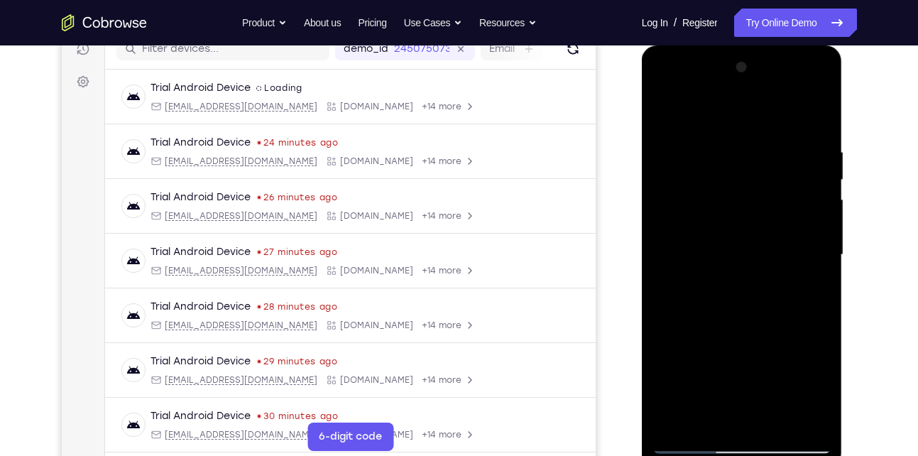
drag, startPoint x: 743, startPoint y: 193, endPoint x: 754, endPoint y: 347, distance: 154.4
click at [754, 347] on div at bounding box center [741, 255] width 179 height 398
drag, startPoint x: 783, startPoint y: 146, endPoint x: 775, endPoint y: 337, distance: 191.9
click at [775, 337] on div at bounding box center [741, 255] width 179 height 398
drag, startPoint x: 743, startPoint y: 168, endPoint x: 754, endPoint y: 353, distance: 184.9
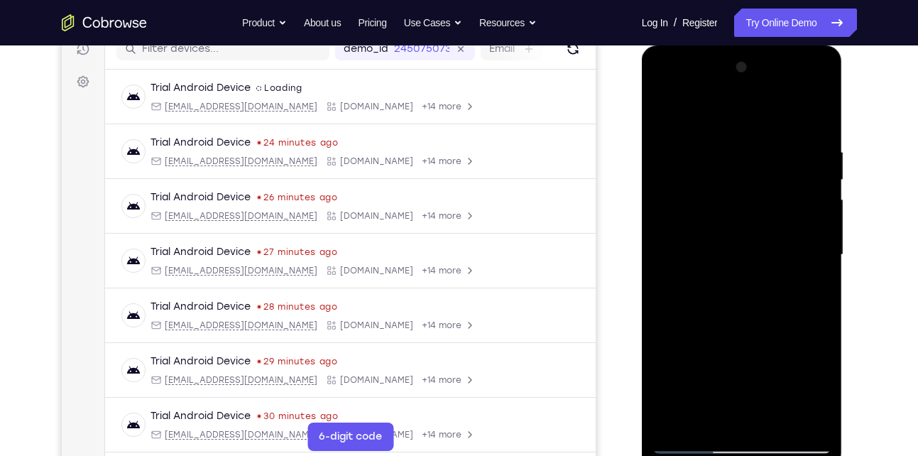
click at [754, 353] on div at bounding box center [741, 255] width 179 height 398
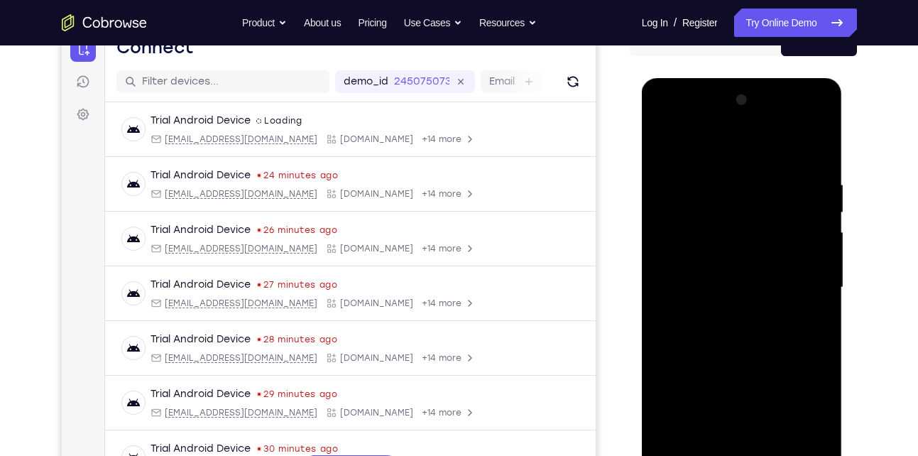
scroll to position [173, 0]
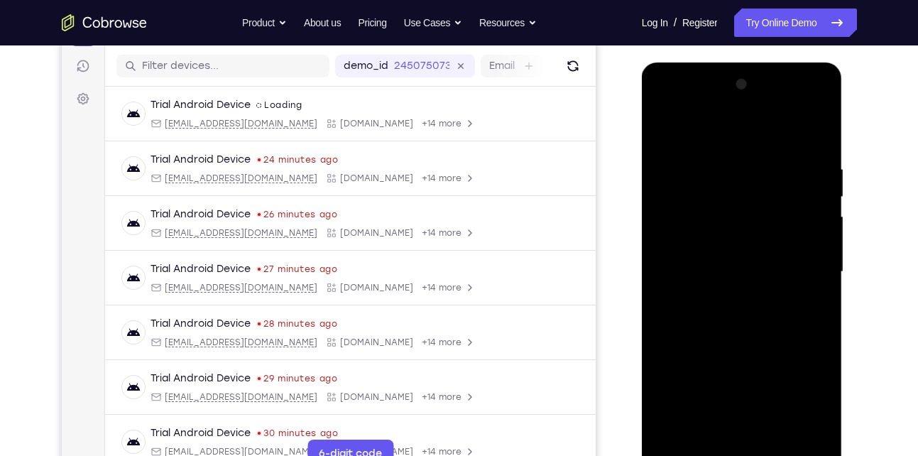
drag, startPoint x: 730, startPoint y: 209, endPoint x: 731, endPoint y: 422, distance: 213.0
click at [731, 422] on div at bounding box center [741, 272] width 179 height 398
click at [748, 237] on div at bounding box center [741, 272] width 179 height 398
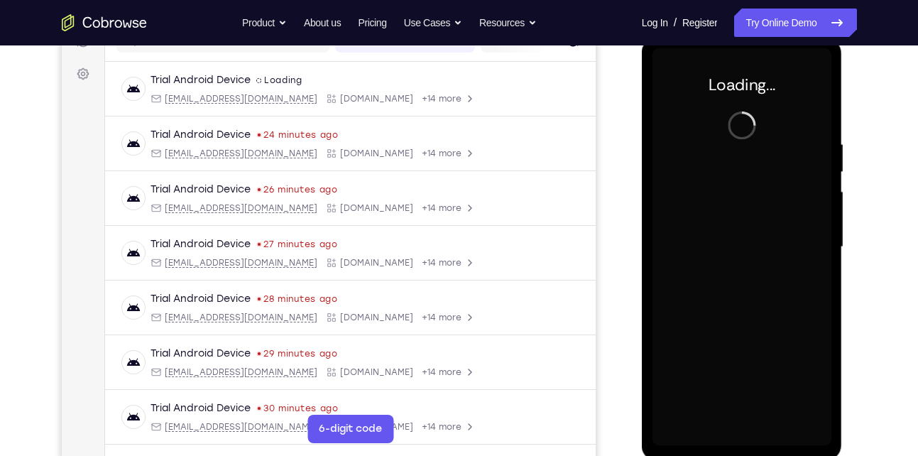
scroll to position [198, 0]
